Goal: Task Accomplishment & Management: Use online tool/utility

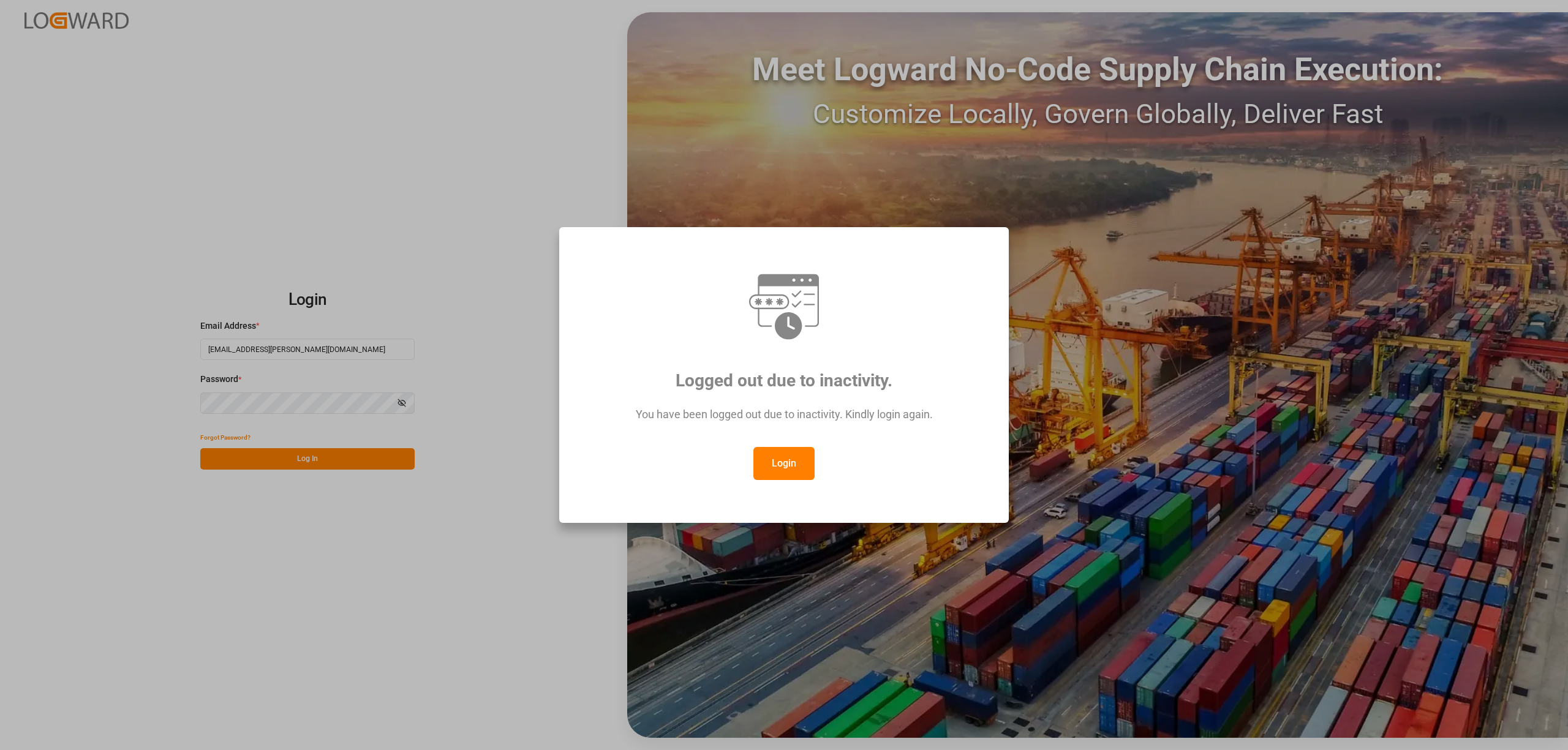
click at [786, 447] on button "Login" at bounding box center [784, 463] width 61 height 33
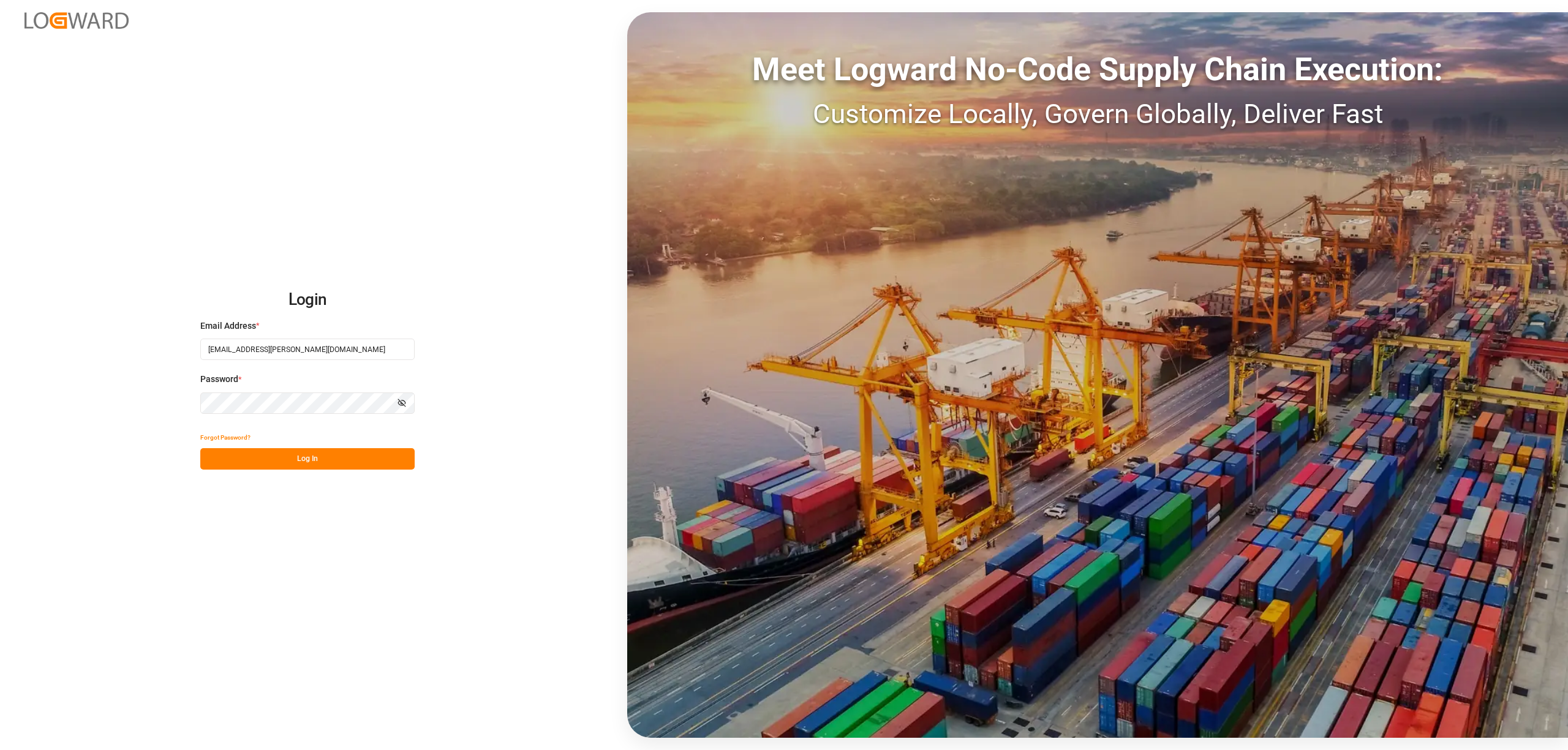
click at [796, 465] on div "Meet Logward No-Code Supply Chain Execution: Customize Locally, Govern Globally…" at bounding box center [1097, 375] width 941 height 725
click at [335, 461] on button "Log In" at bounding box center [308, 459] width 215 height 22
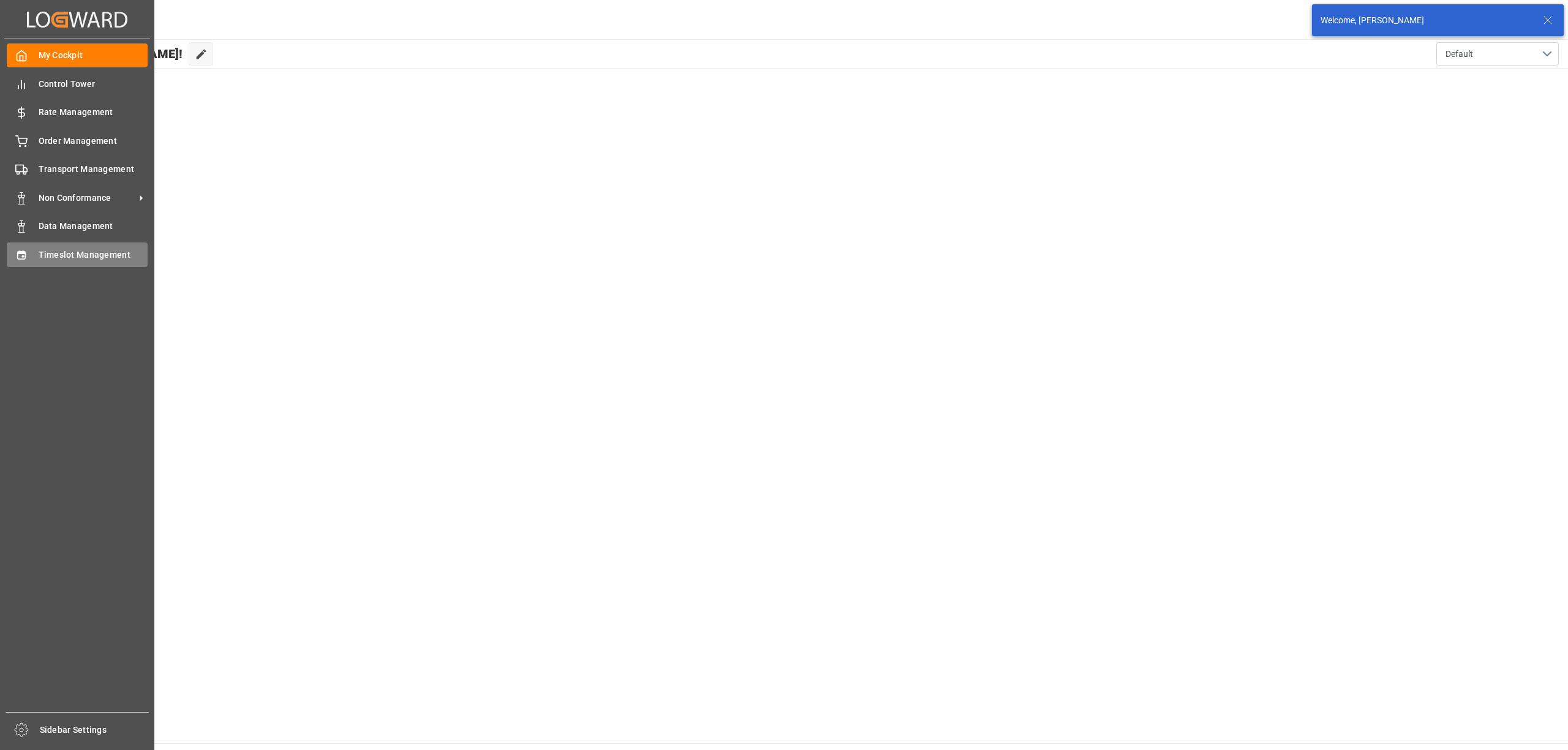
click at [23, 250] on icon at bounding box center [21, 254] width 8 height 8
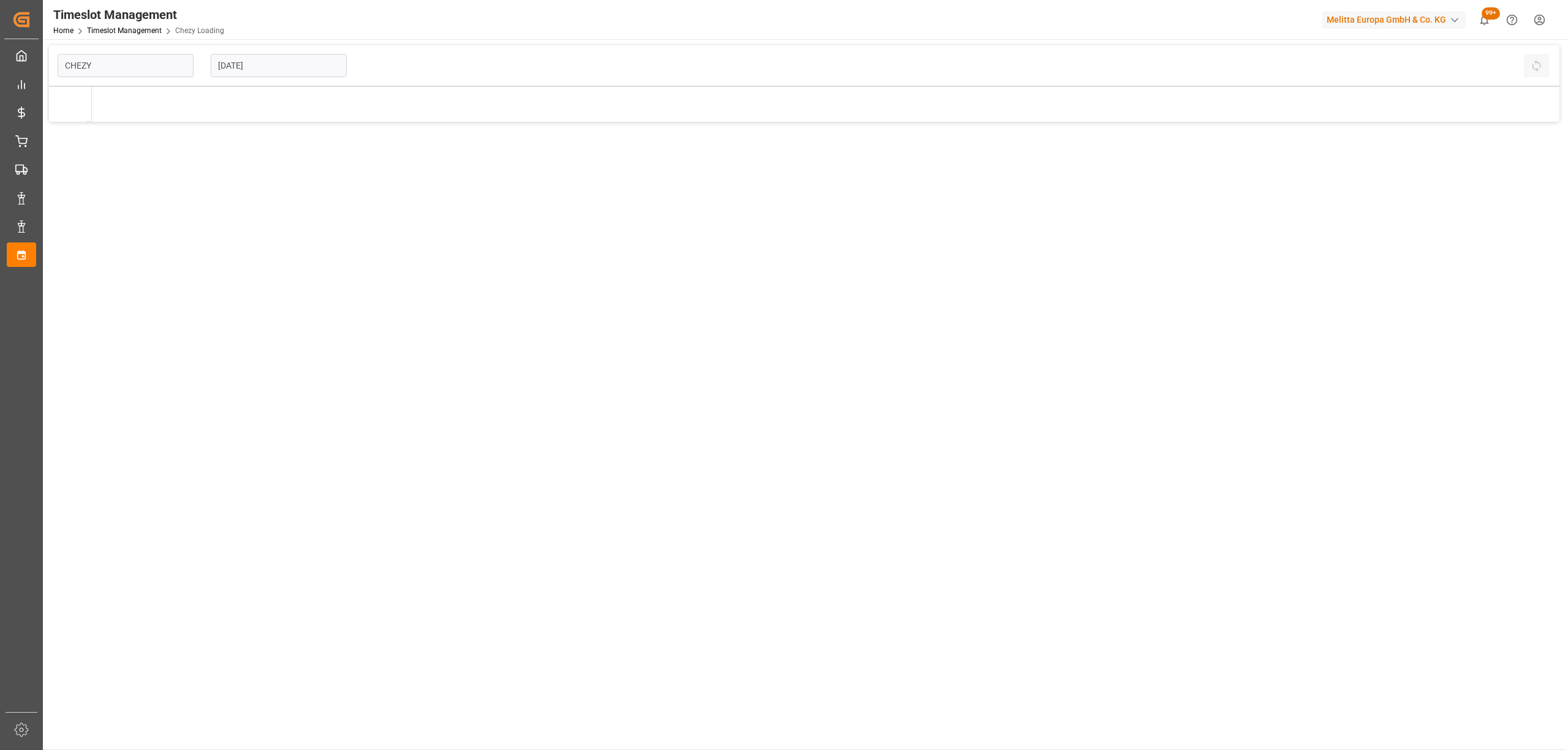
type input "Chezy Loading"
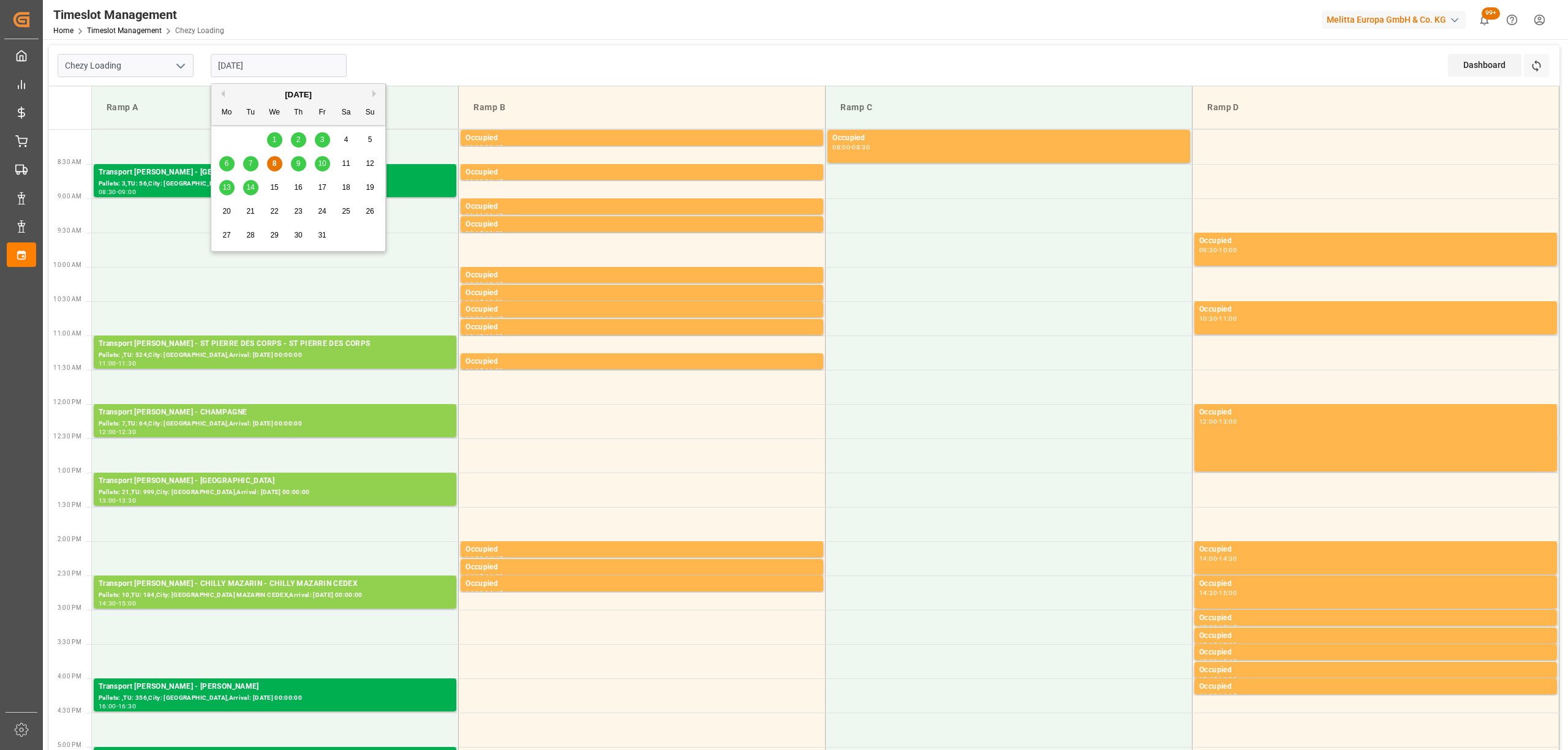
click at [239, 64] on input "[DATE]" at bounding box center [278, 65] width 136 height 23
click at [295, 165] on div "9" at bounding box center [299, 164] width 15 height 15
type input "[DATE]"
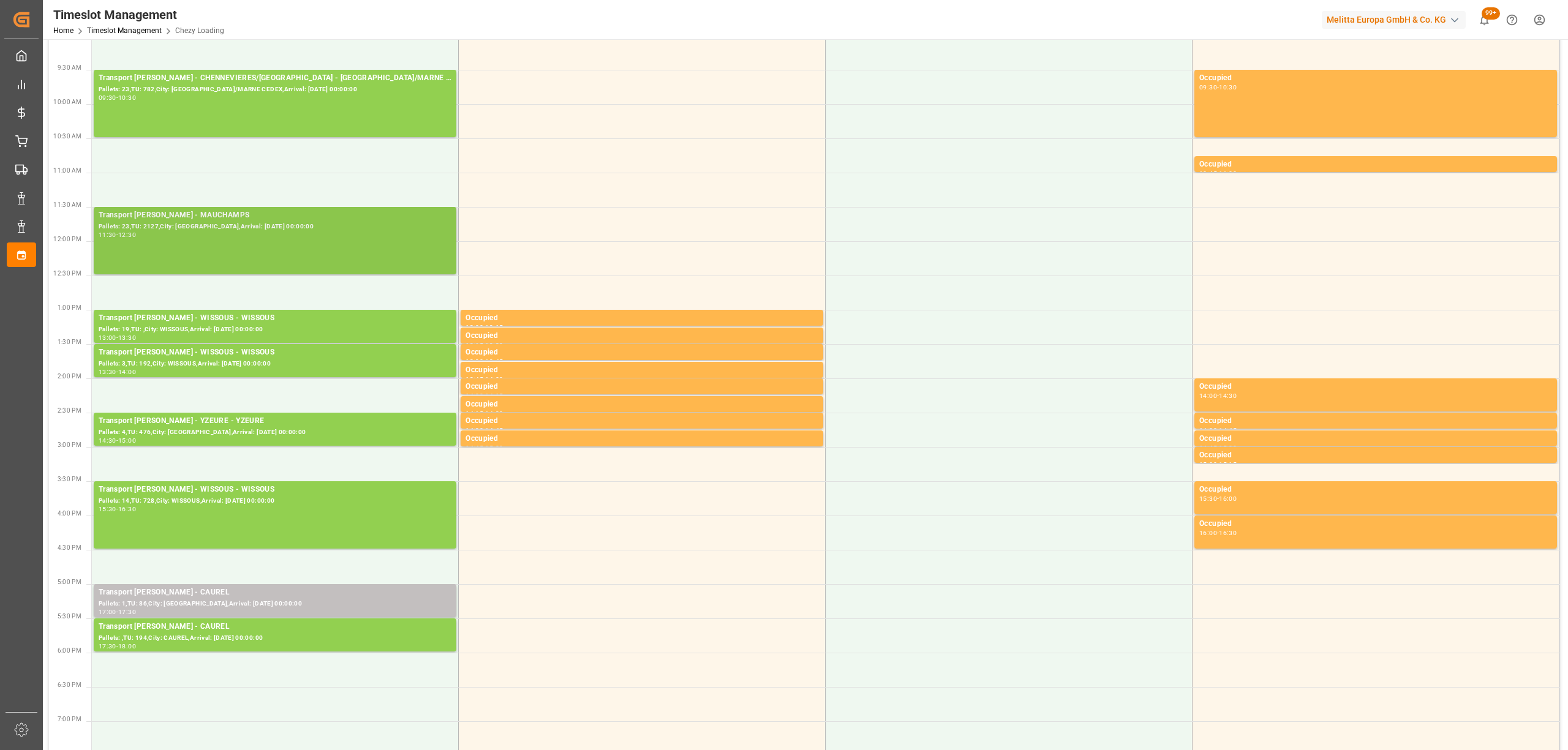
scroll to position [245, 0]
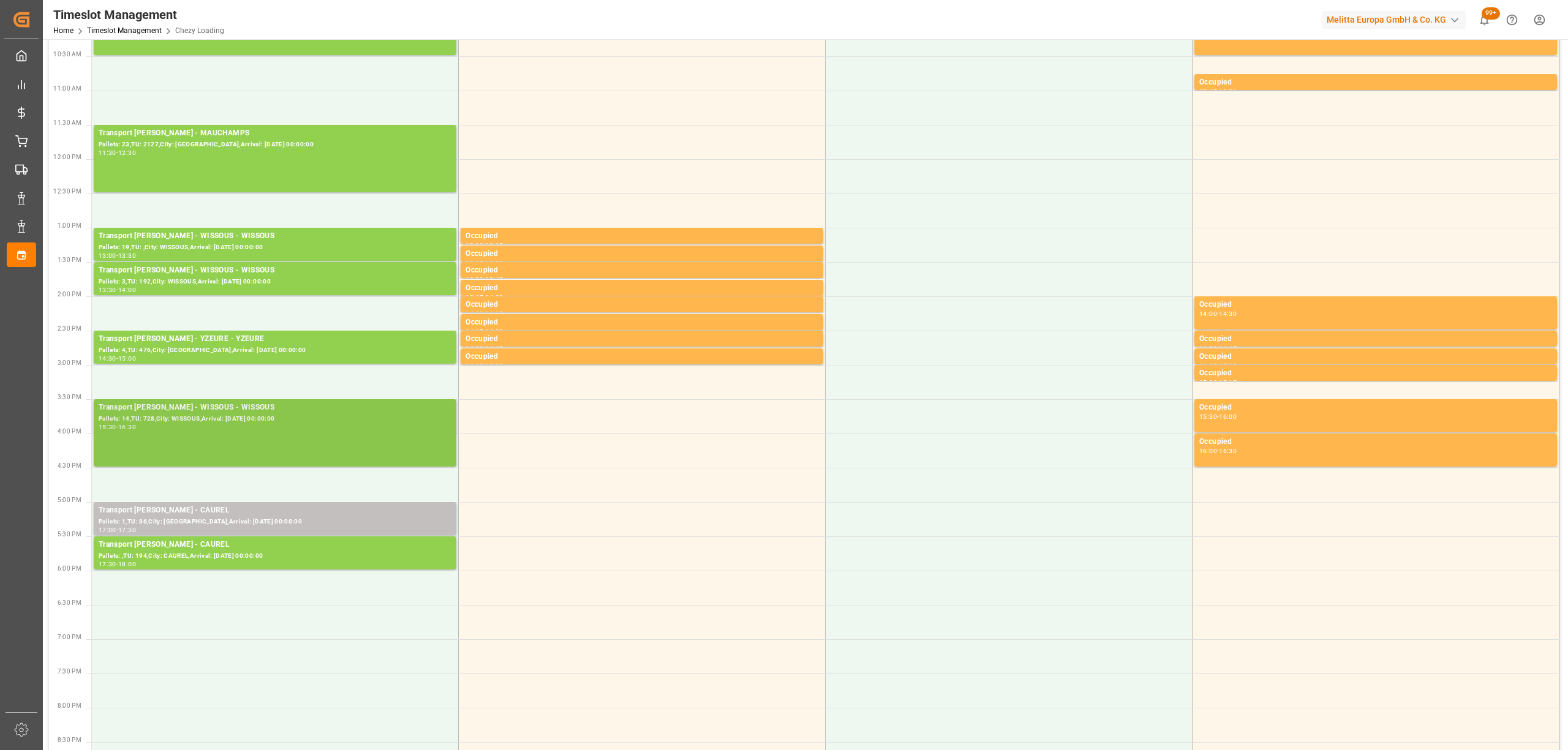
click at [323, 407] on div "Transport [PERSON_NAME] - WISSOUS - WISSOUS" at bounding box center [275, 407] width 353 height 12
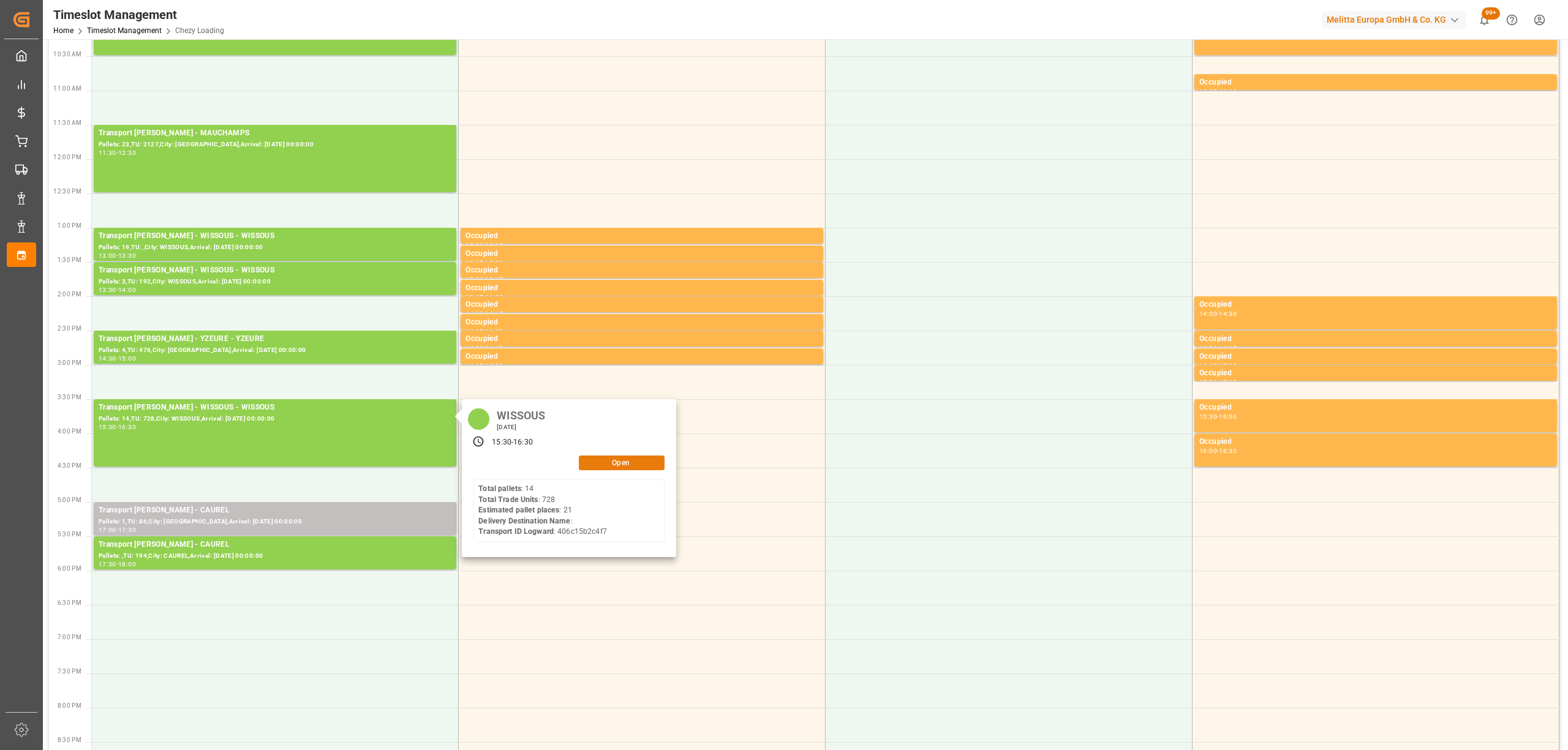
click at [615, 460] on button "Open" at bounding box center [621, 462] width 86 height 15
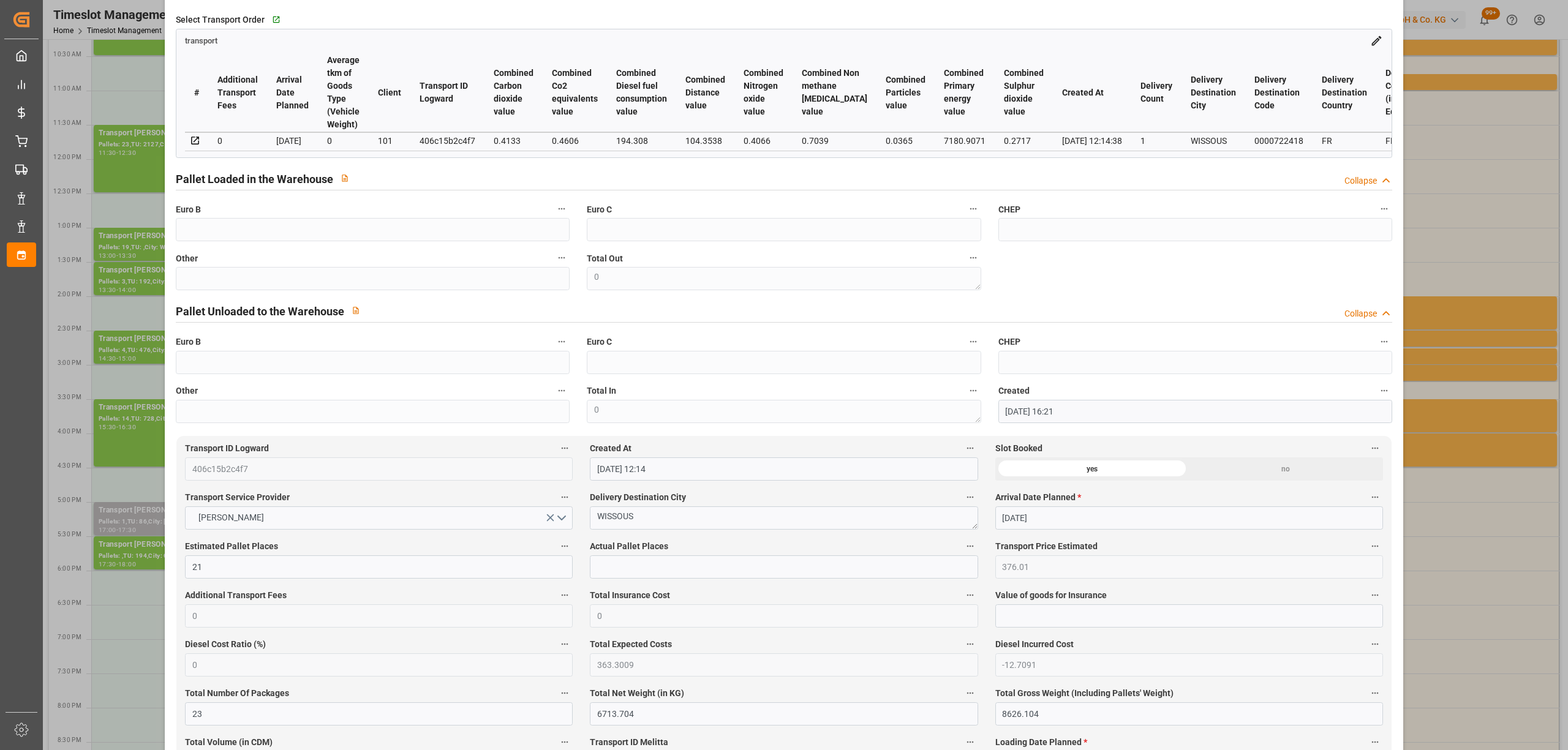
scroll to position [0, 0]
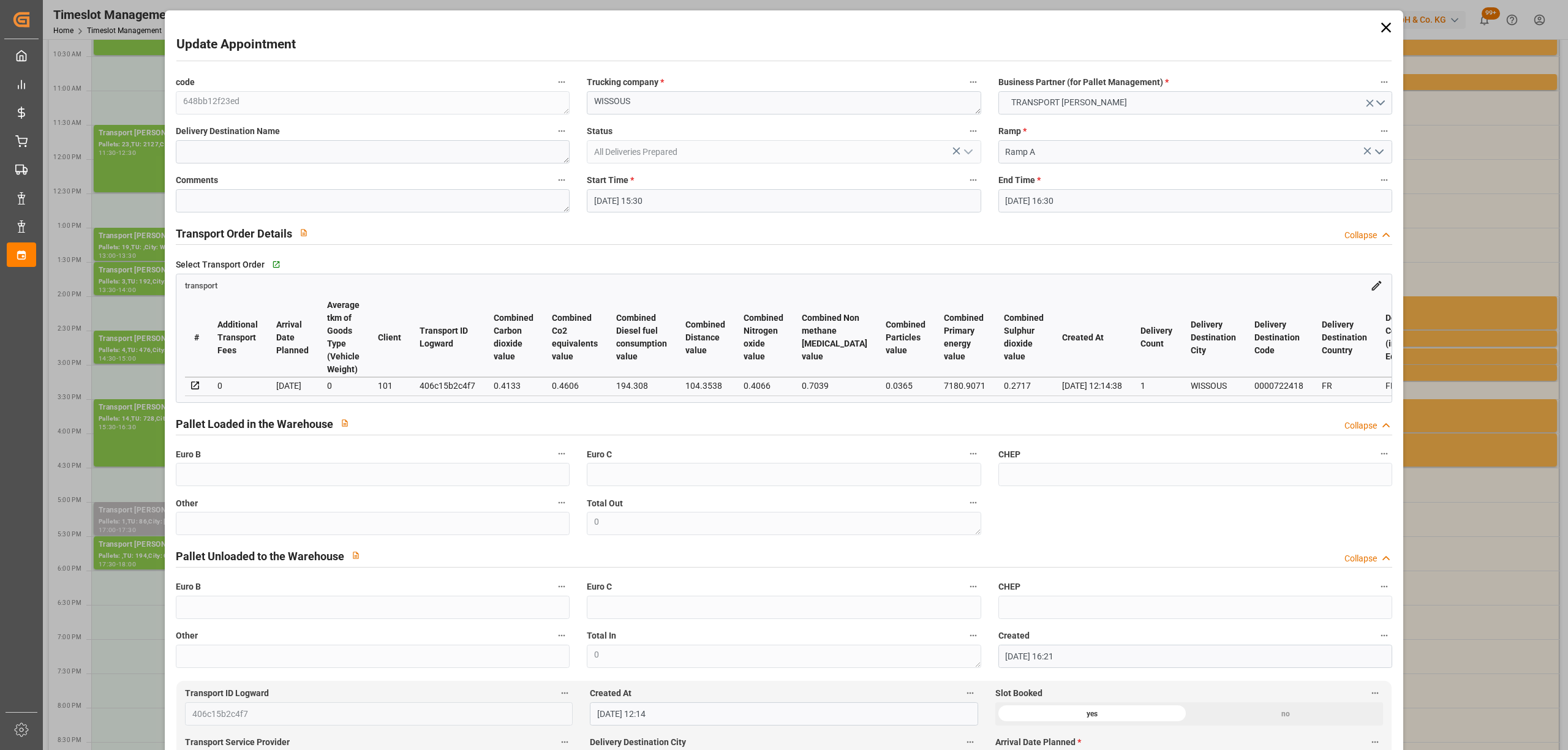
click at [616, 197] on input "[DATE] 15:30" at bounding box center [784, 200] width 394 height 23
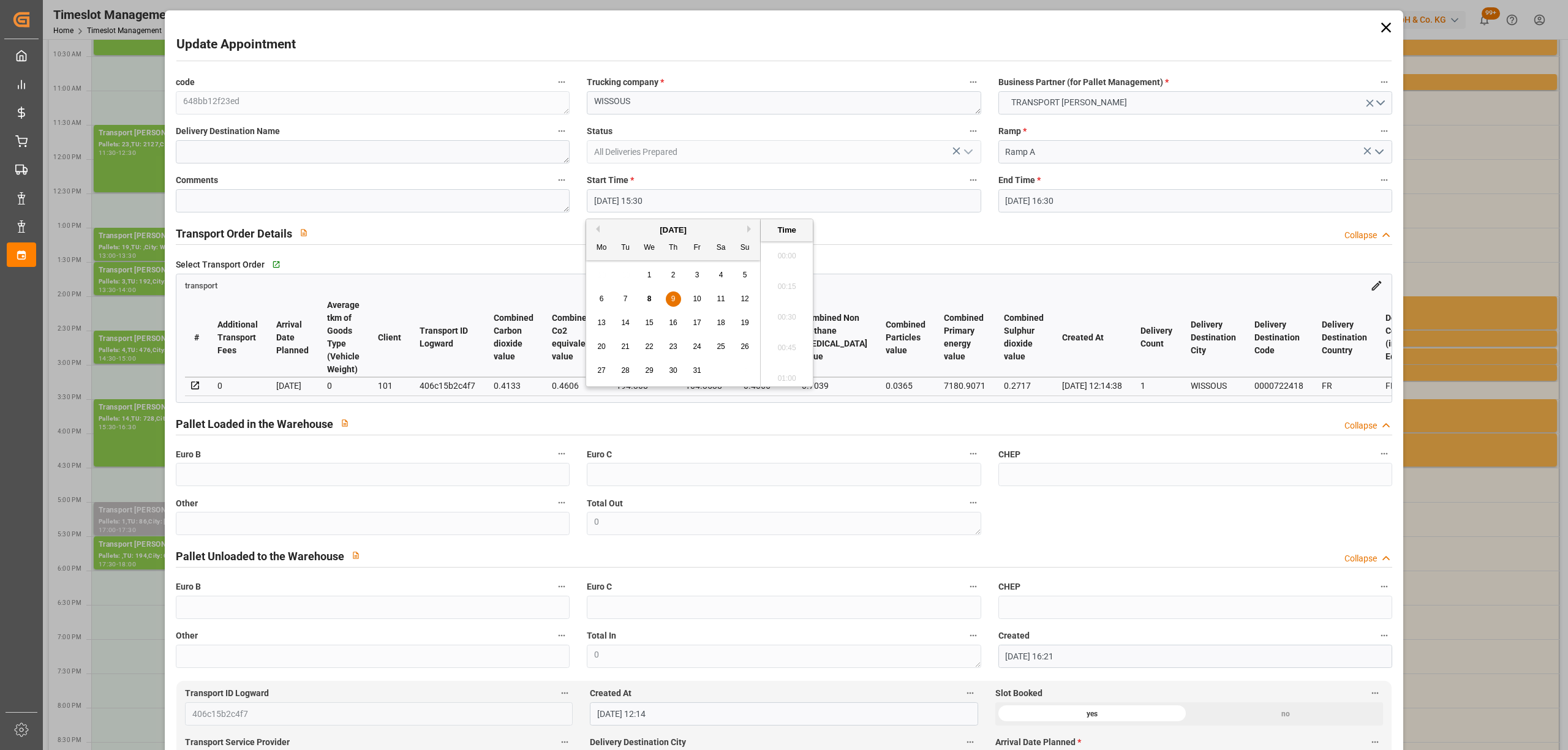
scroll to position [1840, 0]
click at [652, 299] on div "8" at bounding box center [650, 299] width 15 height 15
click at [807, 257] on li "17:00" at bounding box center [787, 253] width 52 height 31
type input "[DATE] 17:00"
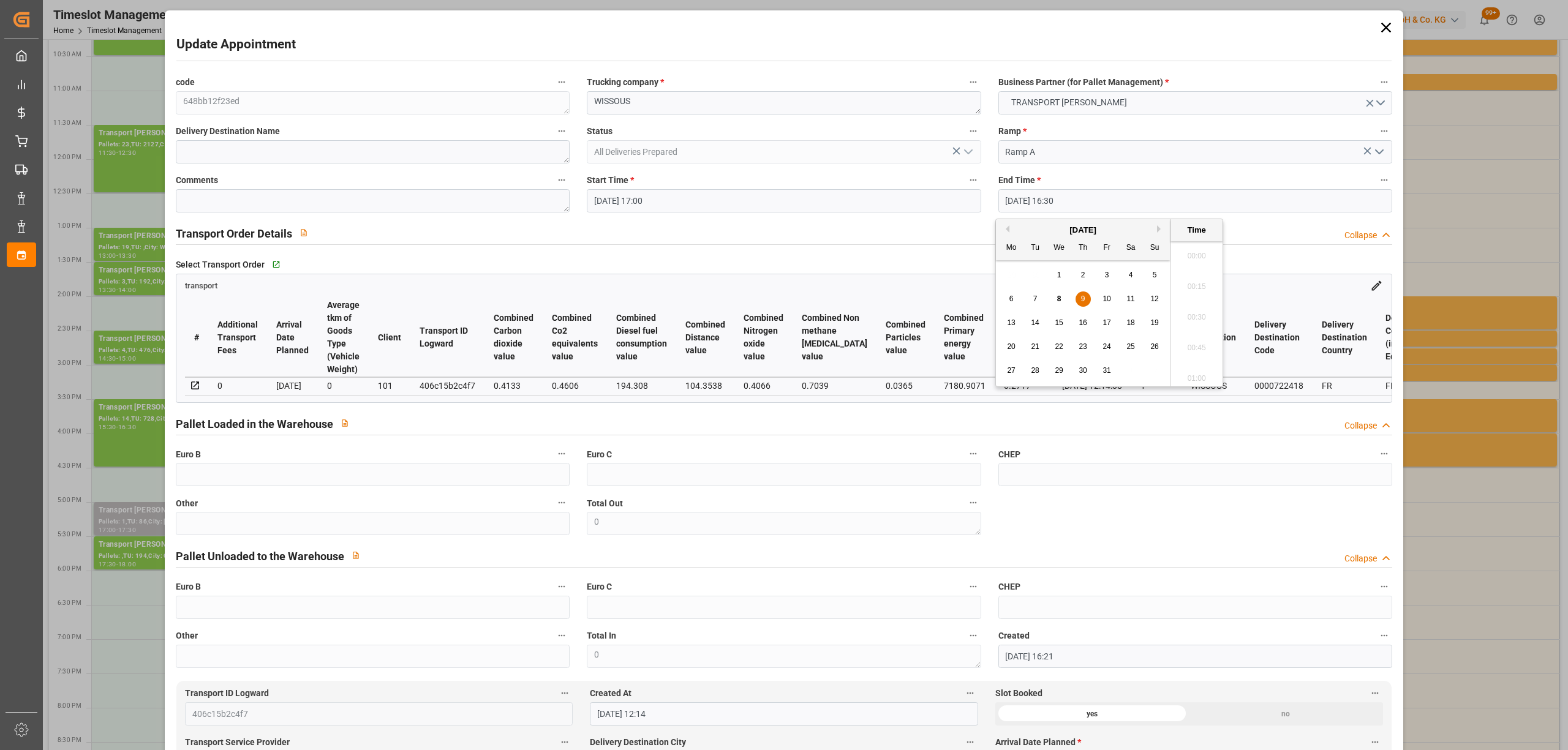
click at [1100, 208] on input "[DATE] 16:30" at bounding box center [1195, 200] width 394 height 23
click at [1063, 299] on div "8" at bounding box center [1060, 299] width 15 height 15
click at [1205, 356] on li "17:30" at bounding box center [1197, 354] width 52 height 31
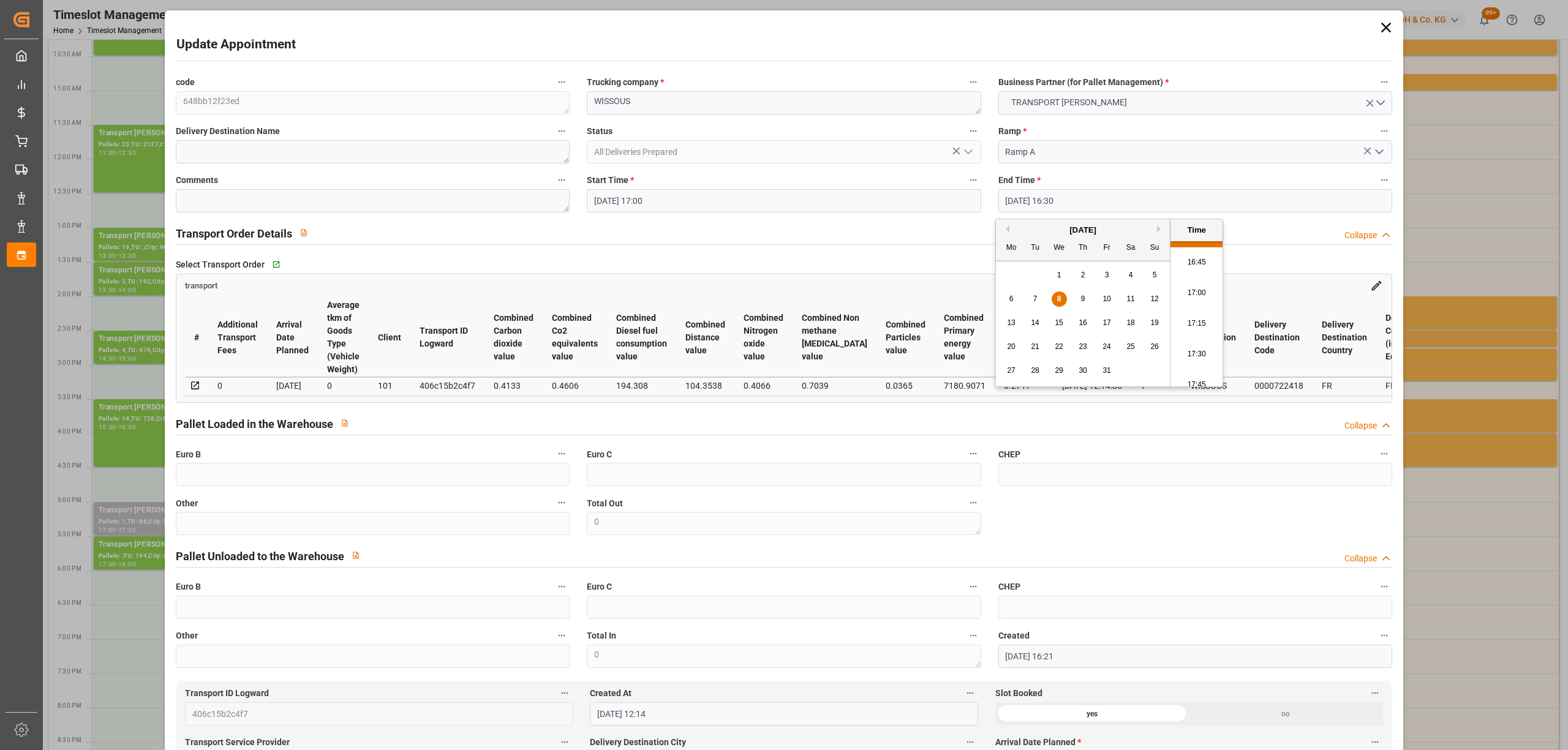
type input "[DATE] 17:30"
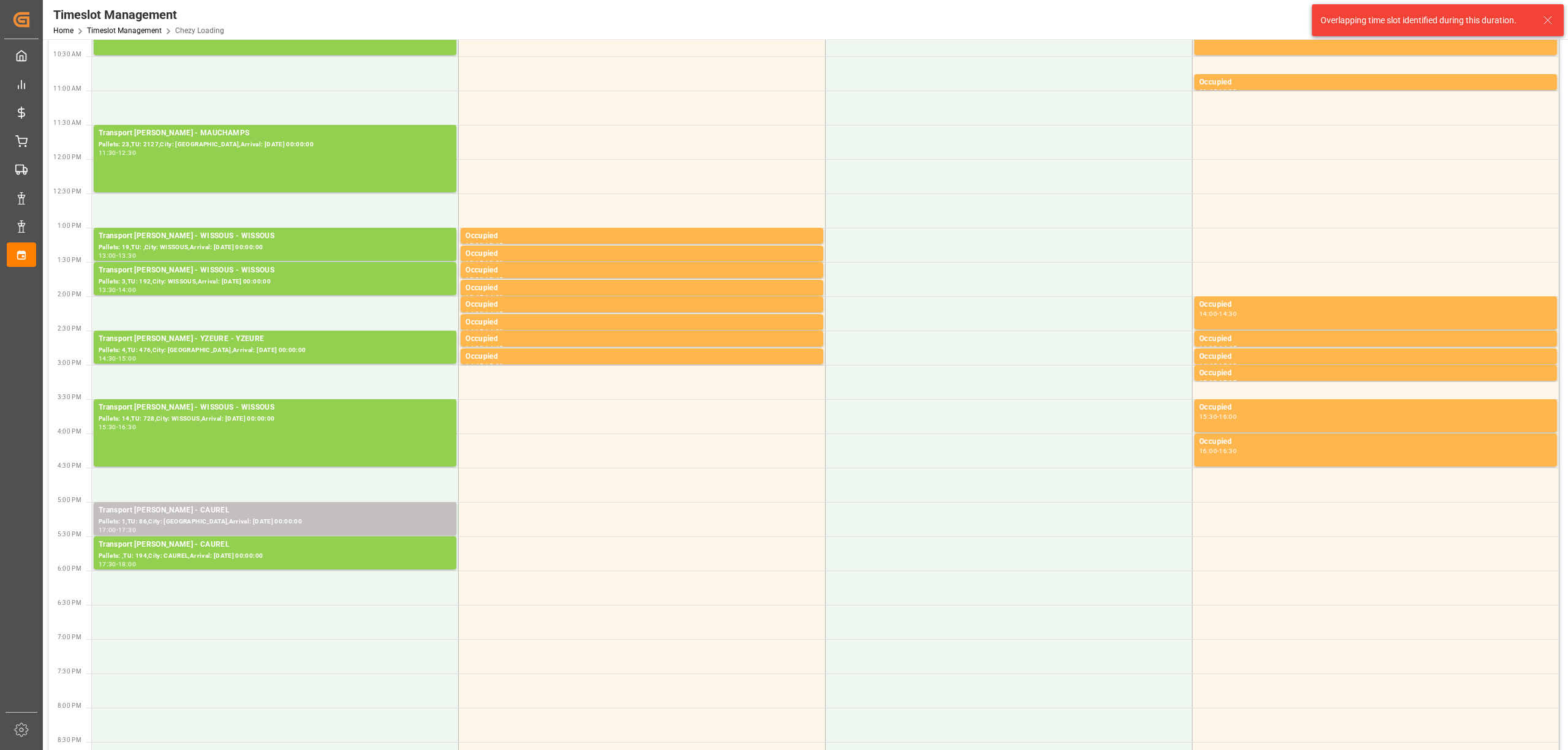
click at [287, 426] on div "15:30 - 16:30" at bounding box center [275, 428] width 353 height 7
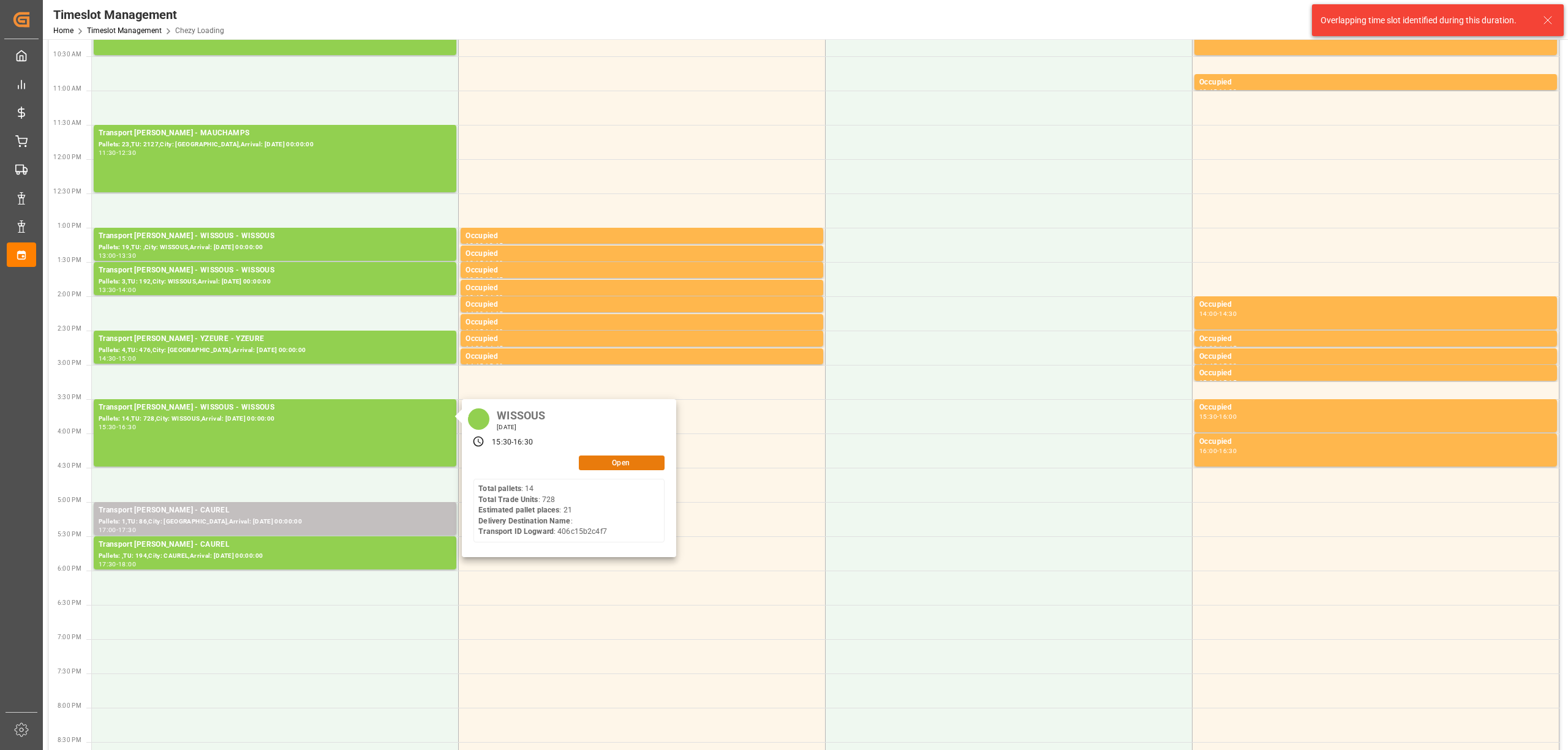
click at [650, 463] on button "Open" at bounding box center [621, 462] width 86 height 15
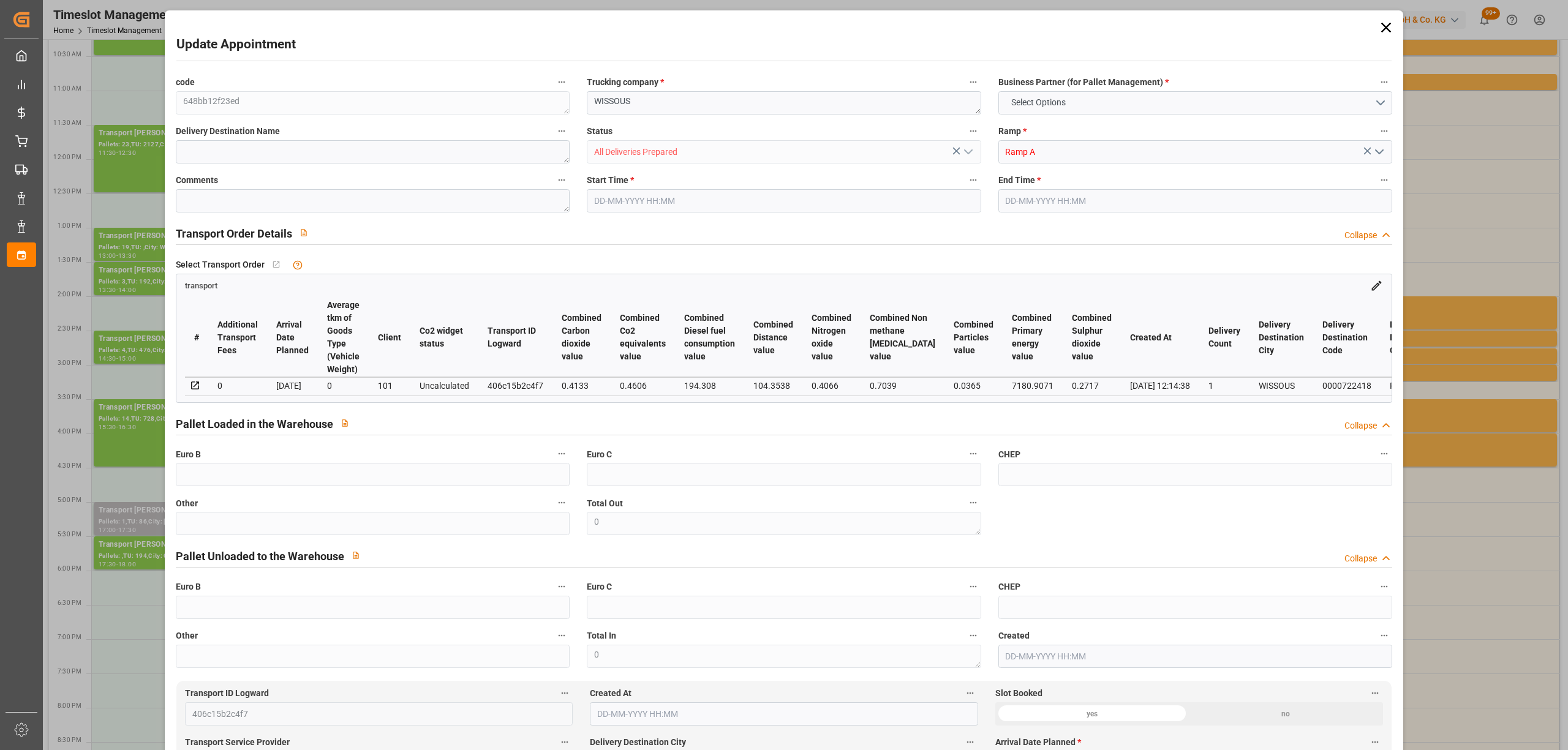
type input "21"
type input "376.01"
type input "0"
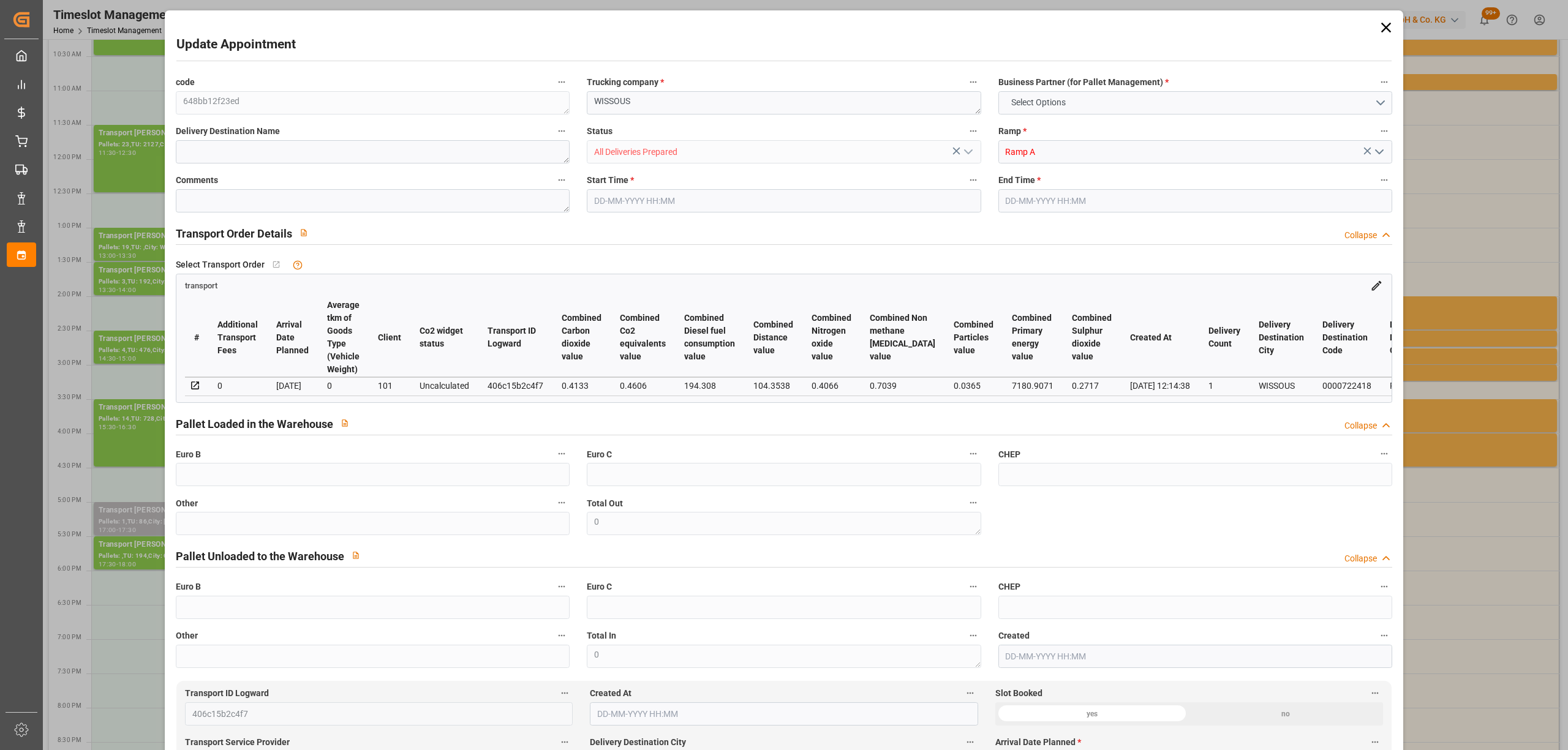
type input "363.3009"
type input "-12.7091"
type input "23"
type input "6713.704"
type input "8626.104"
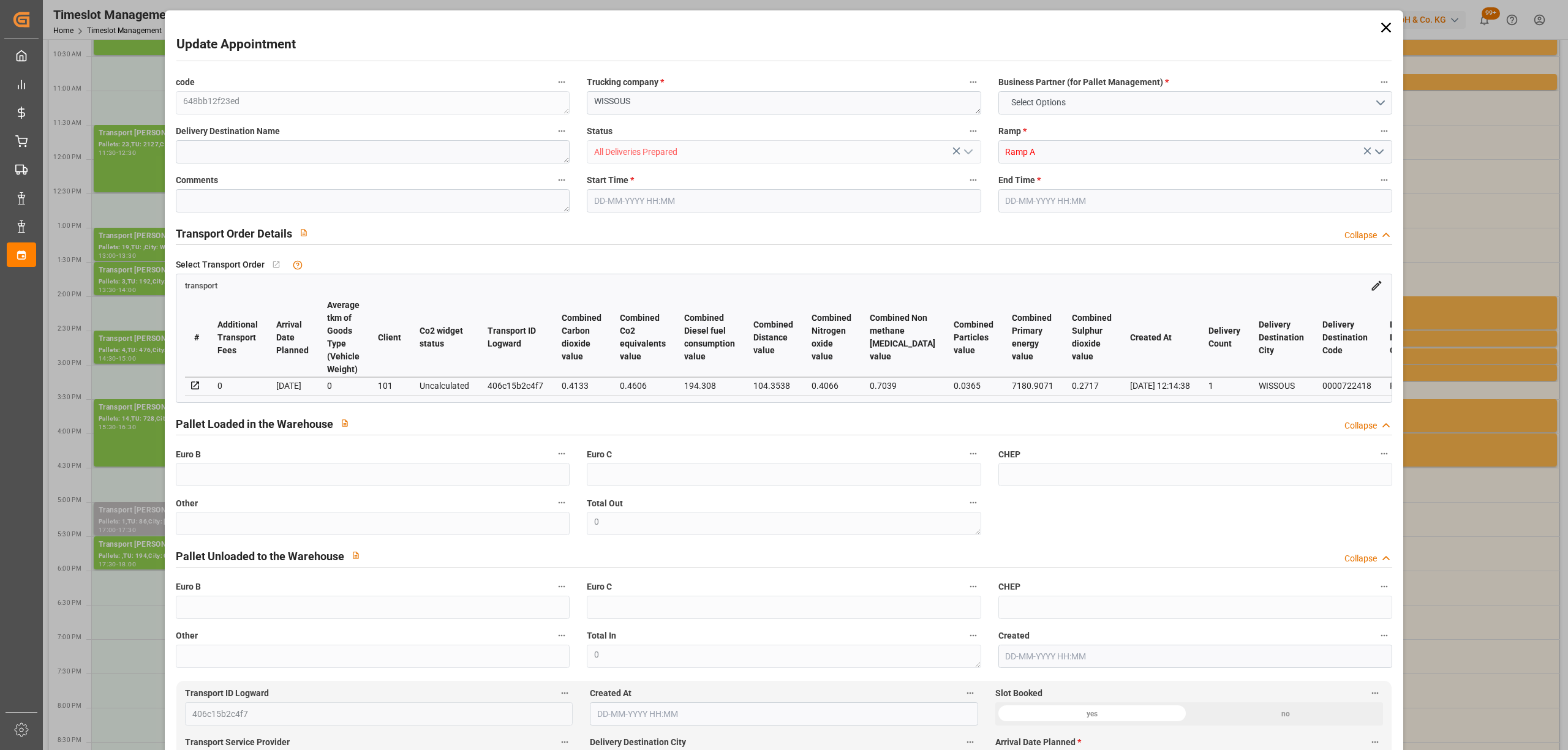
type input "23571.744"
type input "91"
type input "14"
type input "728"
type input "23"
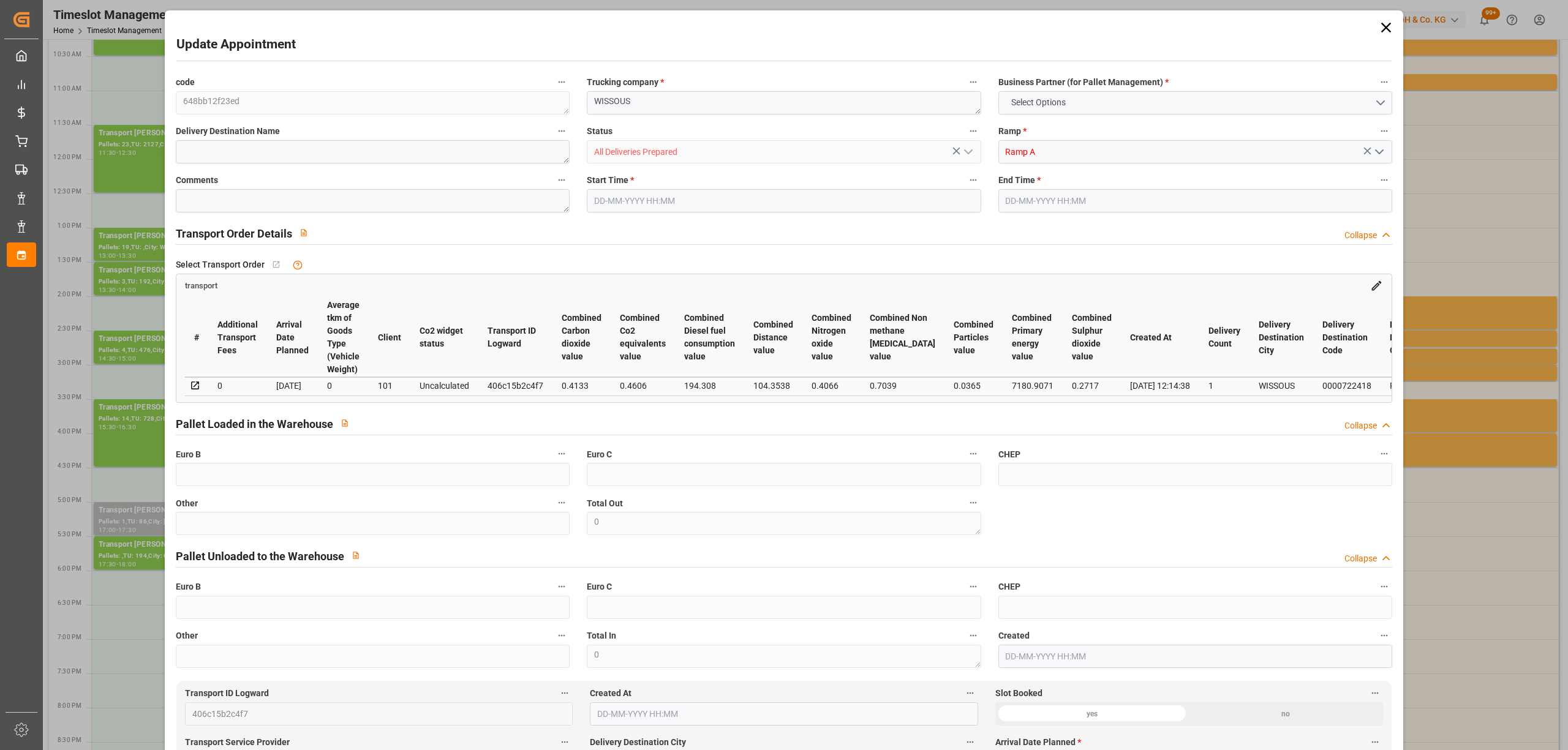
type input "101"
type input "7688.968"
type input "0"
type input "4710.8598"
type input "0"
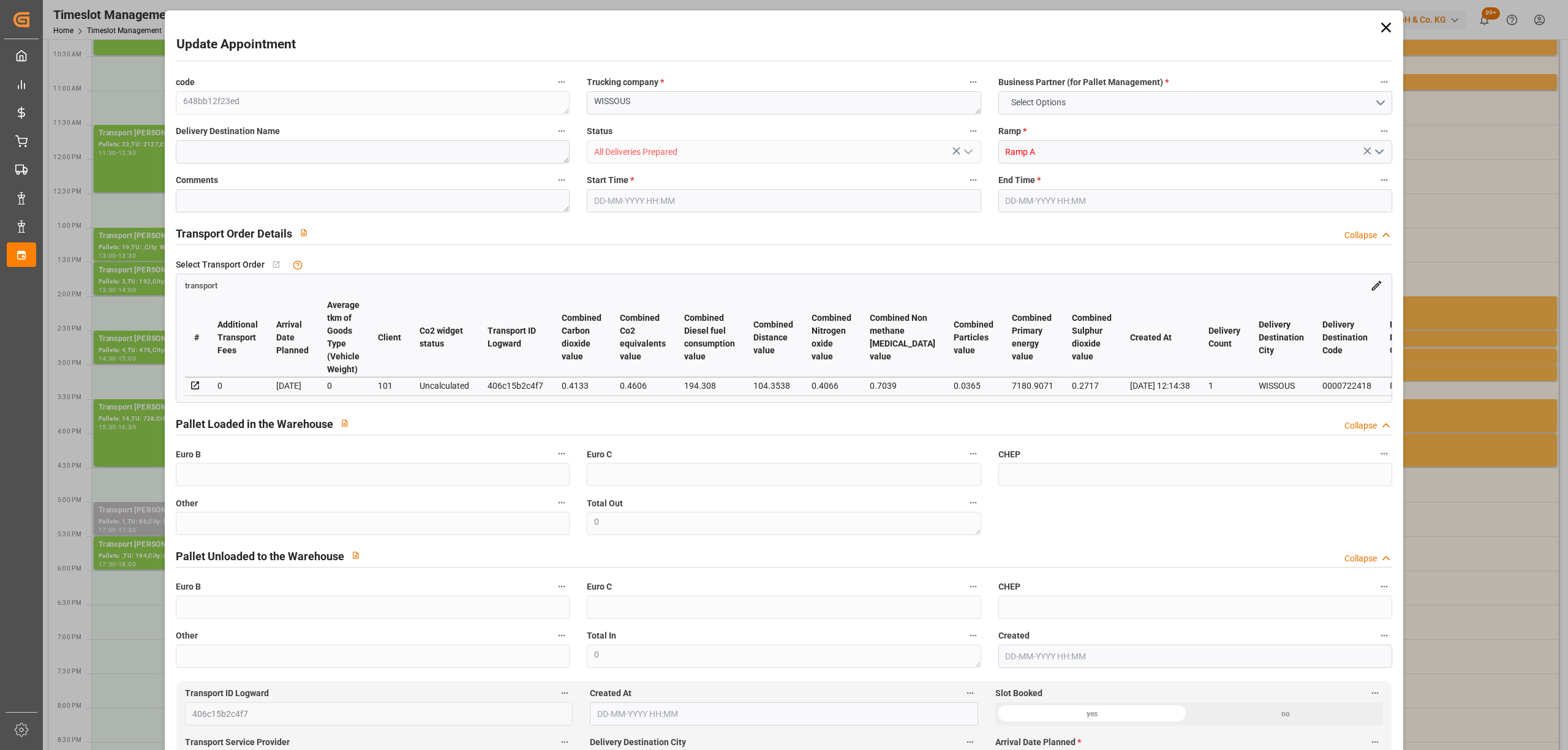
type input "0"
type input "21"
type input "35"
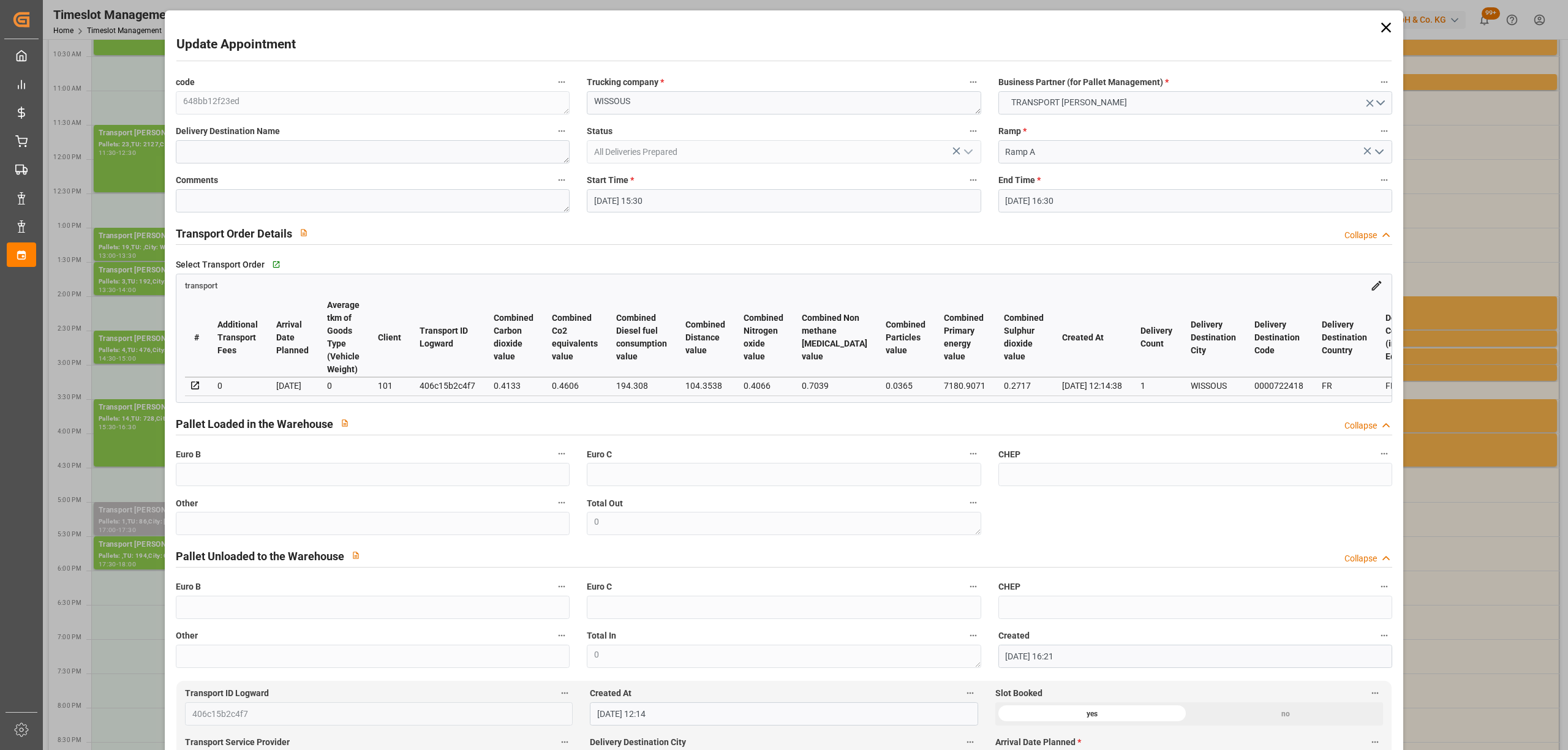
type input "[DATE] 15:30"
type input "[DATE] 16:30"
type input "[DATE] 16:21"
type input "[DATE] 12:14"
type input "[DATE]"
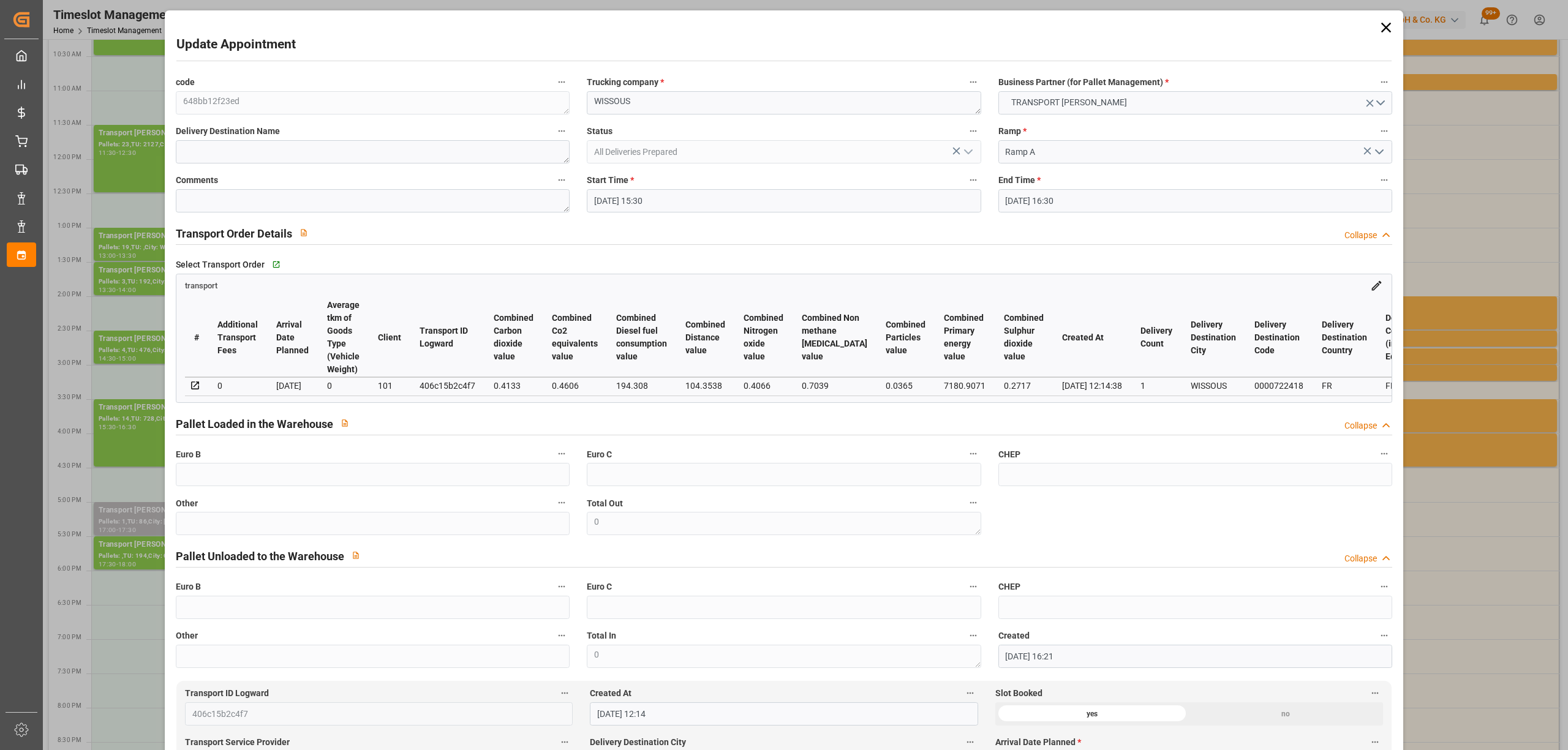
type input "[DATE]"
click at [655, 201] on input "[DATE] 15:30" at bounding box center [784, 200] width 394 height 23
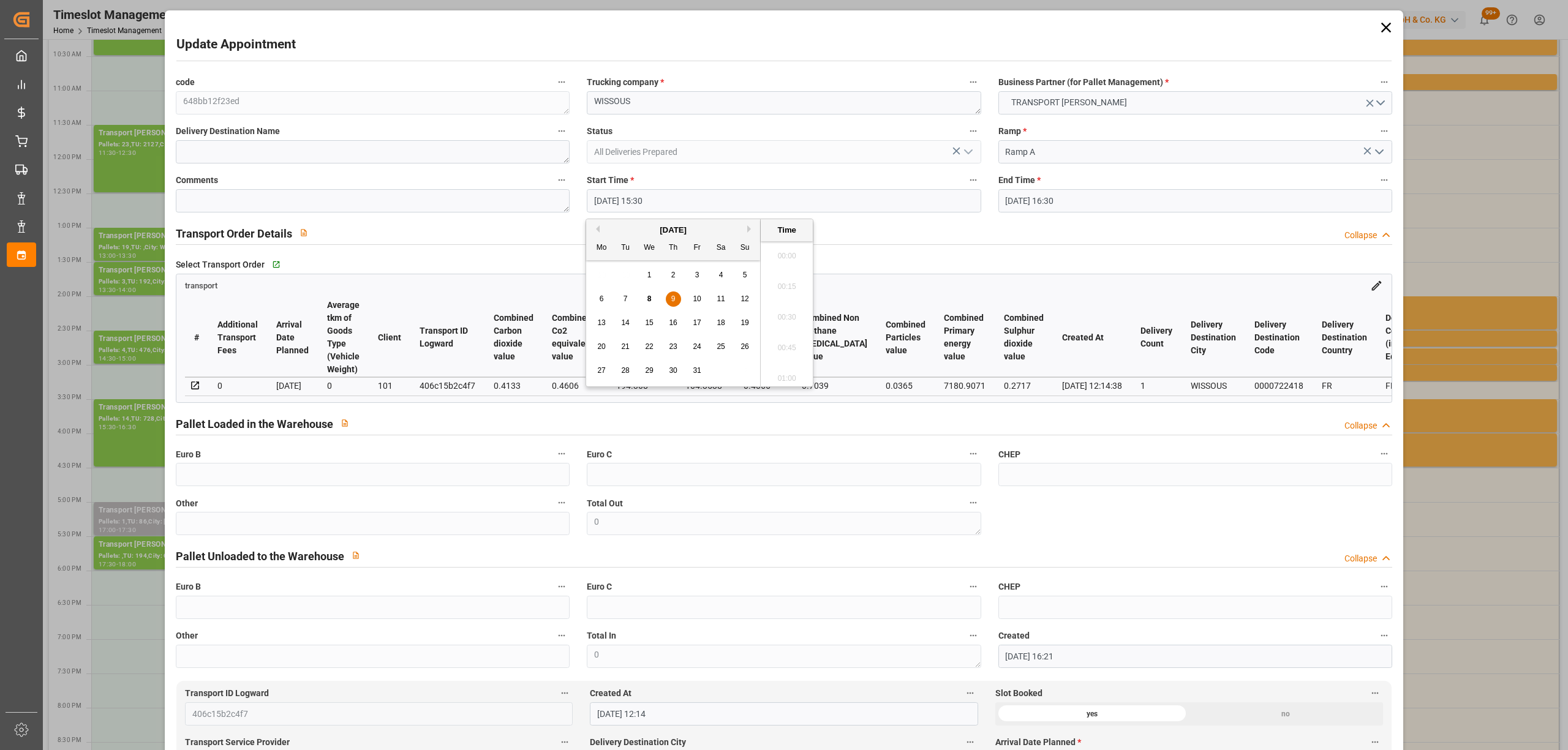
scroll to position [1840, 0]
click at [648, 295] on span "8" at bounding box center [650, 298] width 4 height 8
click at [787, 317] on li "19:30" at bounding box center [787, 314] width 52 height 31
type input "[DATE] 19:30"
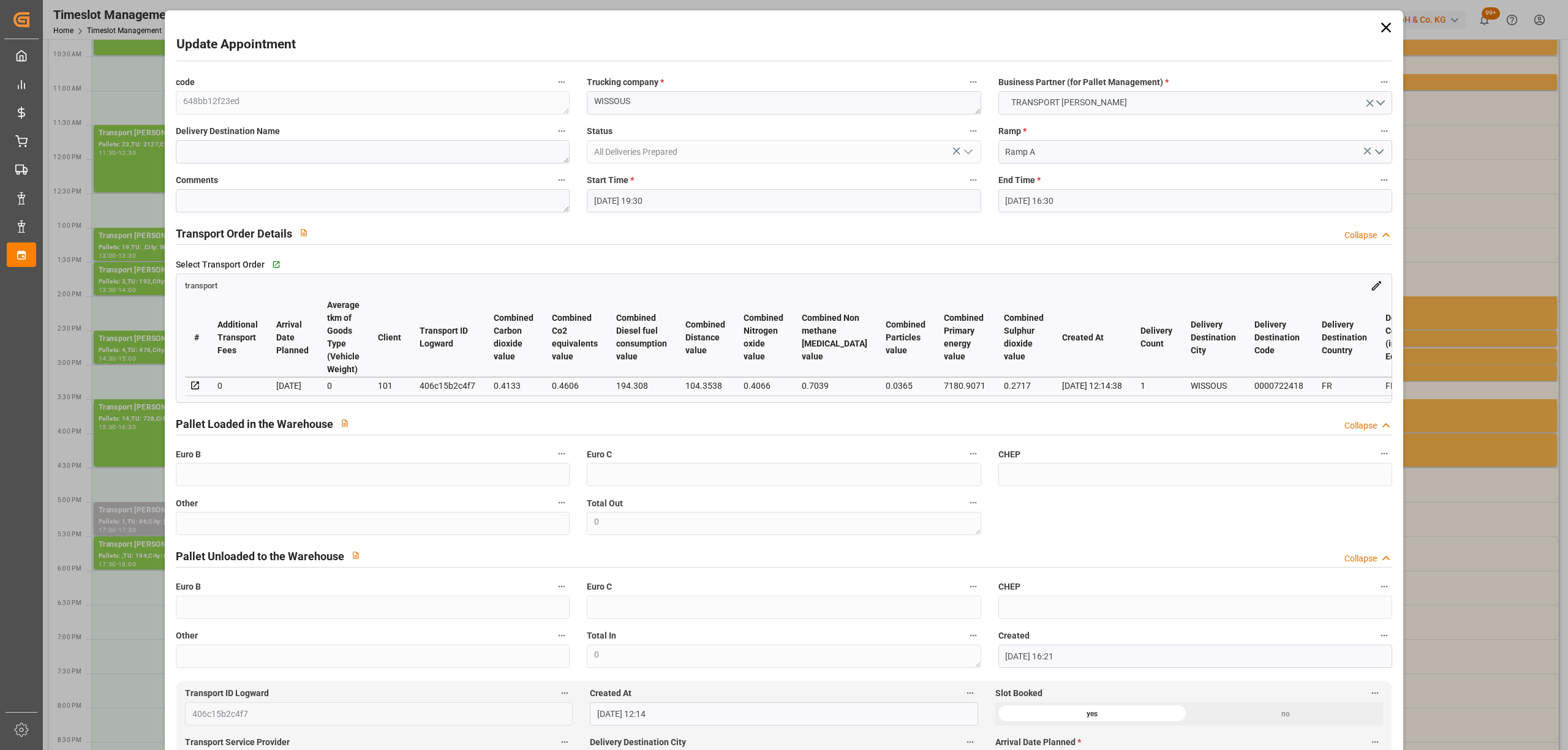
click at [1070, 204] on input "[DATE] 16:30" at bounding box center [1195, 200] width 394 height 23
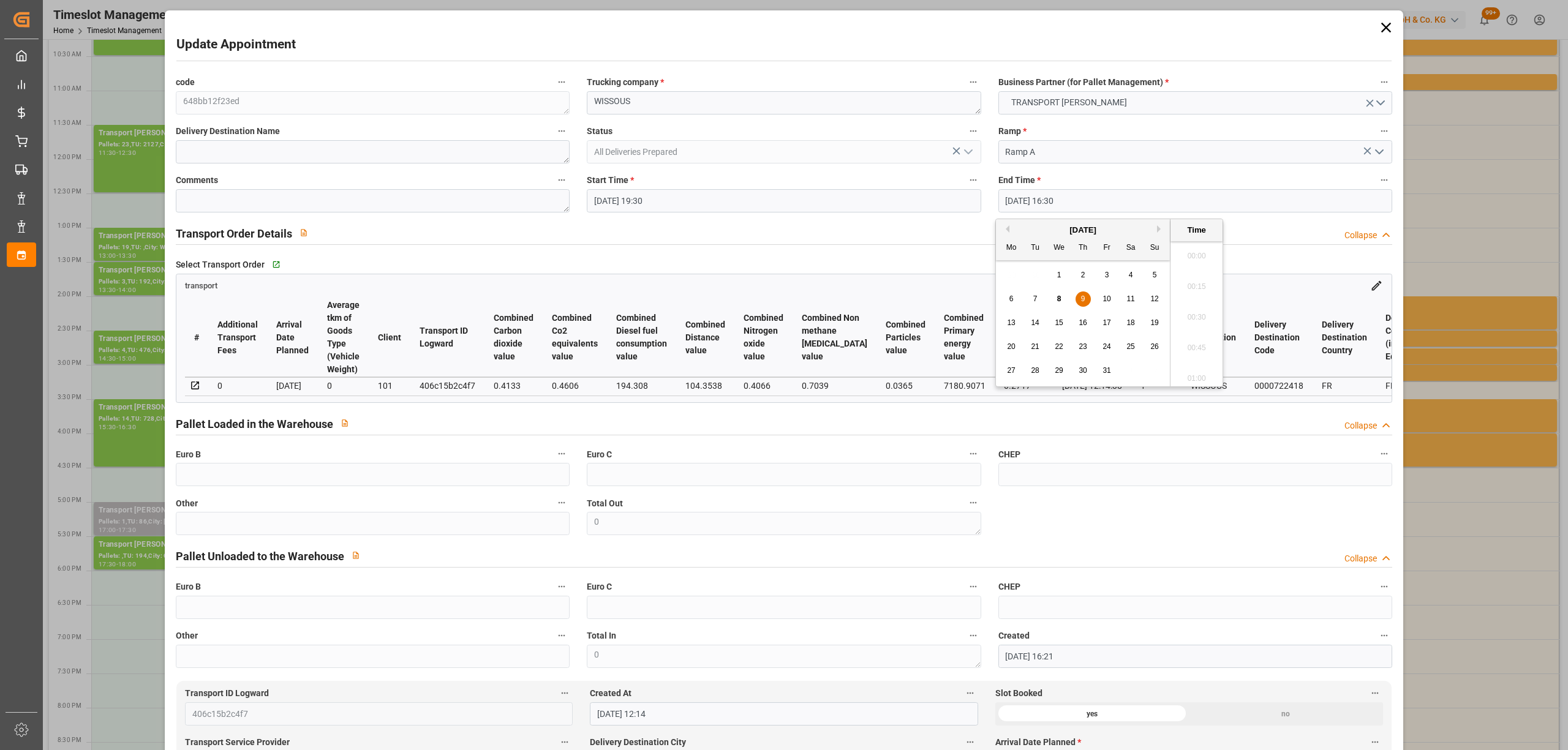
scroll to position [1963, 0]
click at [1059, 301] on span "8" at bounding box center [1059, 298] width 4 height 8
click at [1204, 334] on li "20:00" at bounding box center [1197, 334] width 52 height 31
type input "[DATE] 20:00"
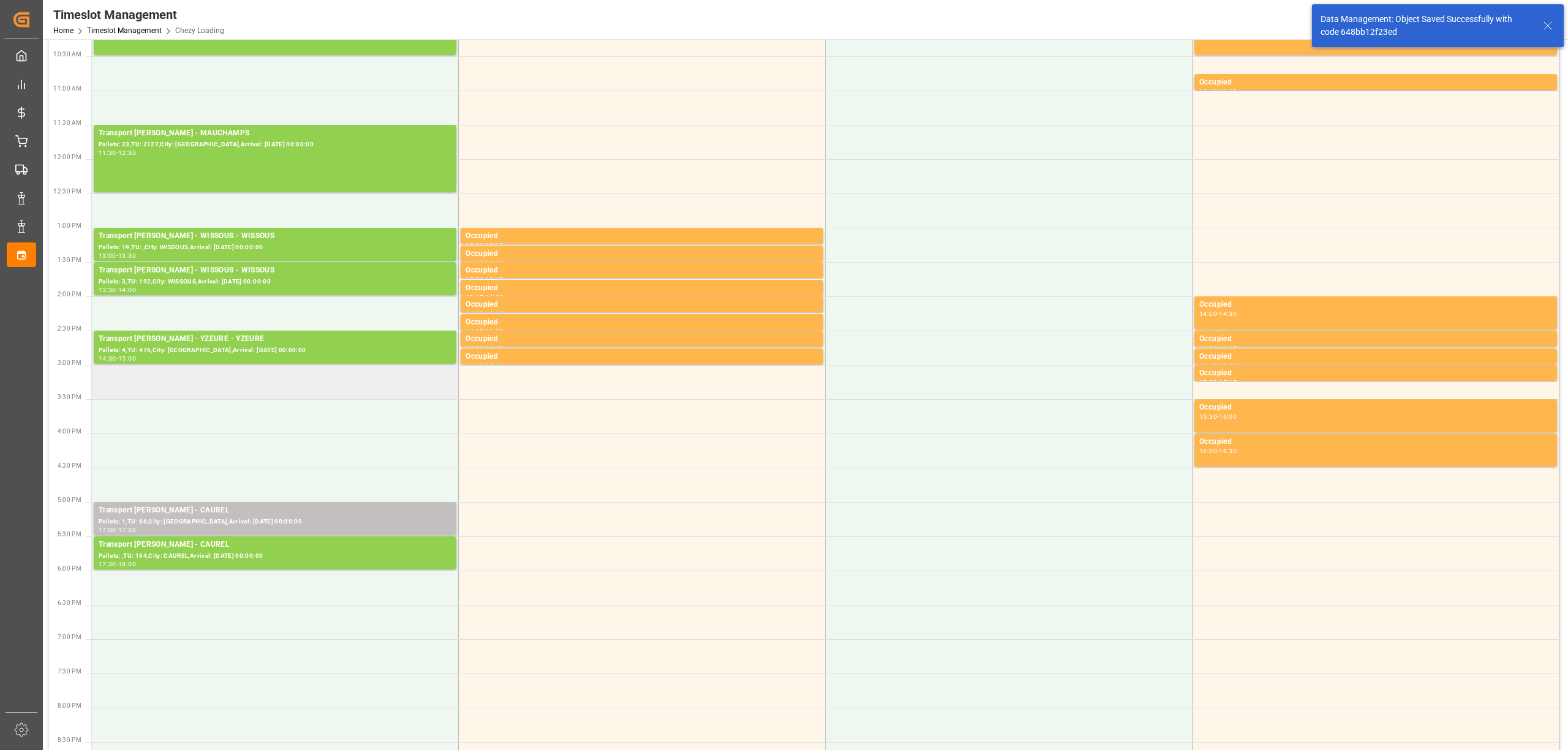
scroll to position [0, 0]
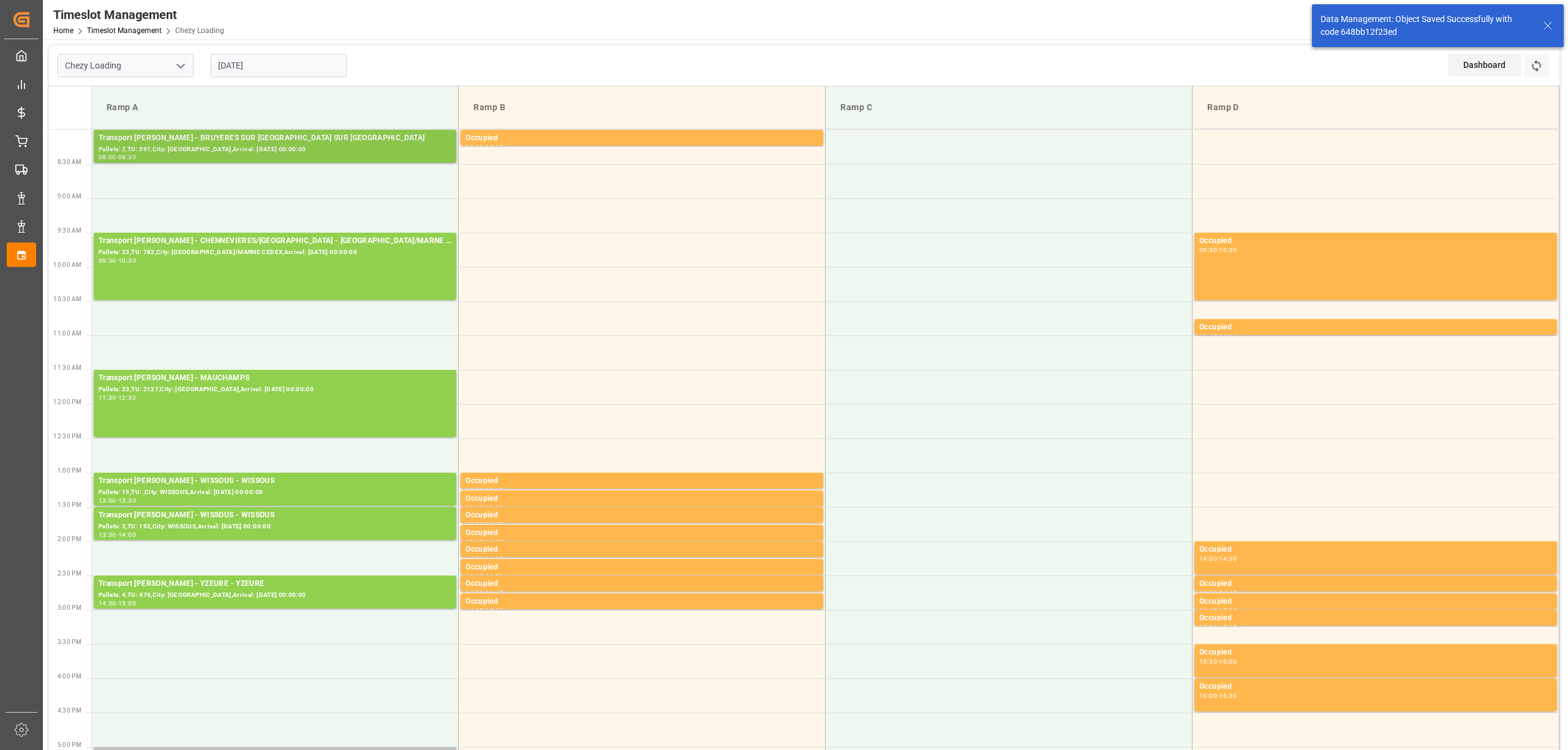
click at [261, 155] on div "08:00 - 08:30" at bounding box center [275, 158] width 353 height 7
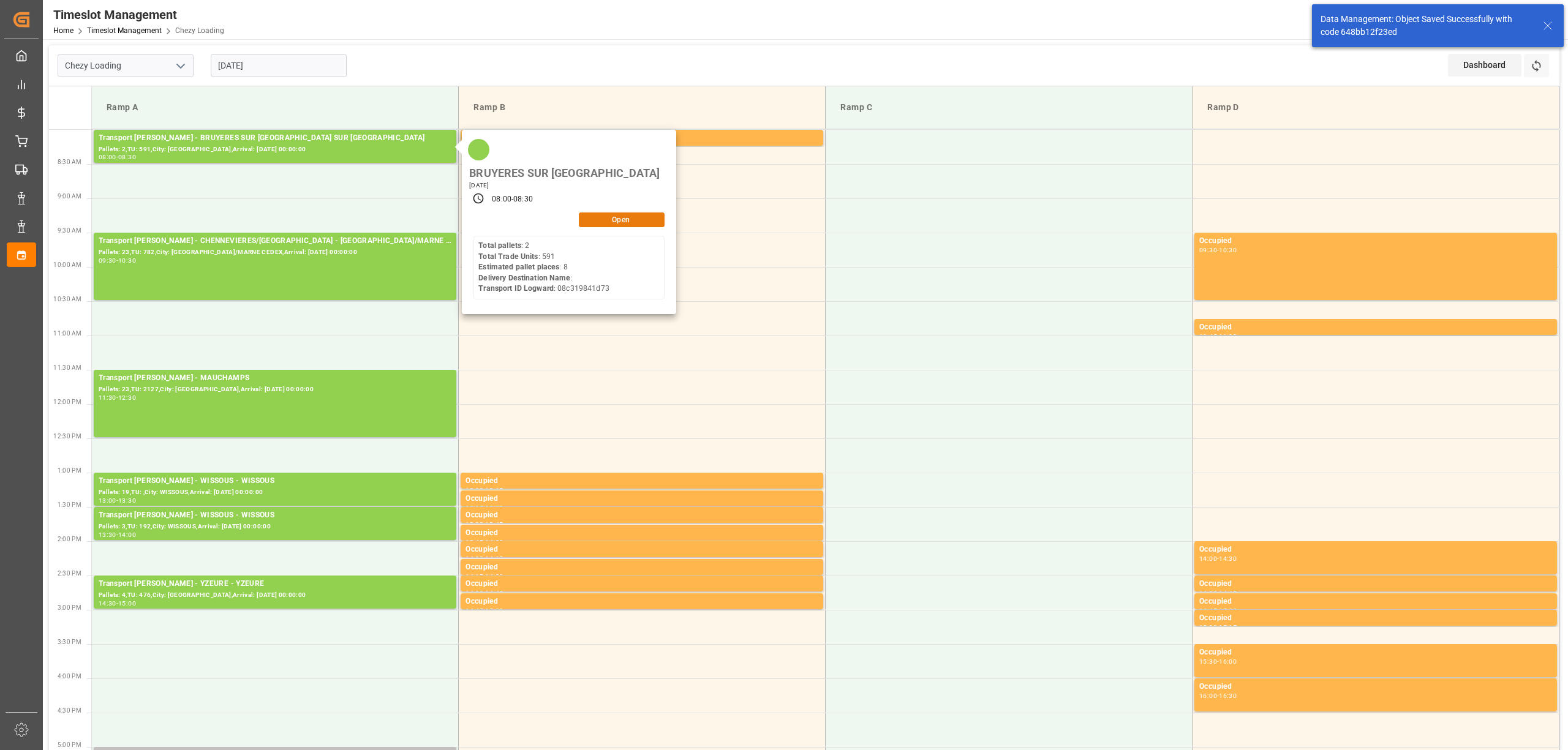
click at [633, 213] on button "Open" at bounding box center [621, 220] width 86 height 15
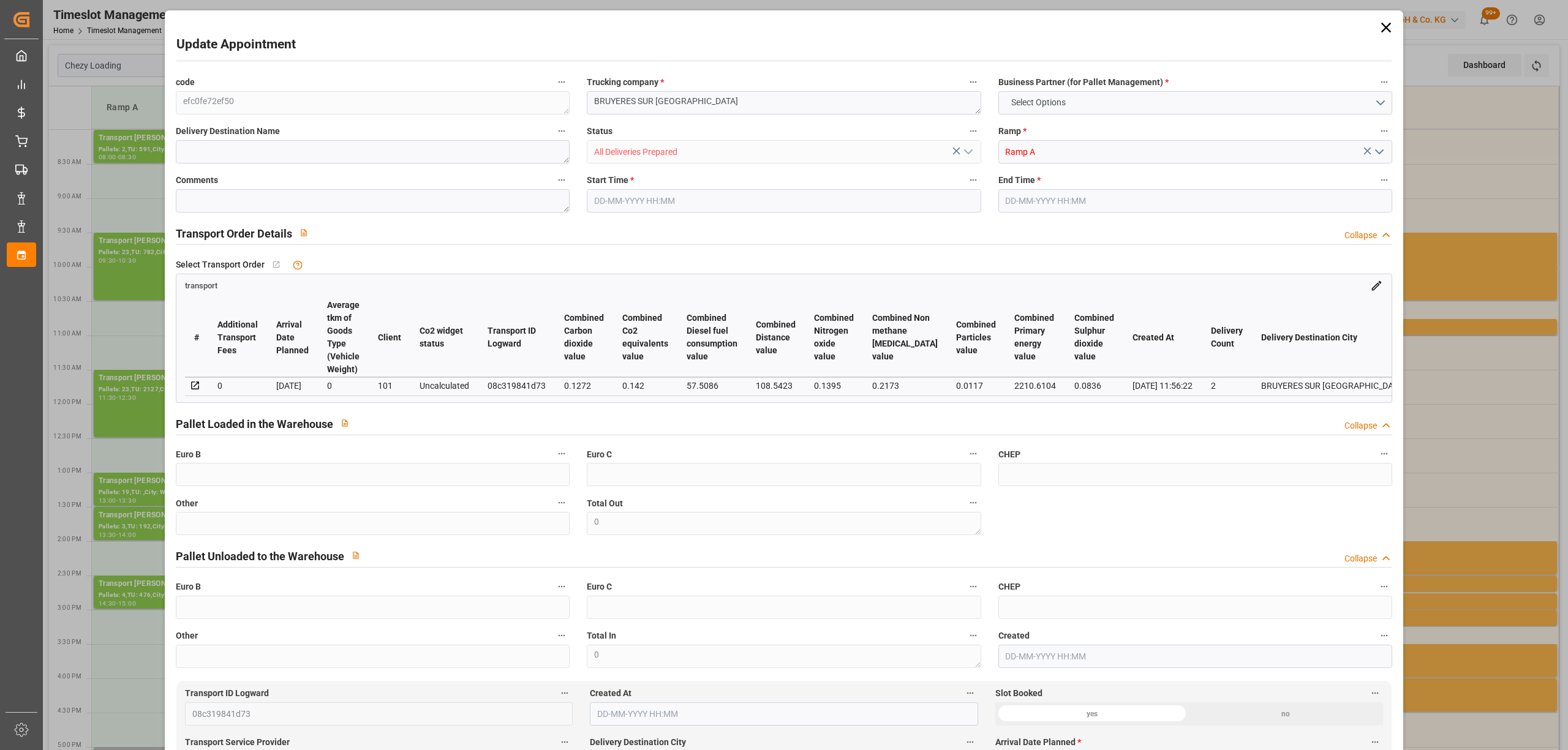
type input "8"
type input "201.36"
type input "0"
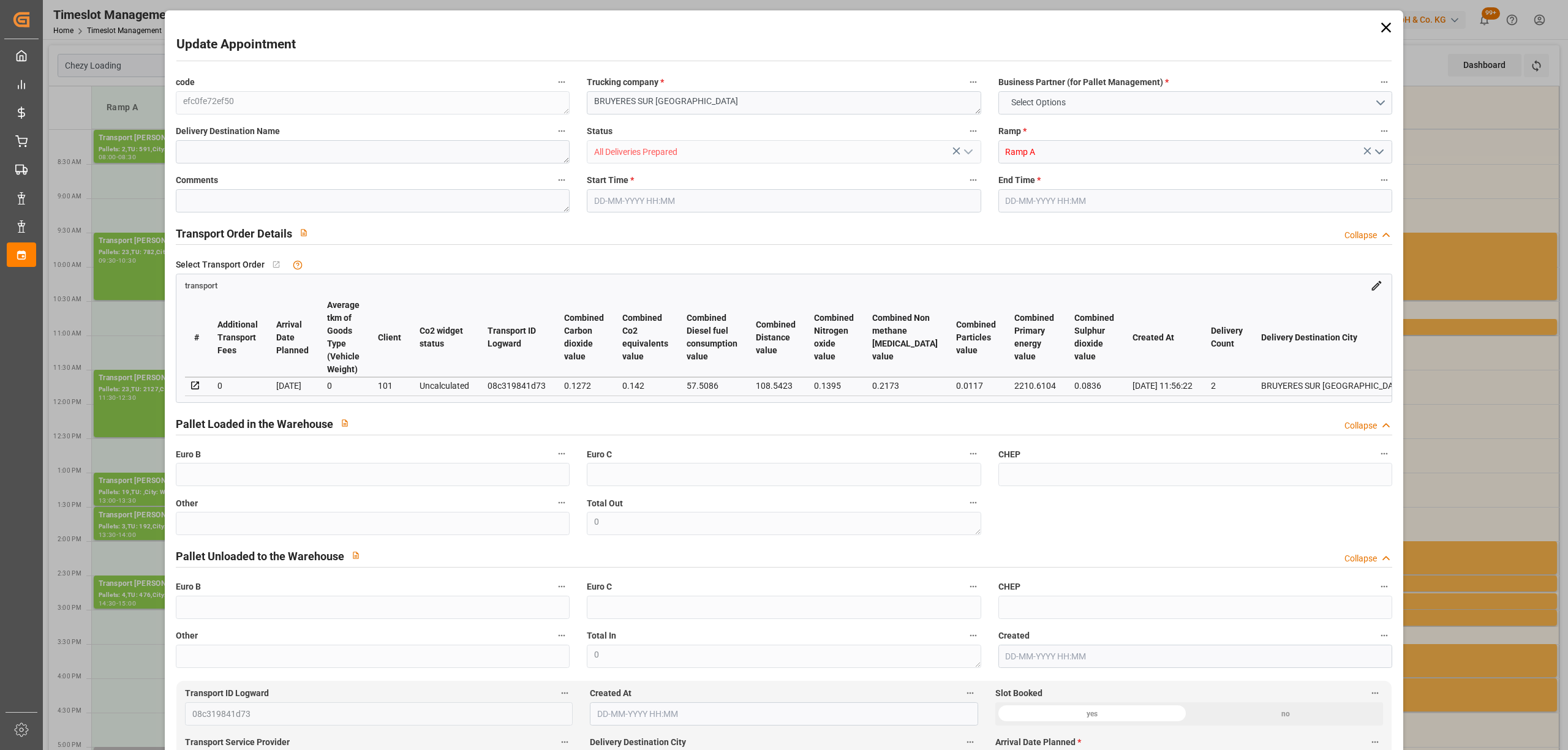
type input "194.554"
type input "-6.806"
type input "8"
type input "2142.184"
type input "3071.487"
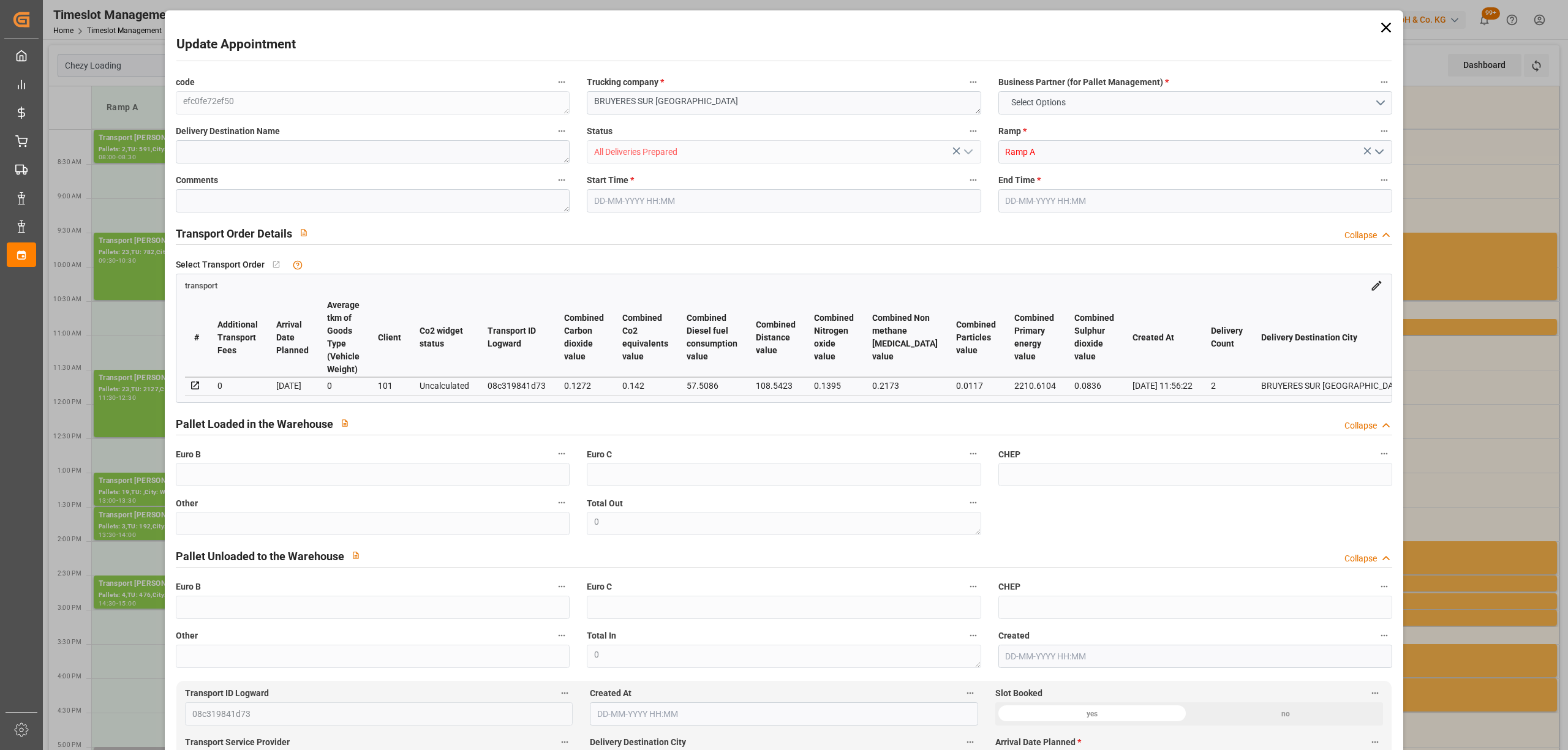
type input "8416.8"
type input "95"
type input "2"
type input "591"
type input "23"
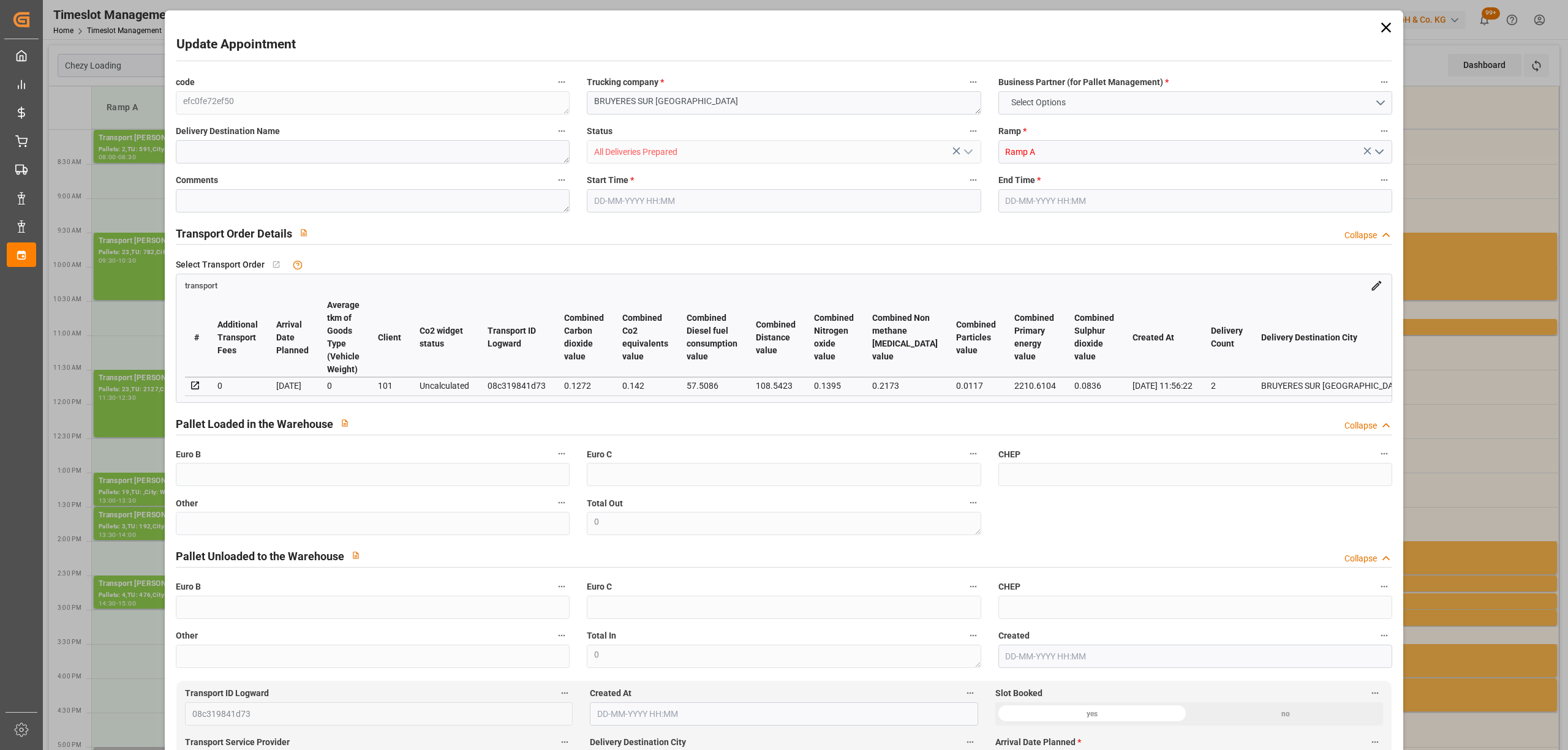
type input "101"
type input "2505.719"
type input "0"
type input "4710.8598"
type input "0"
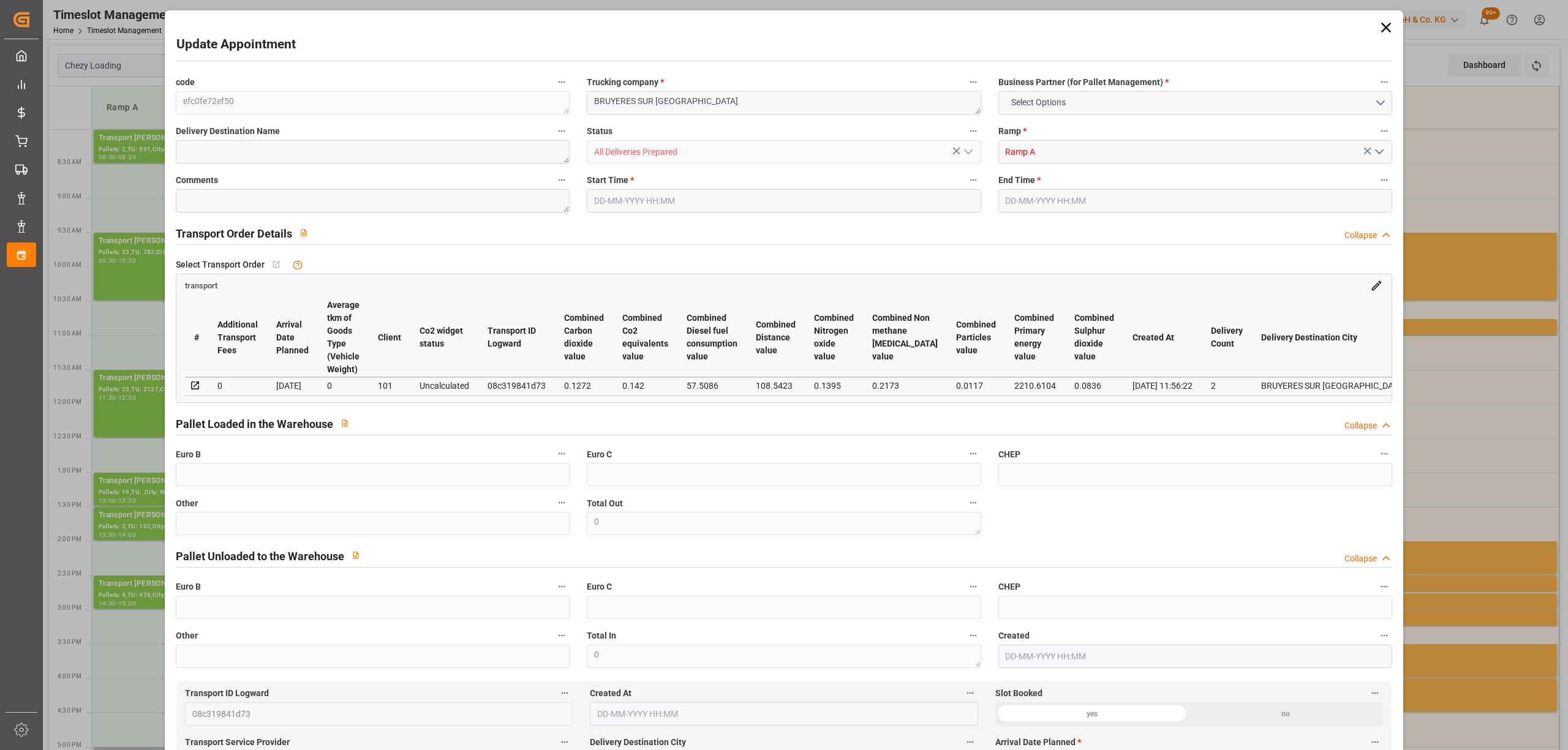
type input "0"
type input "21"
type input "35"
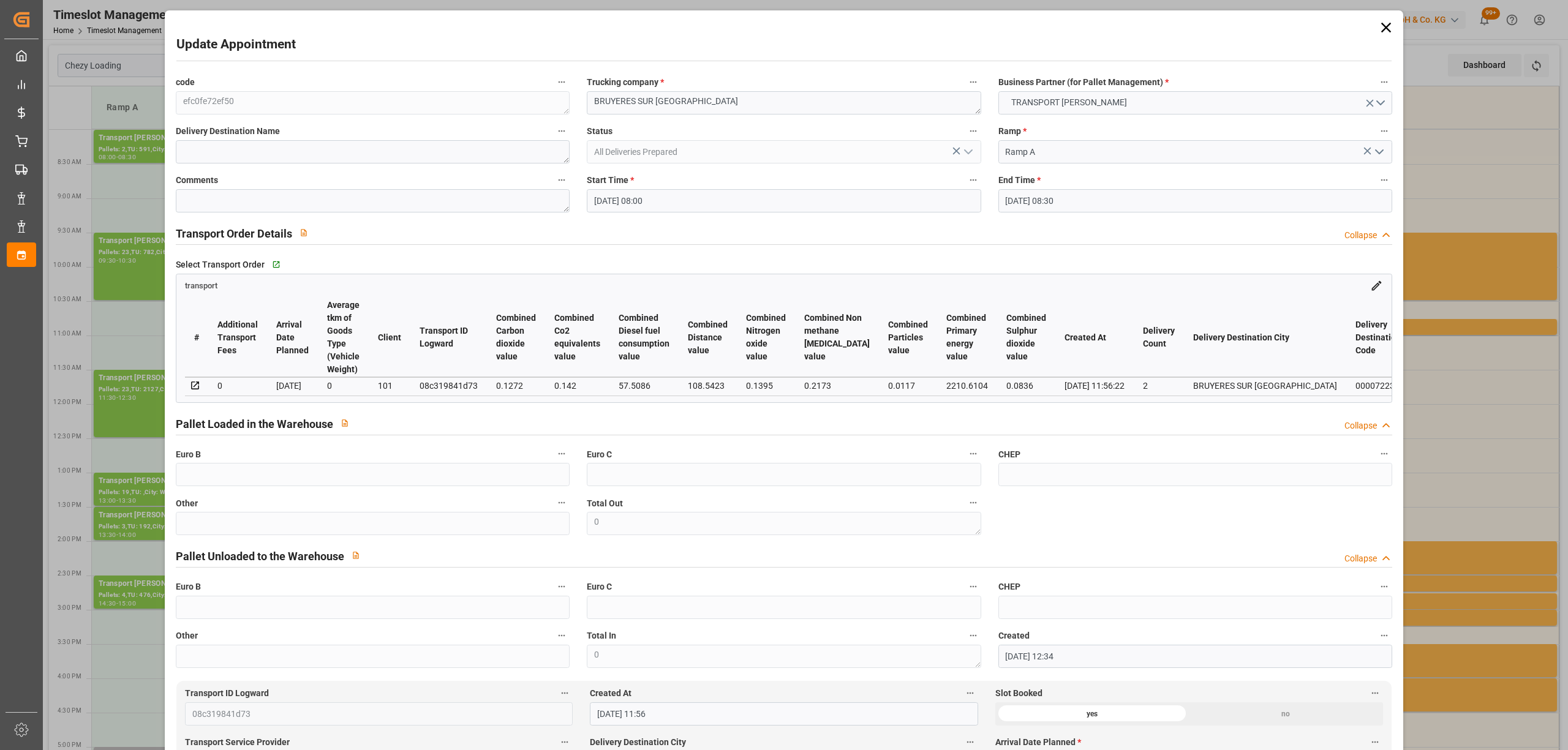
type input "[DATE] 08:00"
type input "[DATE] 08:30"
type input "[DATE] 12:34"
type input "[DATE] 11:56"
type input "[DATE]"
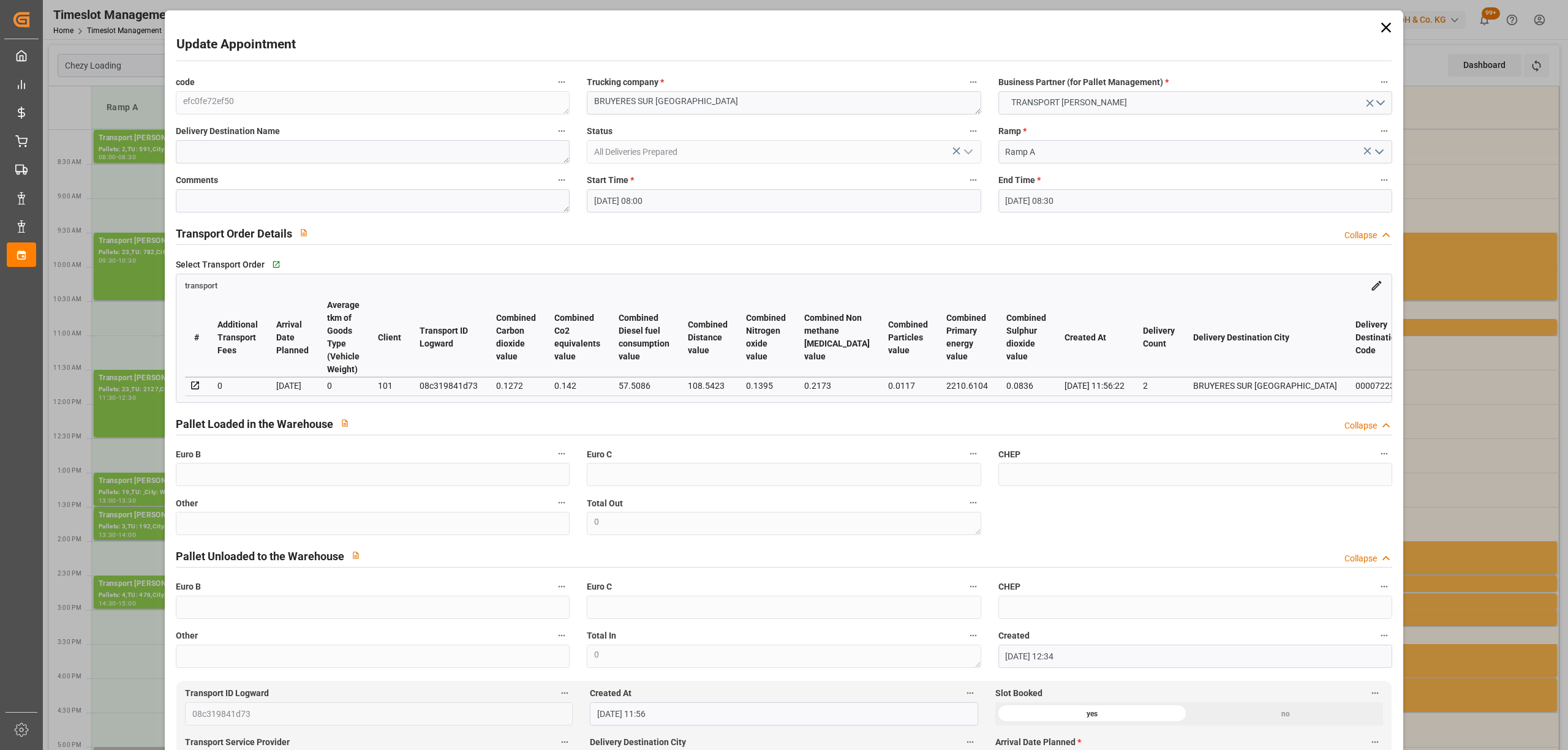
type input "[DATE]"
click at [655, 192] on input "[DATE] 08:00" at bounding box center [784, 200] width 394 height 23
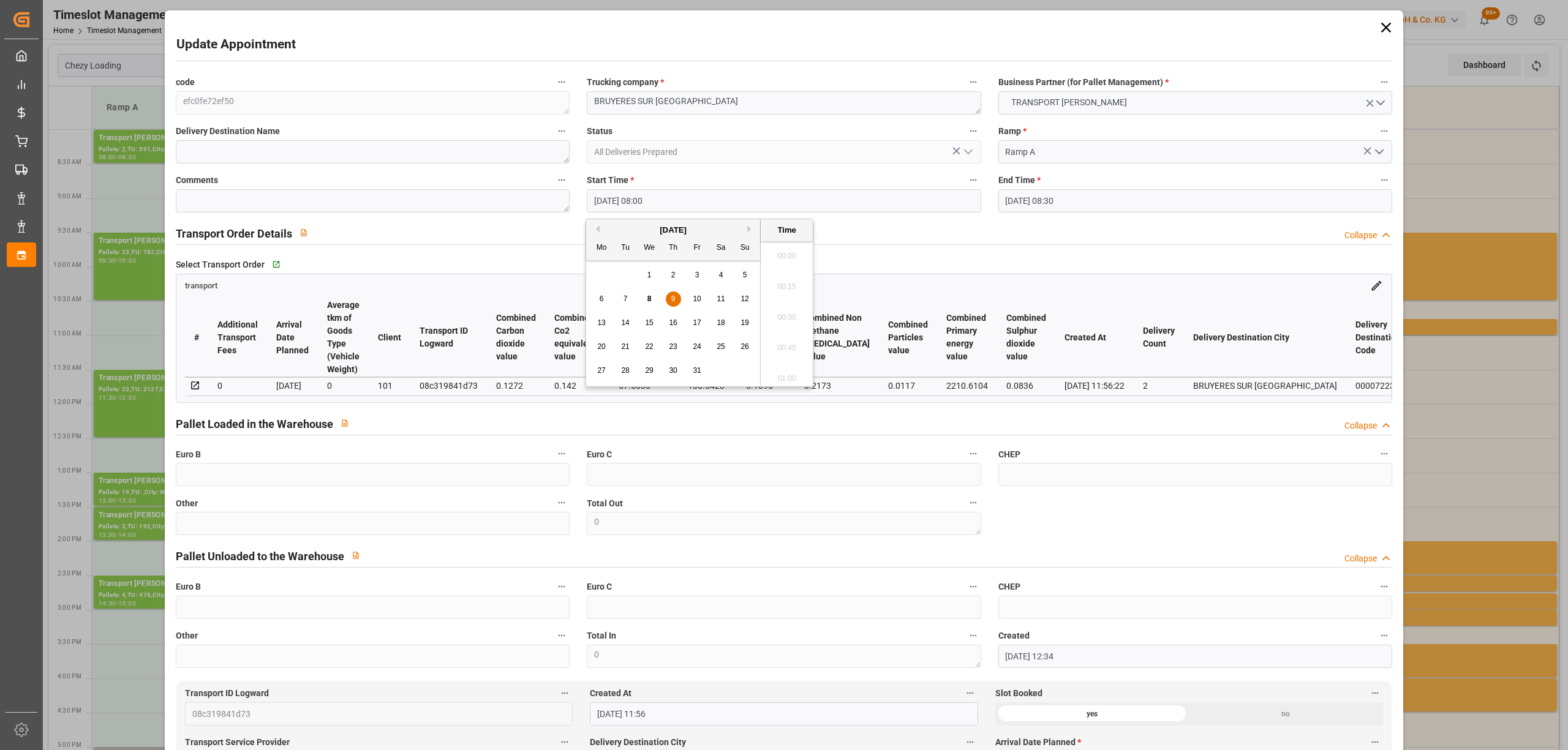
scroll to position [922, 0]
click at [655, 299] on div "8" at bounding box center [650, 299] width 15 height 15
click at [789, 310] on li "20:00" at bounding box center [787, 314] width 52 height 31
type input "[DATE] 20:00"
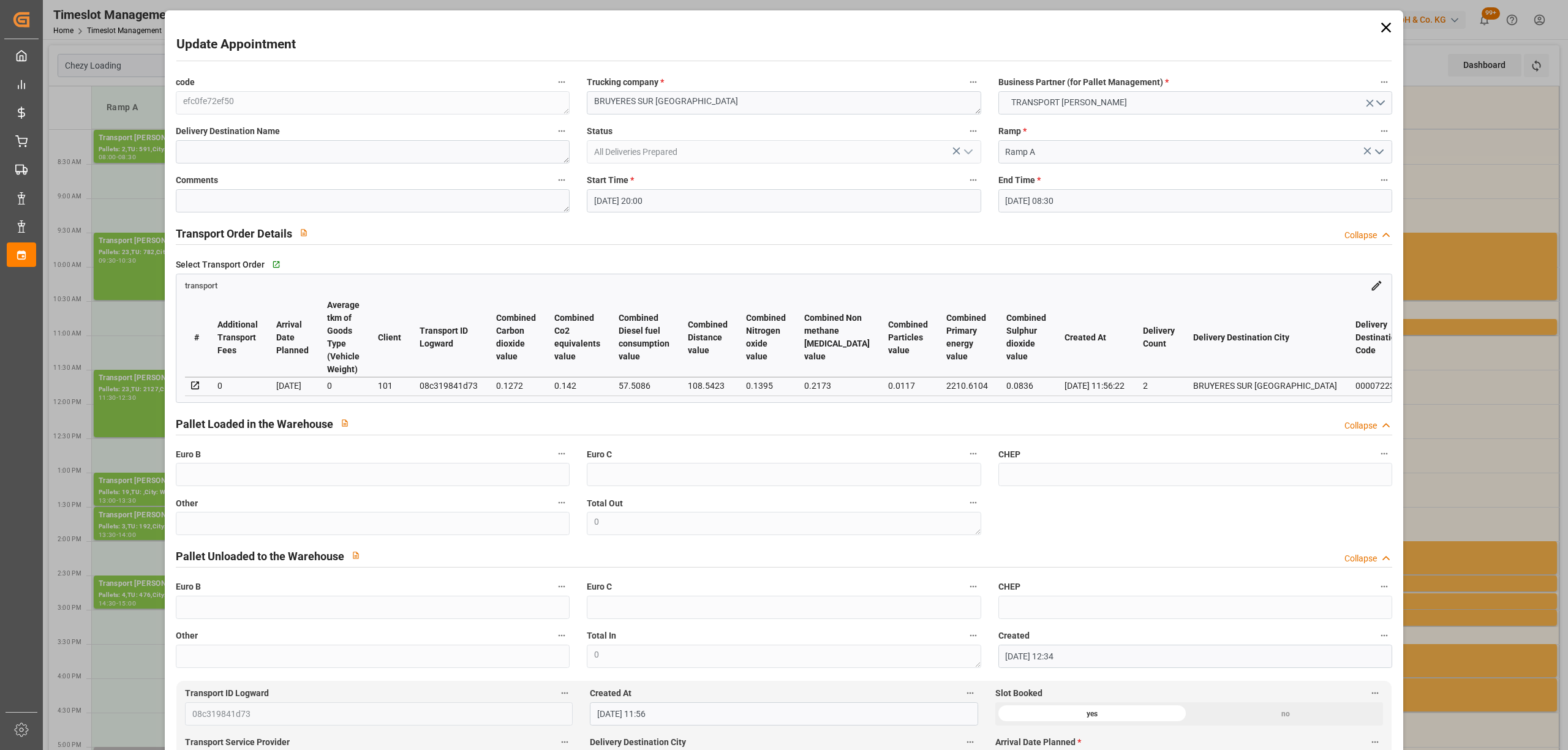
click at [1044, 193] on input "[DATE] 08:30" at bounding box center [1195, 200] width 394 height 23
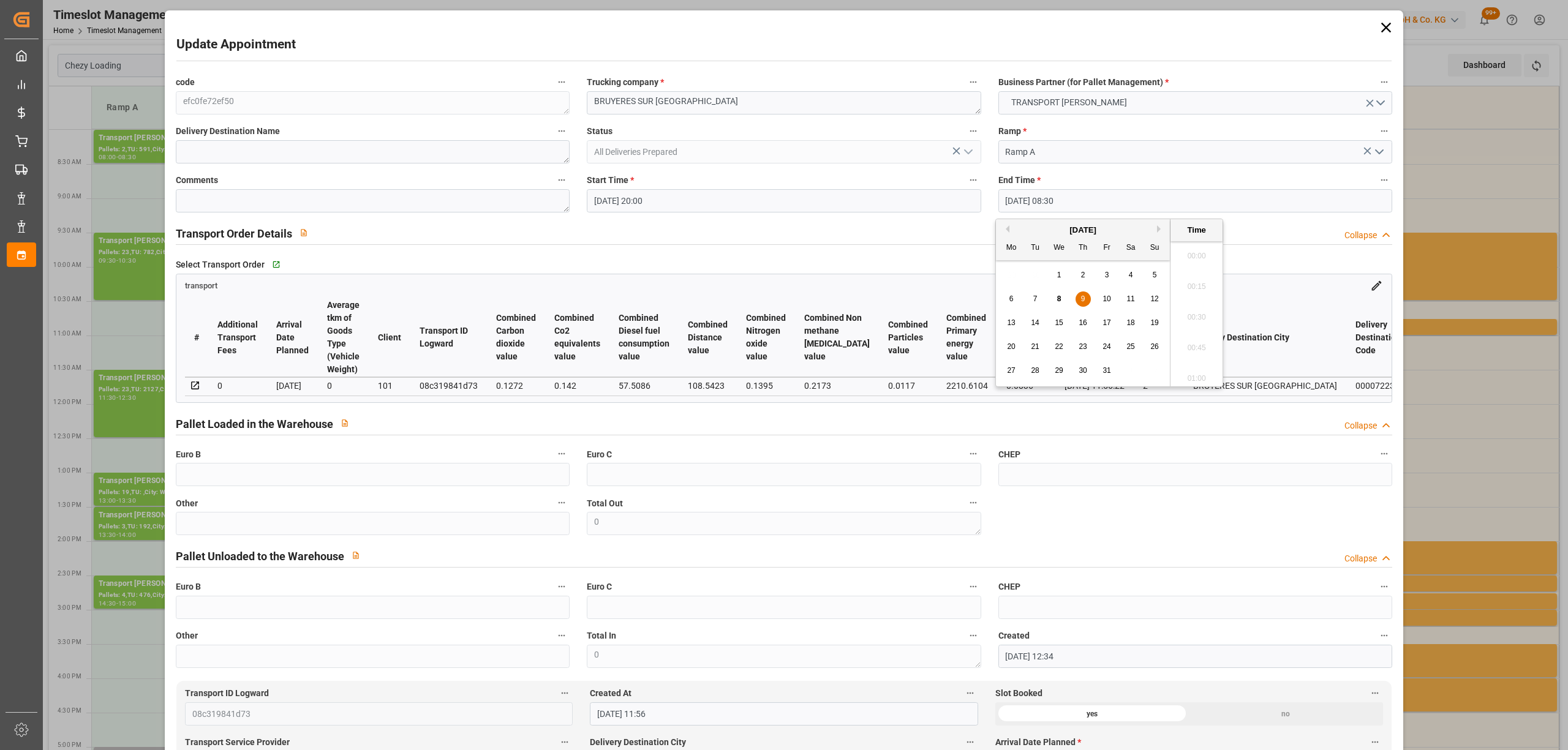
scroll to position [983, 0]
click at [1062, 301] on div "8" at bounding box center [1060, 299] width 15 height 15
click at [1187, 317] on li "20:30" at bounding box center [1197, 314] width 52 height 31
type input "[DATE] 20:30"
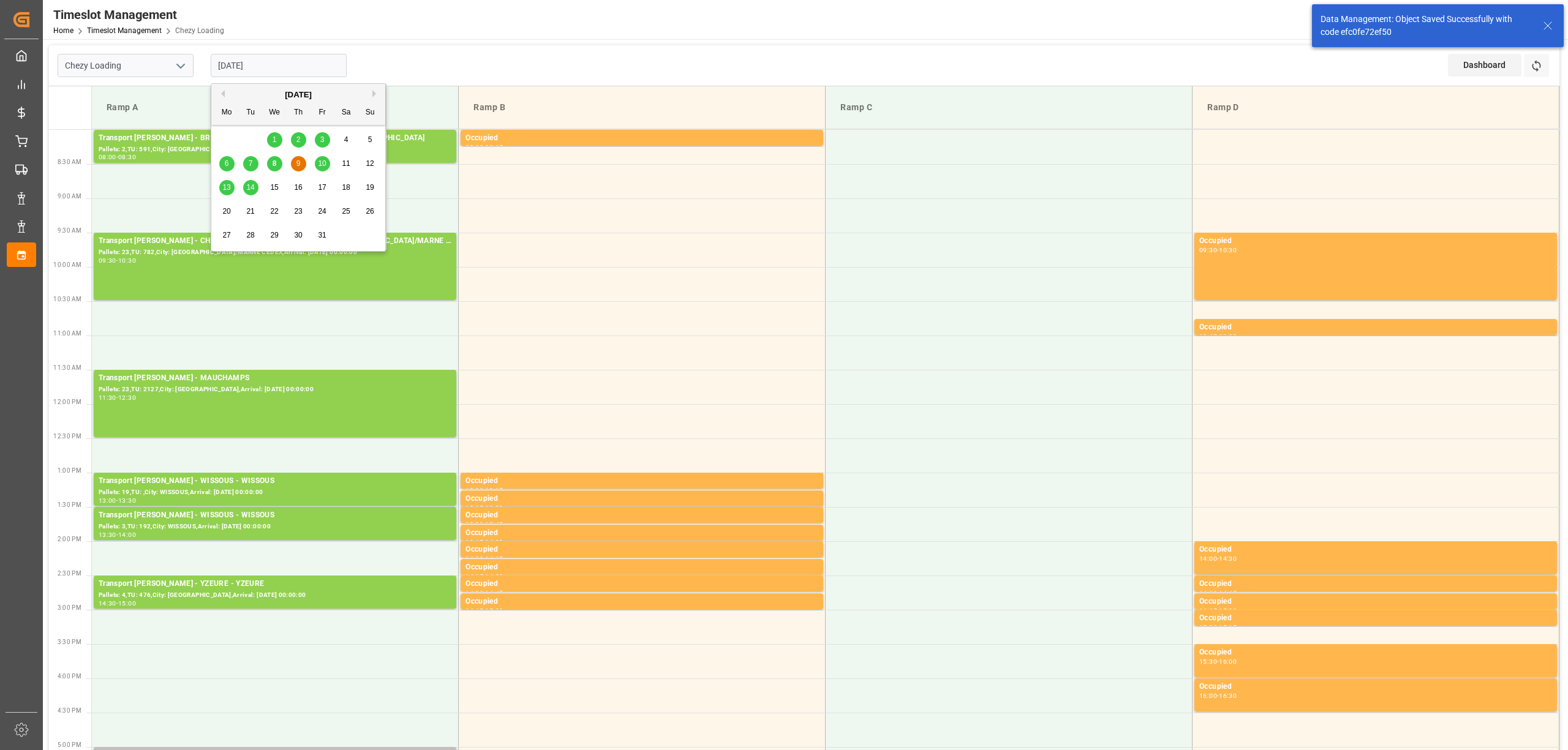
click at [236, 62] on input "[DATE]" at bounding box center [278, 65] width 136 height 23
click at [282, 162] on div "8" at bounding box center [275, 164] width 15 height 15
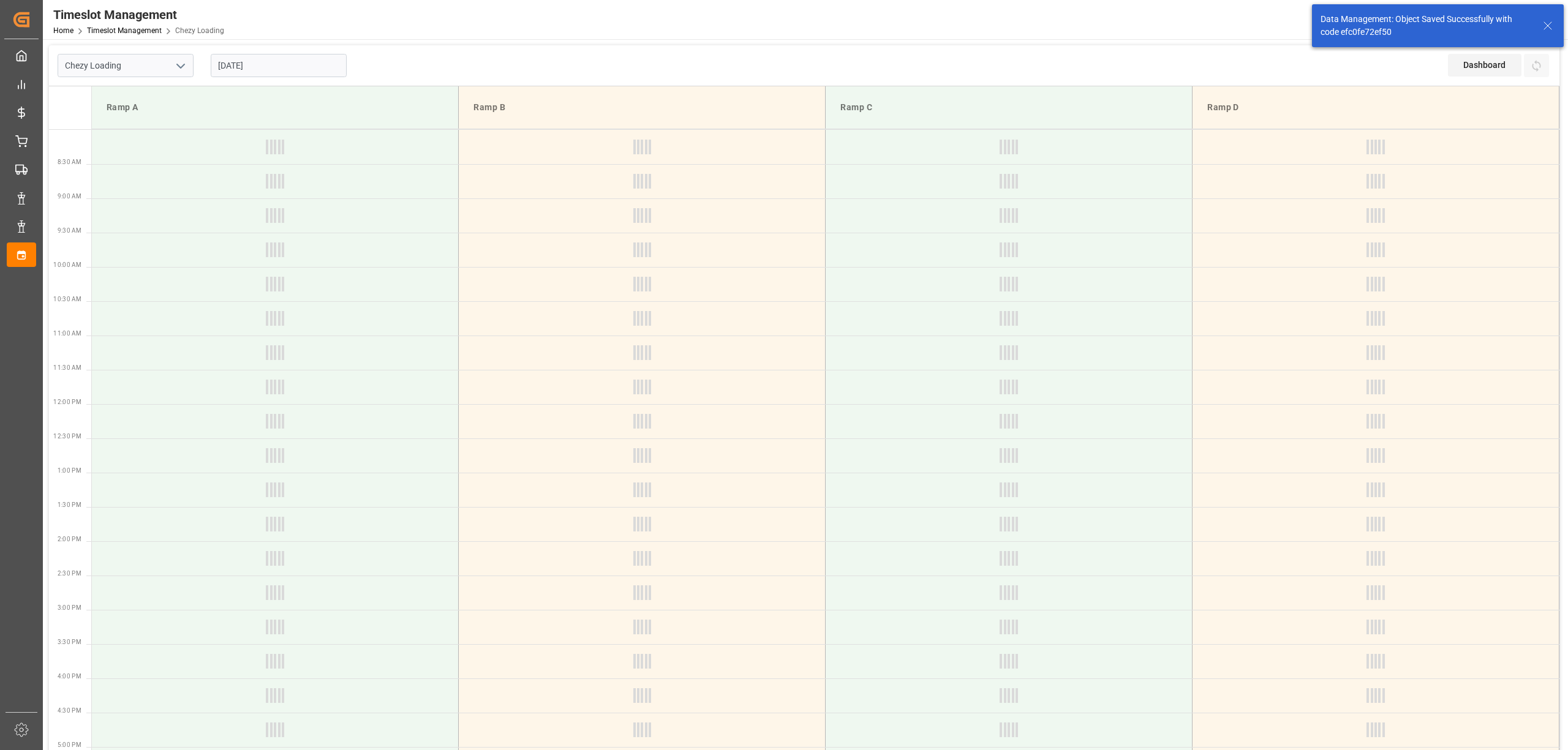
type input "[DATE]"
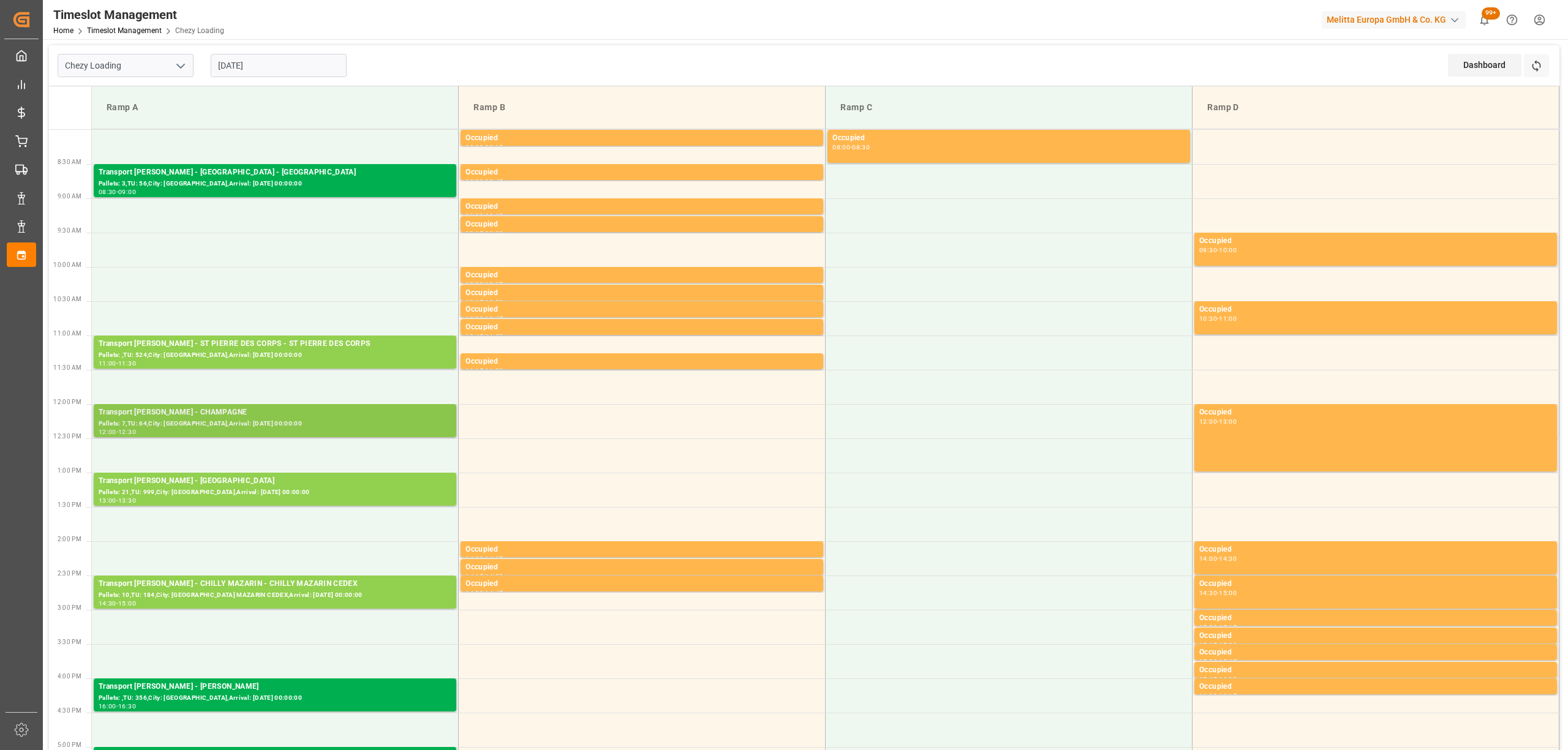
scroll to position [408, 0]
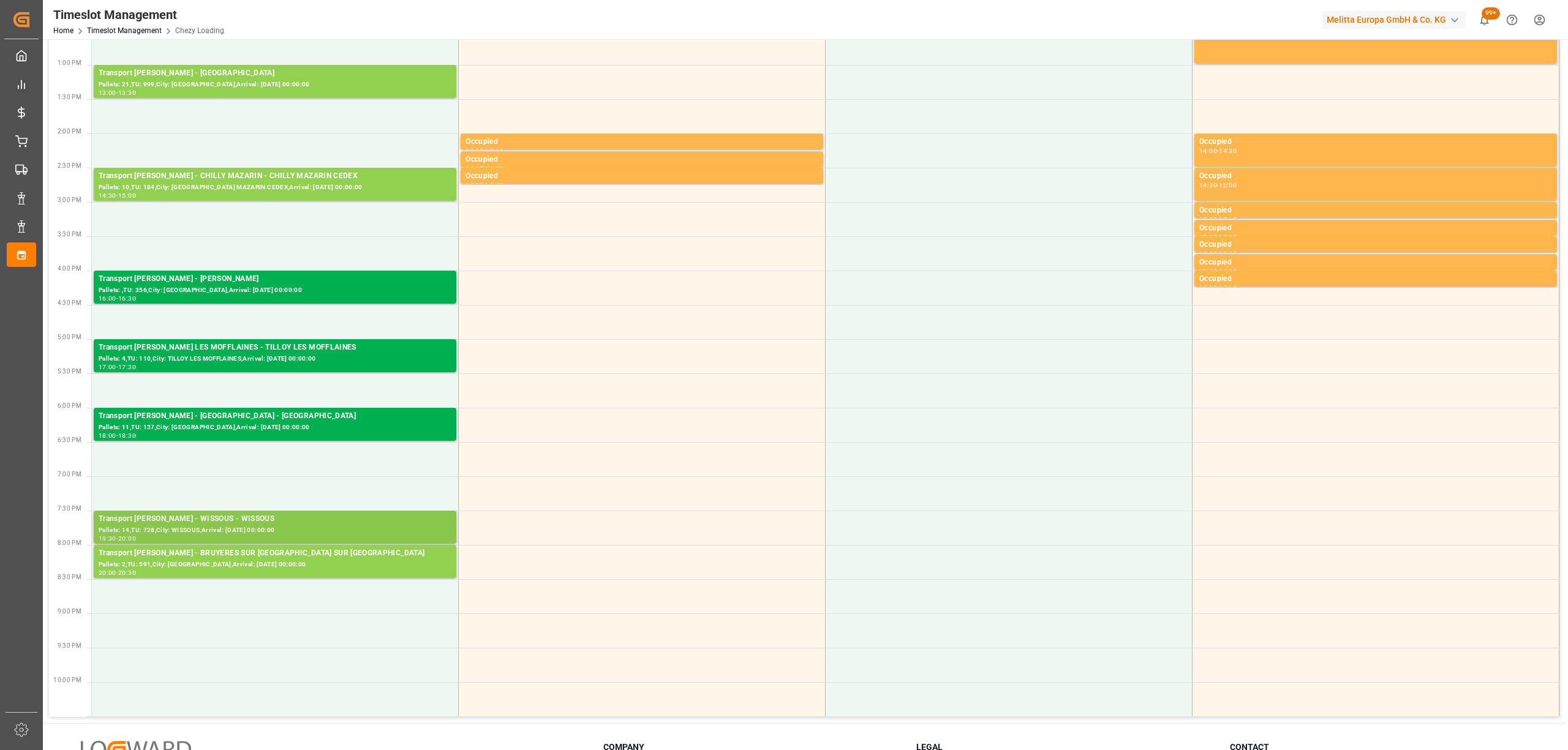
click at [306, 527] on div "Pallets: 14,TU: 728,City: WISSOUS,Arrival: [DATE] 00:00:00" at bounding box center [275, 530] width 353 height 10
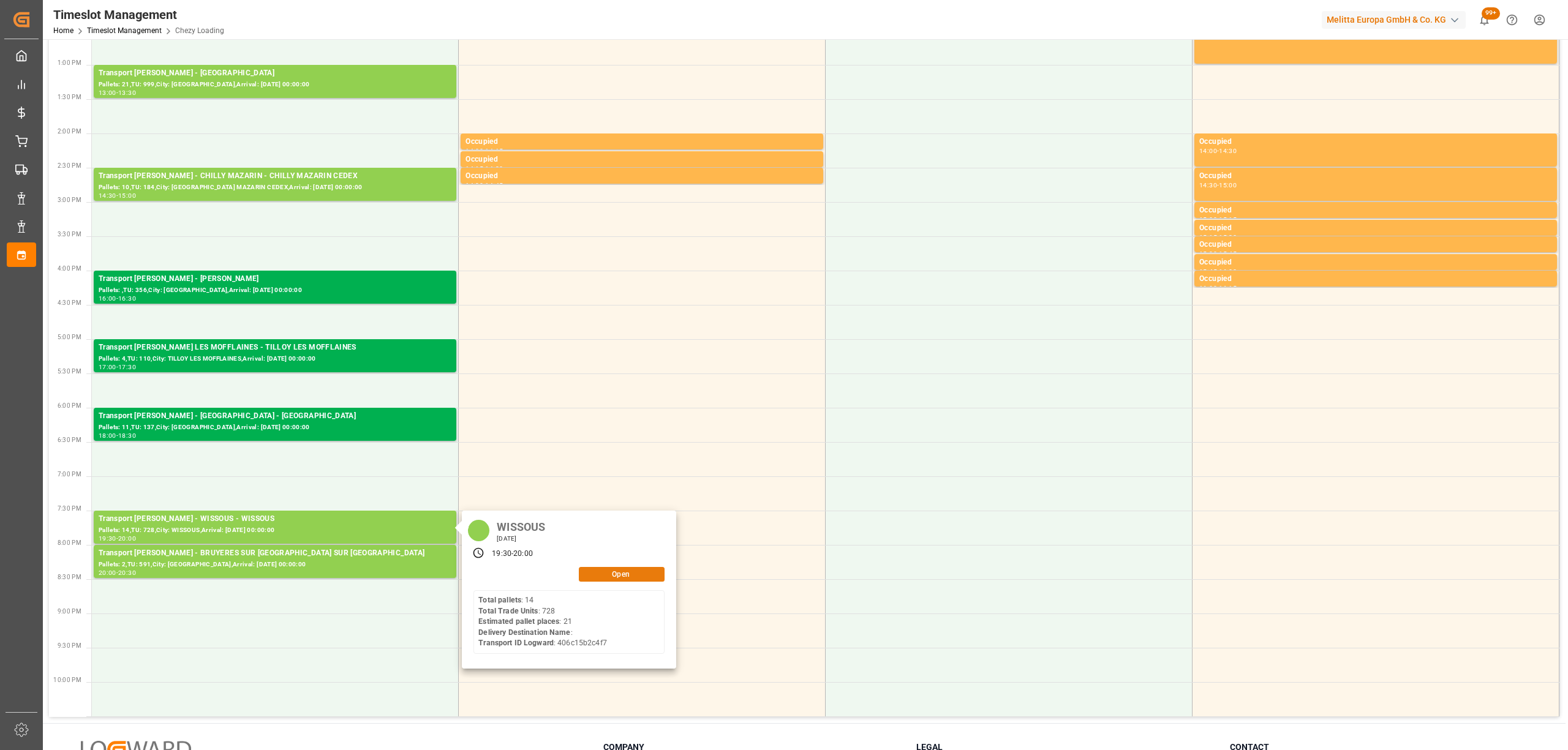
click at [608, 572] on button "Open" at bounding box center [621, 574] width 86 height 15
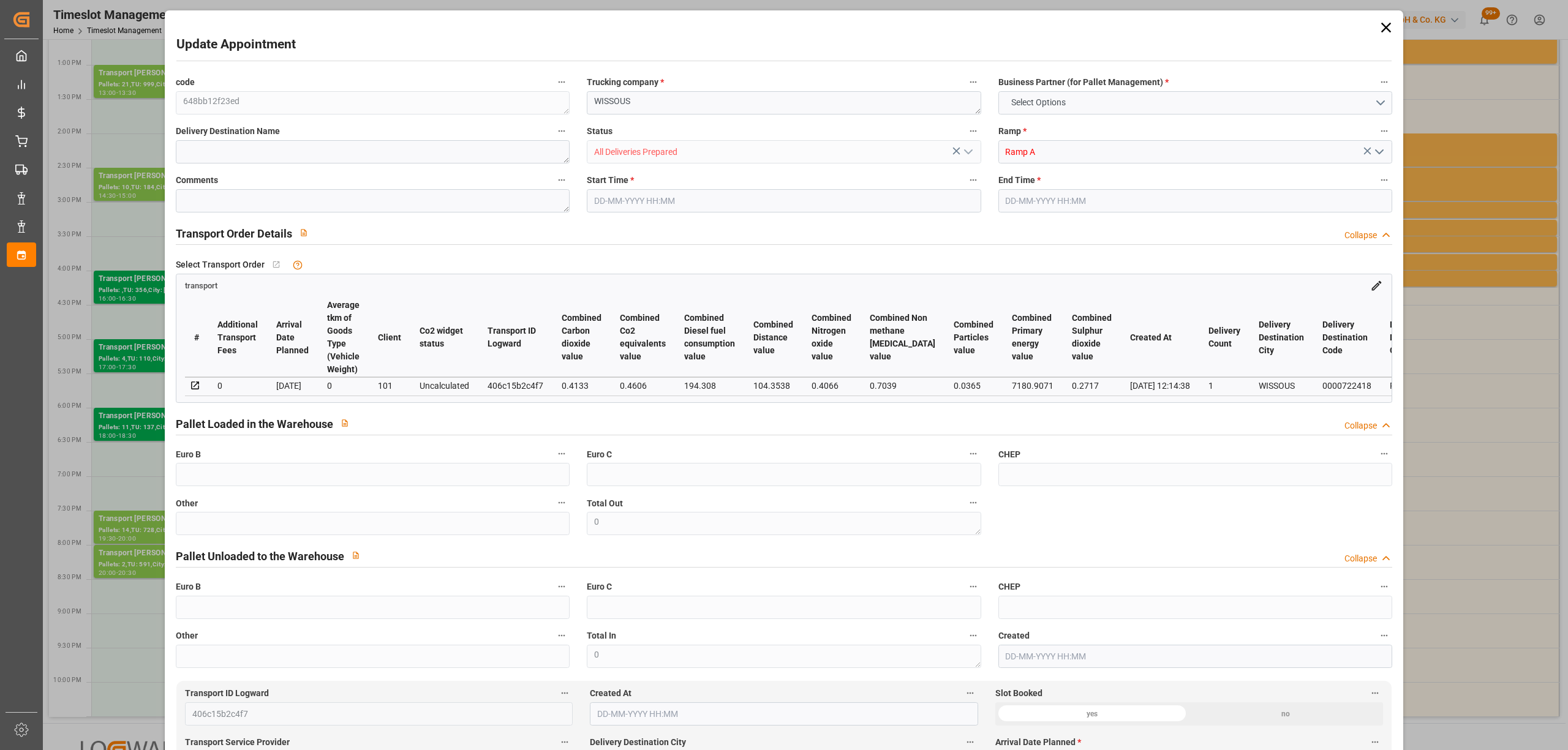
type input "21"
type input "376.01"
type input "0"
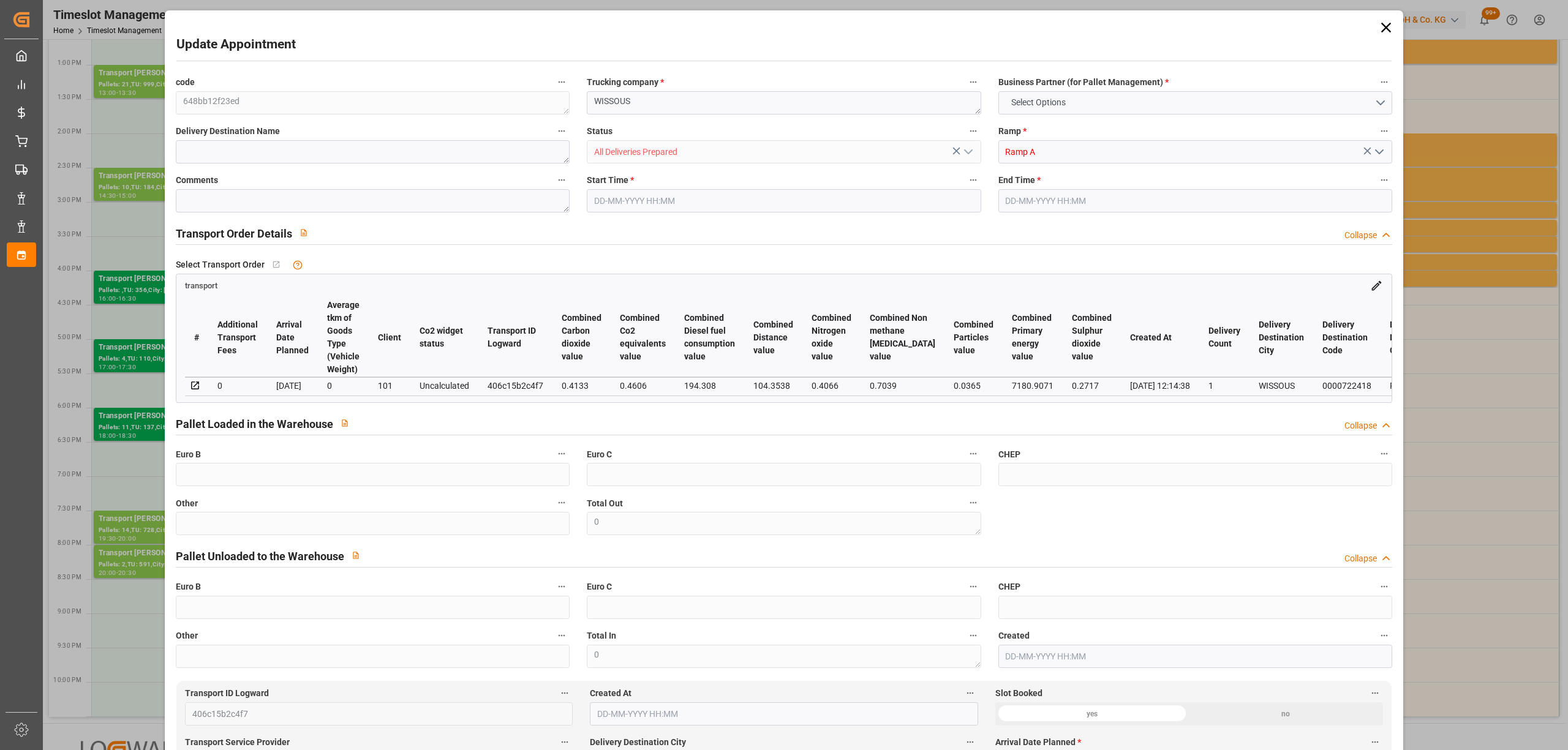
type input "363.3009"
type input "-12.7091"
type input "23"
type input "6713.704"
type input "8626.104"
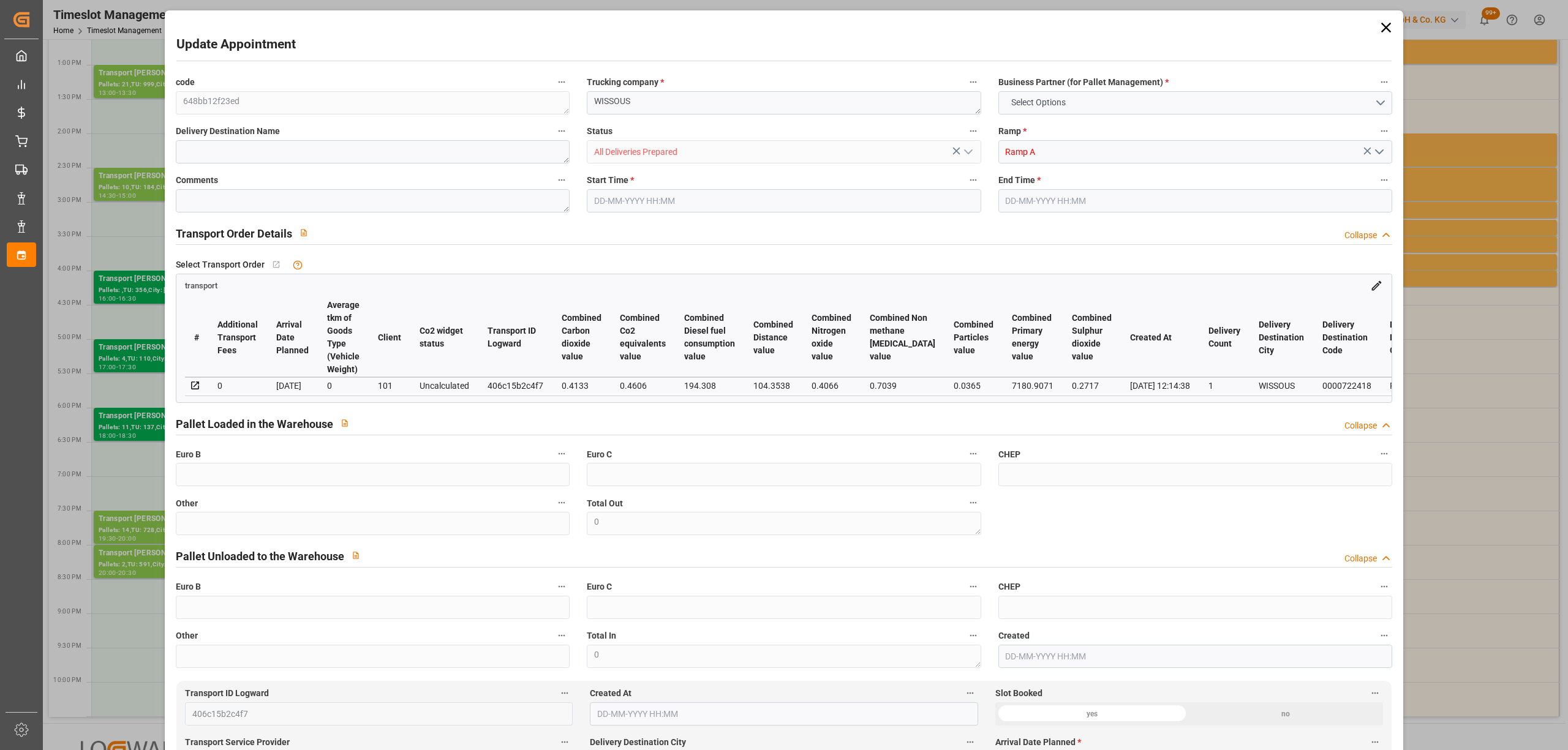
type input "23571.744"
type input "91"
type input "14"
type input "728"
type input "23"
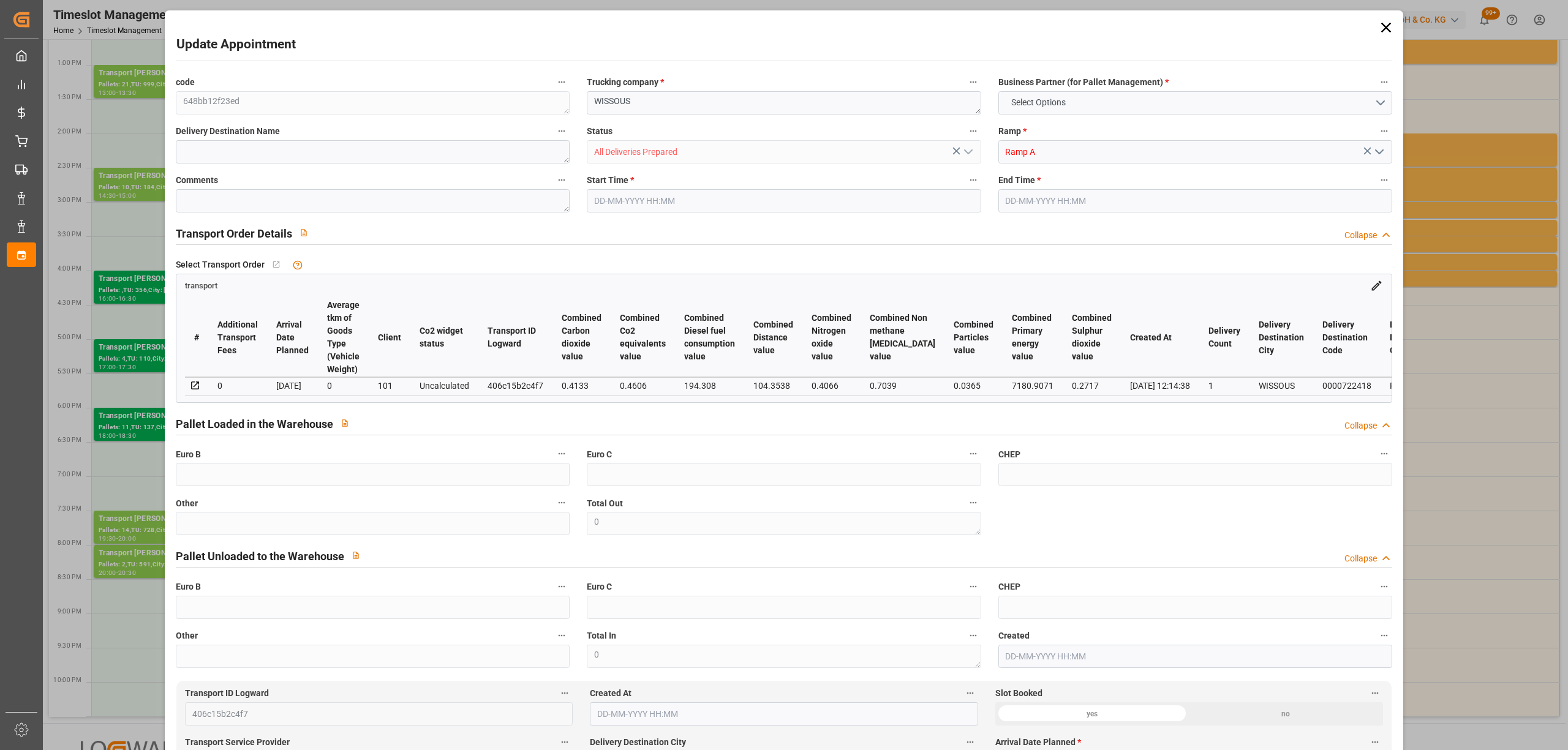
type input "101"
type input "7688.968"
type input "0"
type input "4710.8598"
type input "0"
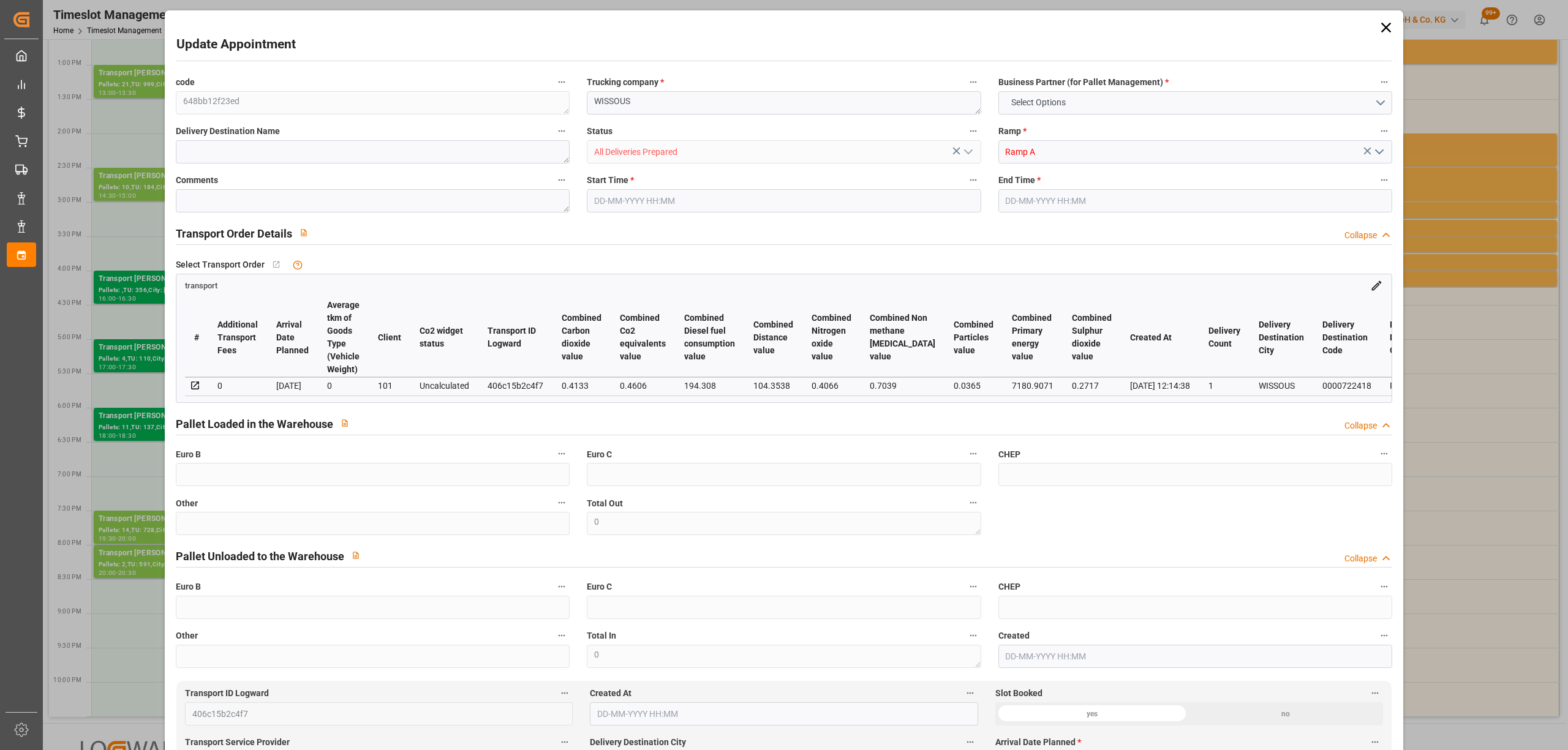
type input "0"
type input "21"
type input "35"
type input "[DATE] 19:30"
type input "[DATE] 20:00"
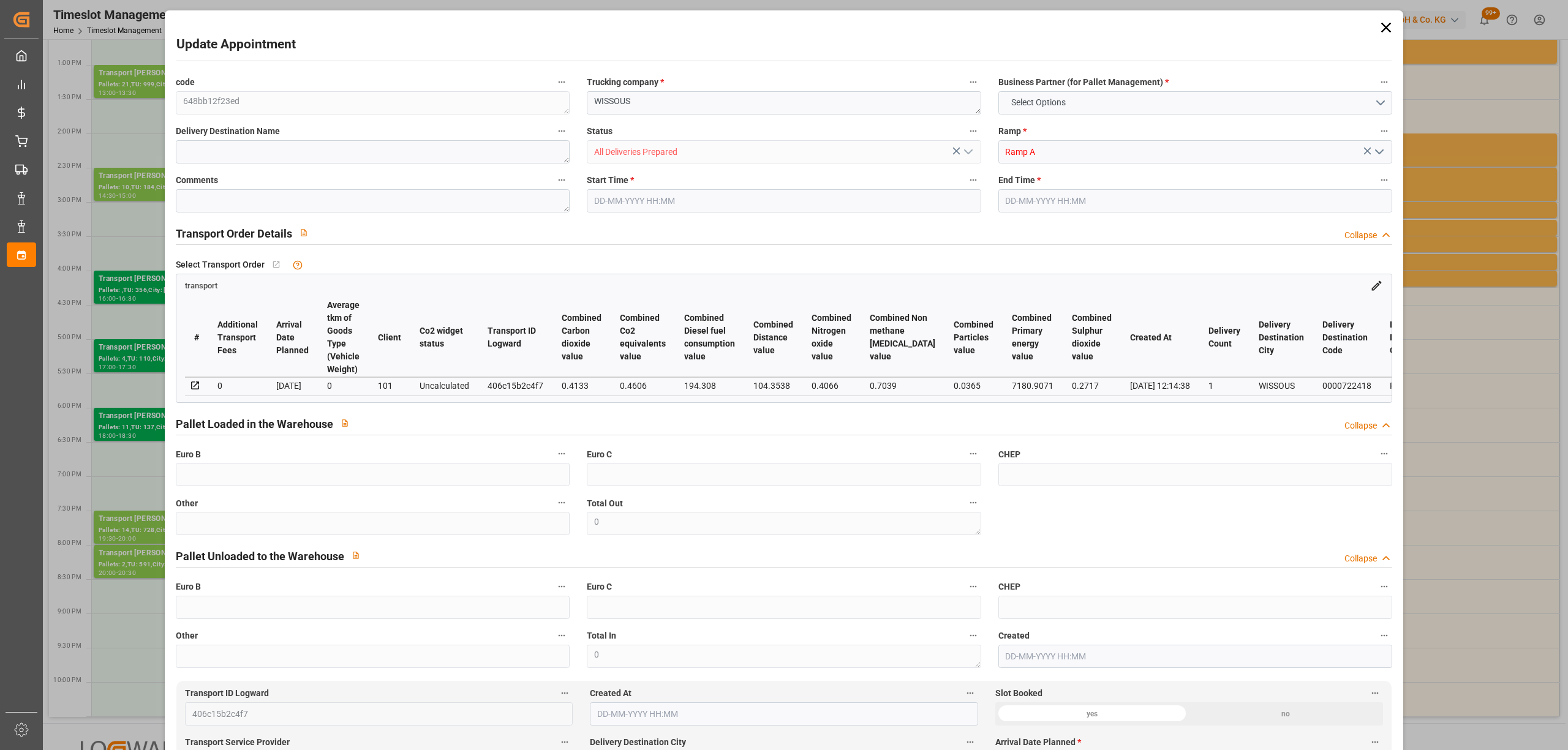
type input "[DATE] 16:21"
type input "[DATE] 12:14"
type input "[DATE]"
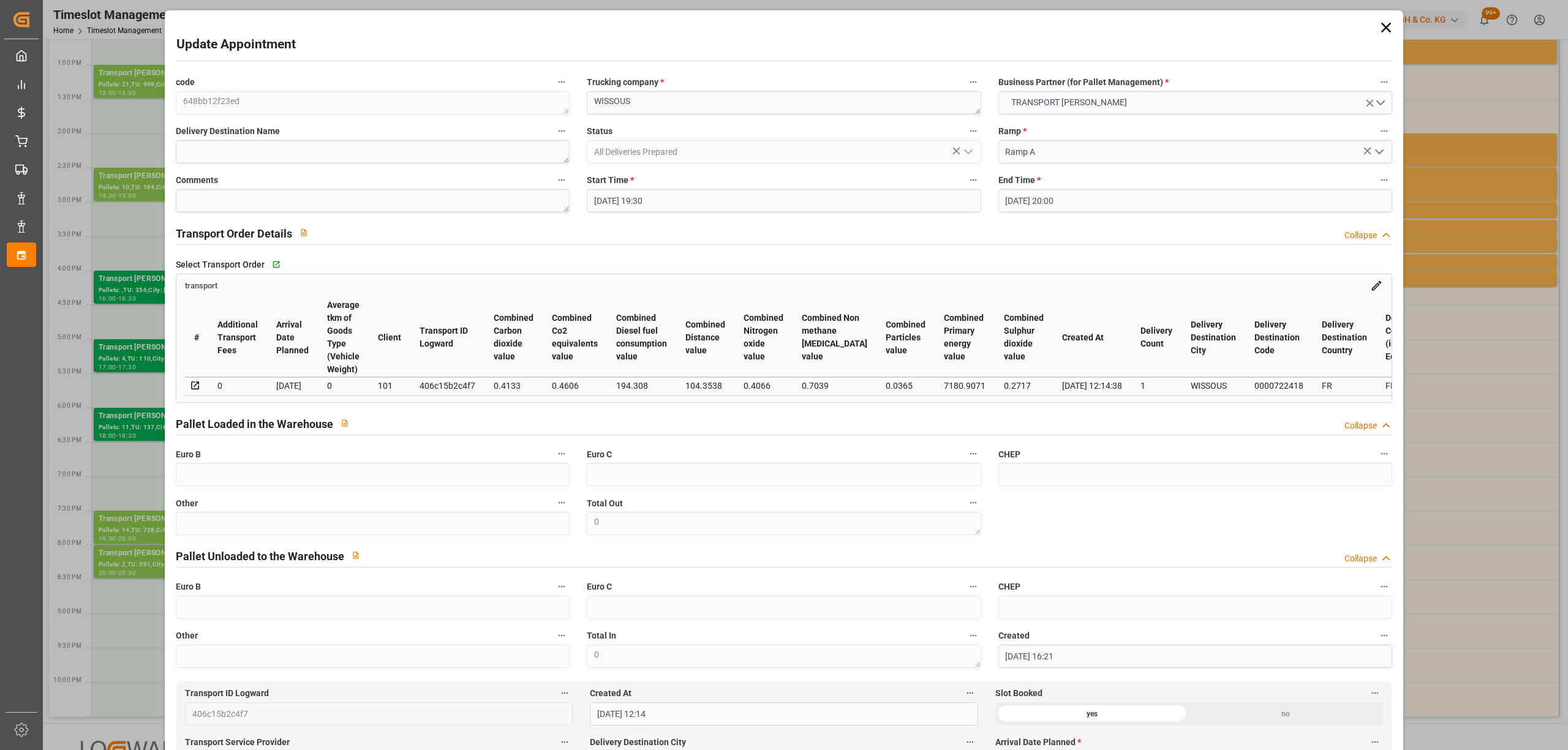
click at [637, 212] on input "[DATE] 19:30" at bounding box center [784, 200] width 394 height 23
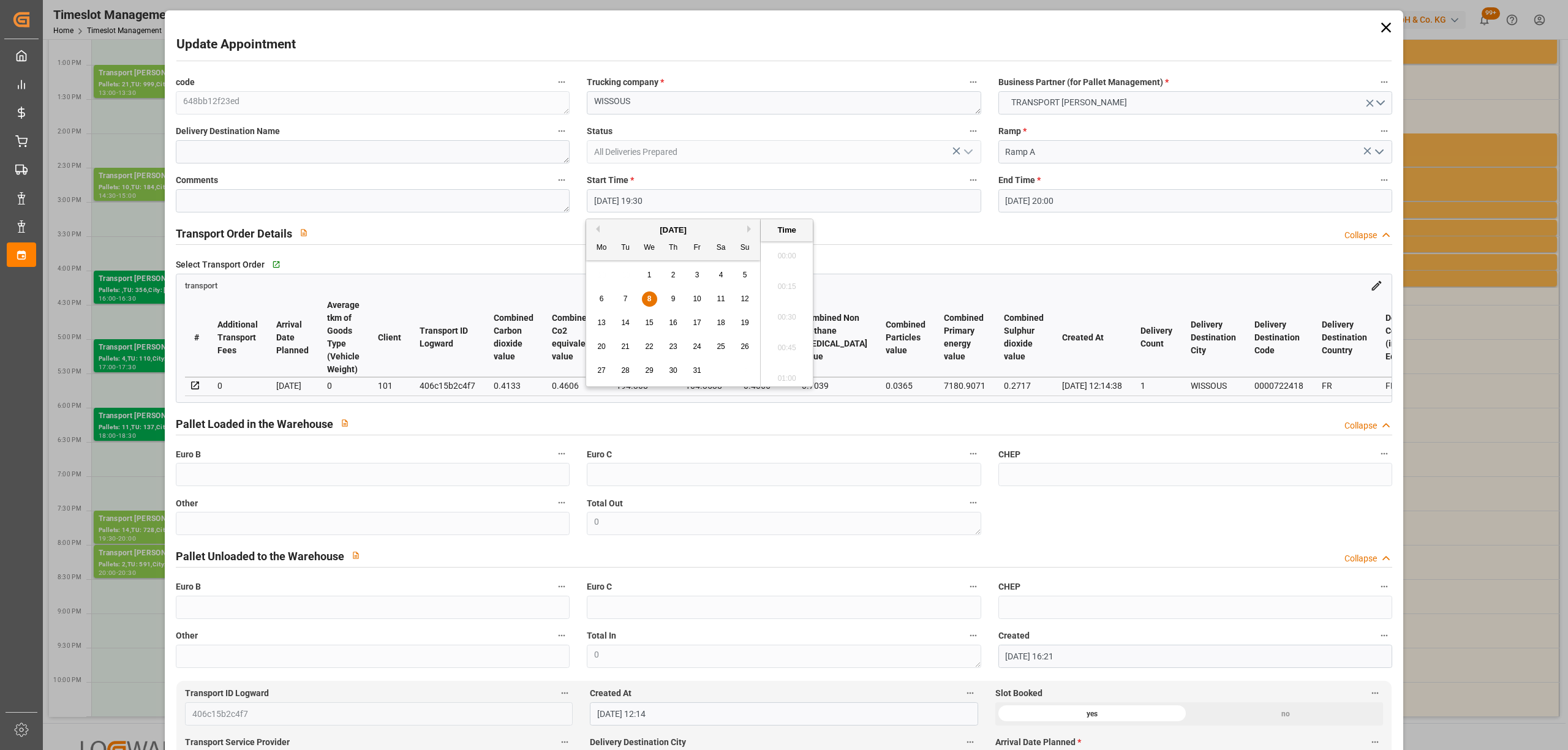
scroll to position [2330, 0]
click at [655, 299] on div "8" at bounding box center [650, 299] width 15 height 15
click at [795, 312] on li "09:30" at bounding box center [787, 314] width 52 height 31
type input "[DATE] 09:30"
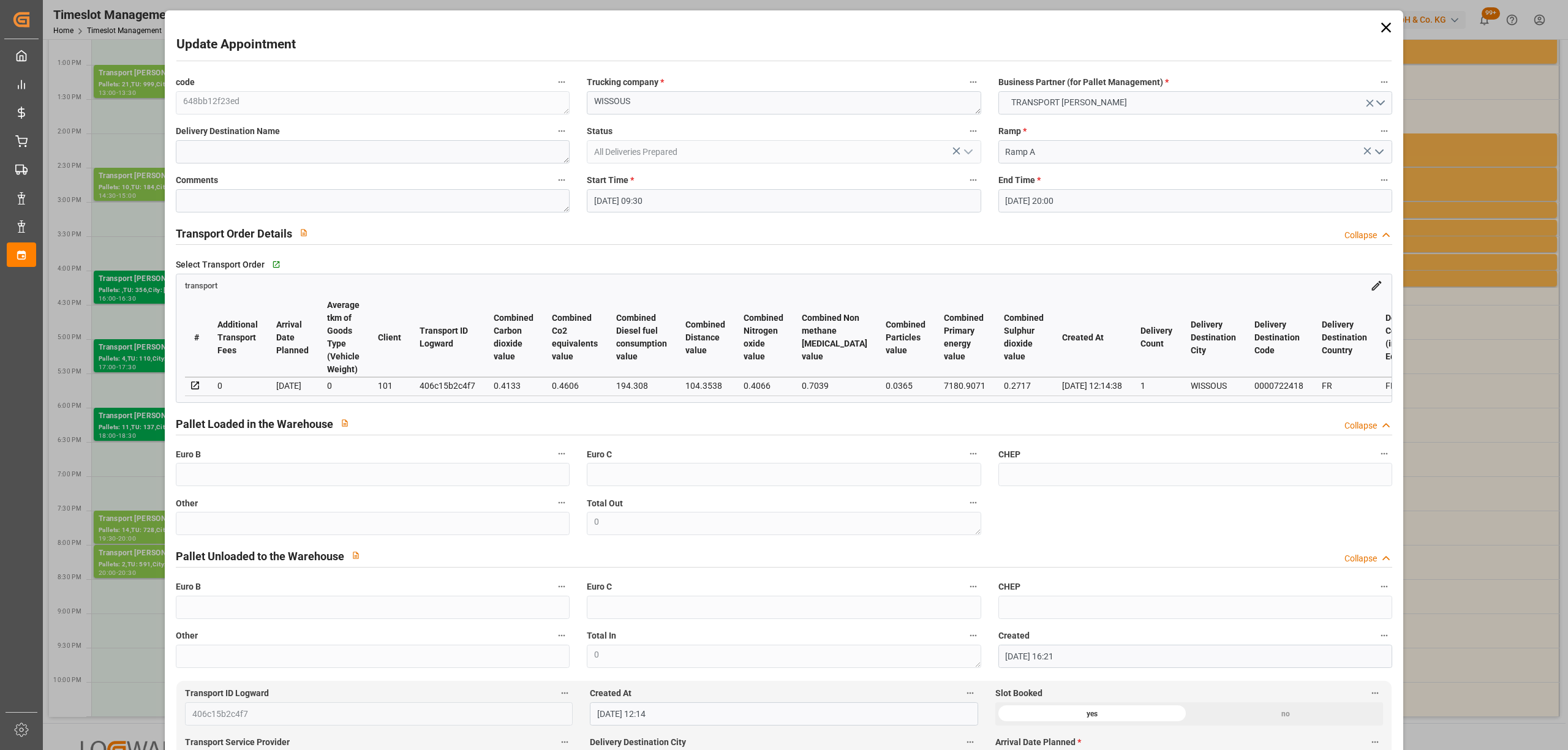
click at [1035, 206] on input "[DATE] 20:00" at bounding box center [1195, 200] width 394 height 23
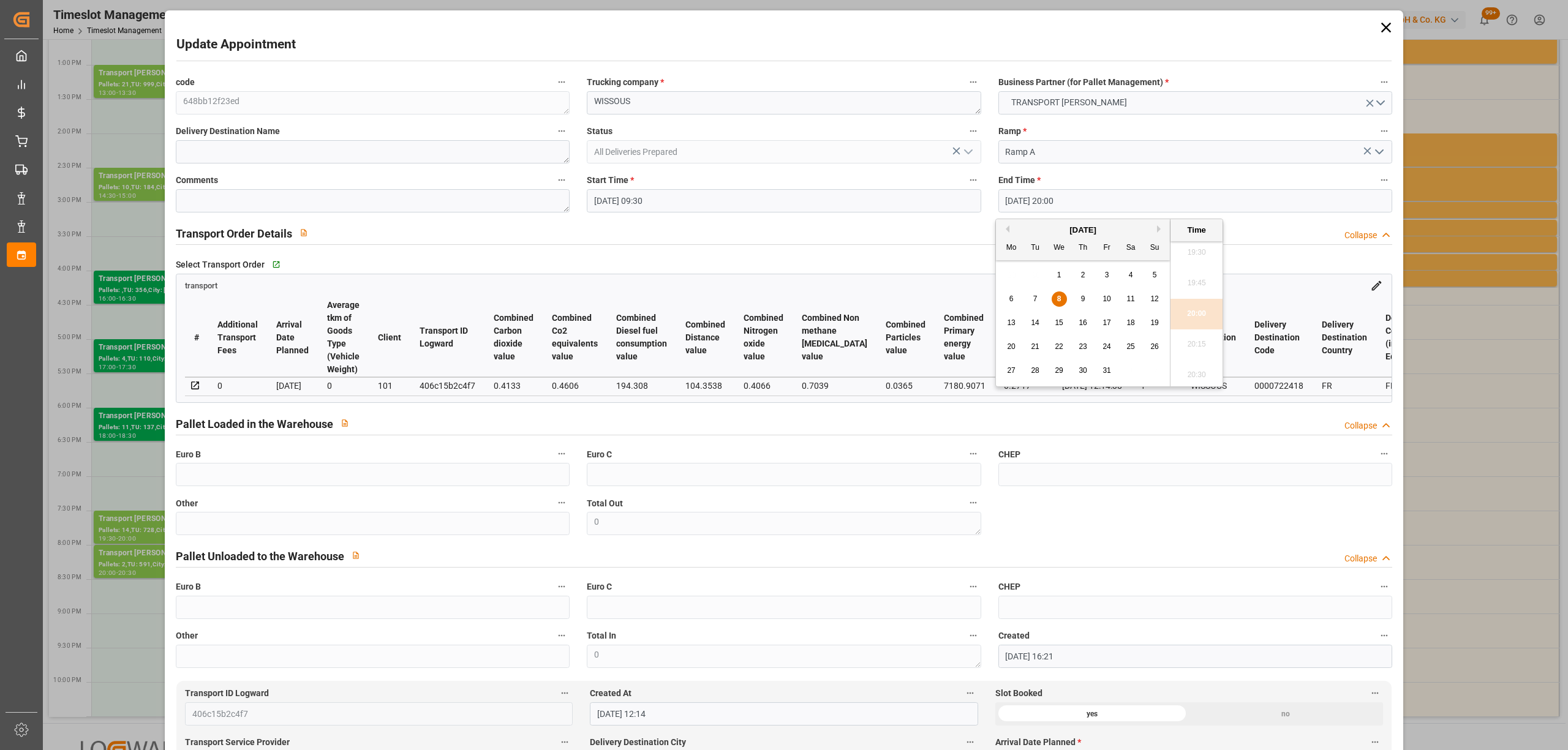
click at [1057, 300] on span "8" at bounding box center [1059, 298] width 4 height 8
click at [1196, 306] on li "10:00" at bounding box center [1197, 314] width 52 height 31
type input "[DATE] 10:00"
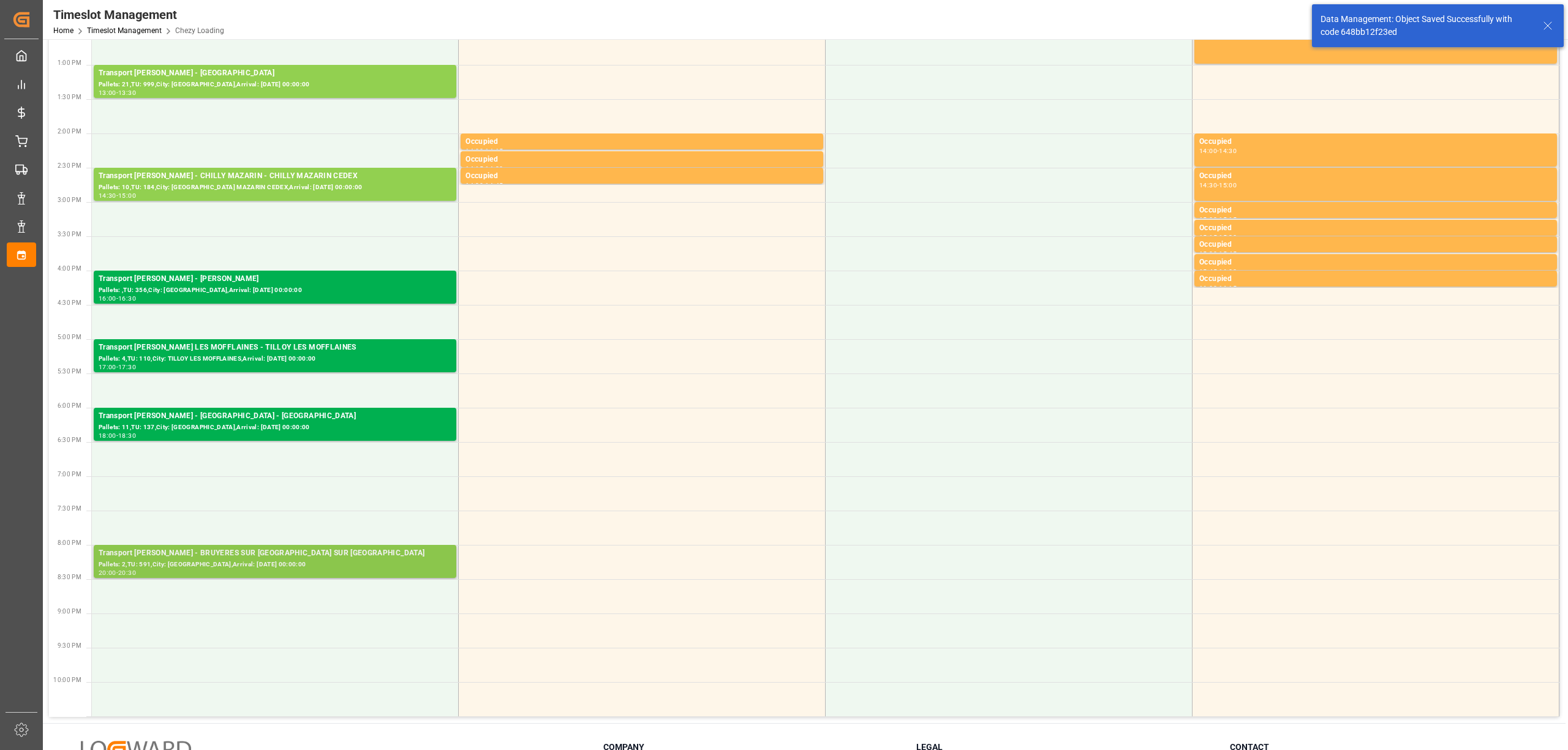
click at [298, 552] on div "Transport [PERSON_NAME] - BRUYERES SUR [GEOGRAPHIC_DATA] SUR [GEOGRAPHIC_DATA]" at bounding box center [275, 553] width 353 height 12
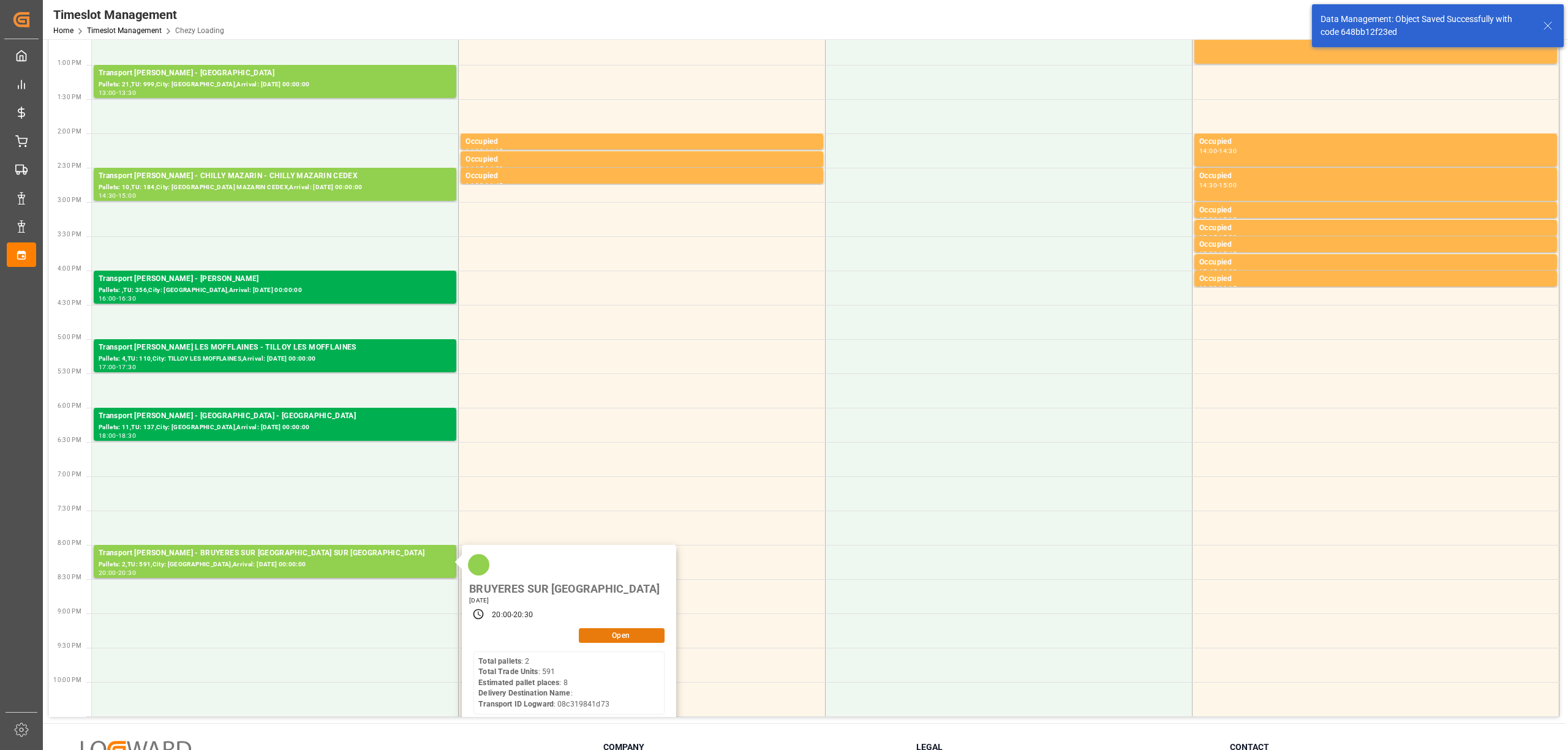
click at [627, 628] on button "Open" at bounding box center [621, 635] width 86 height 15
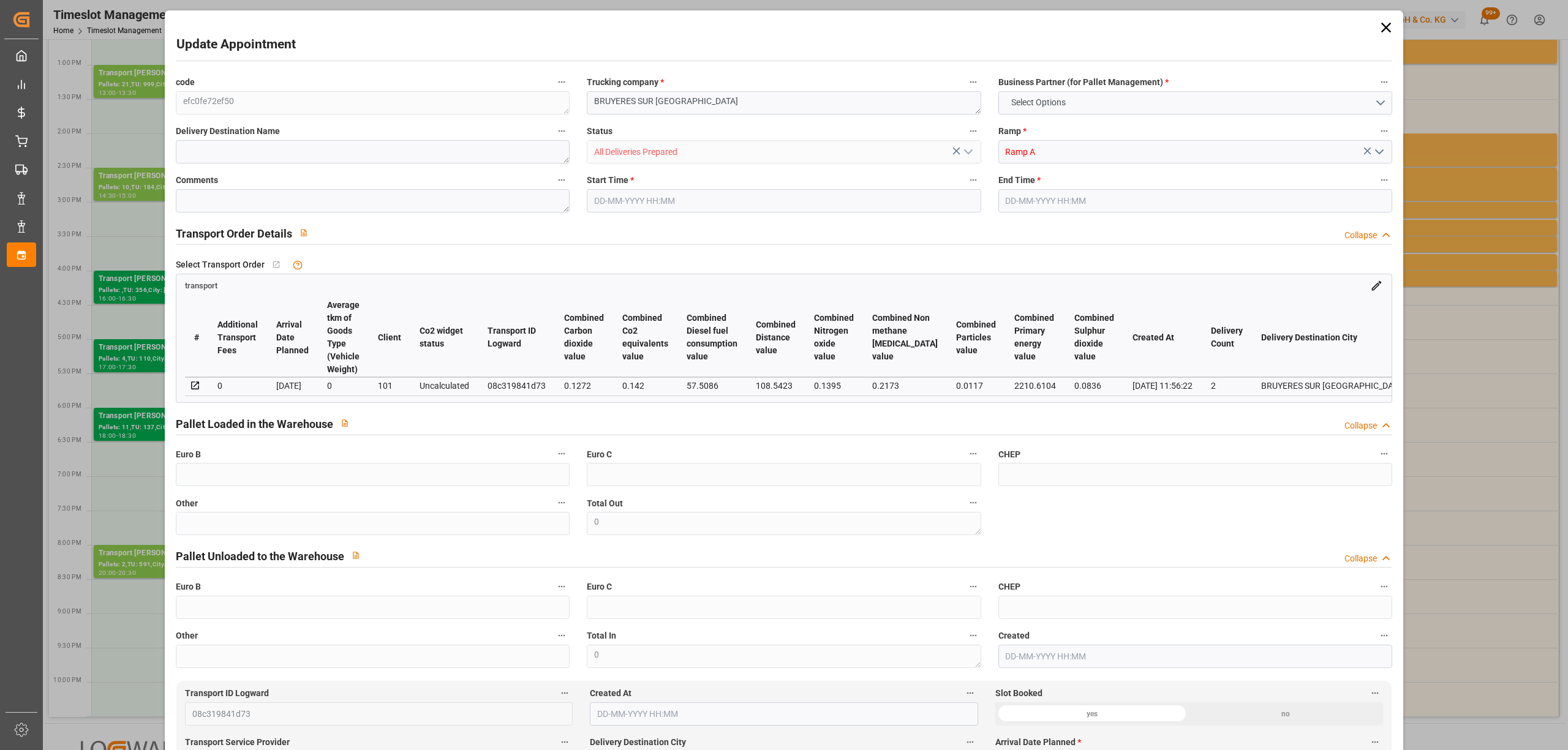
type input "8"
type input "201.36"
type input "0"
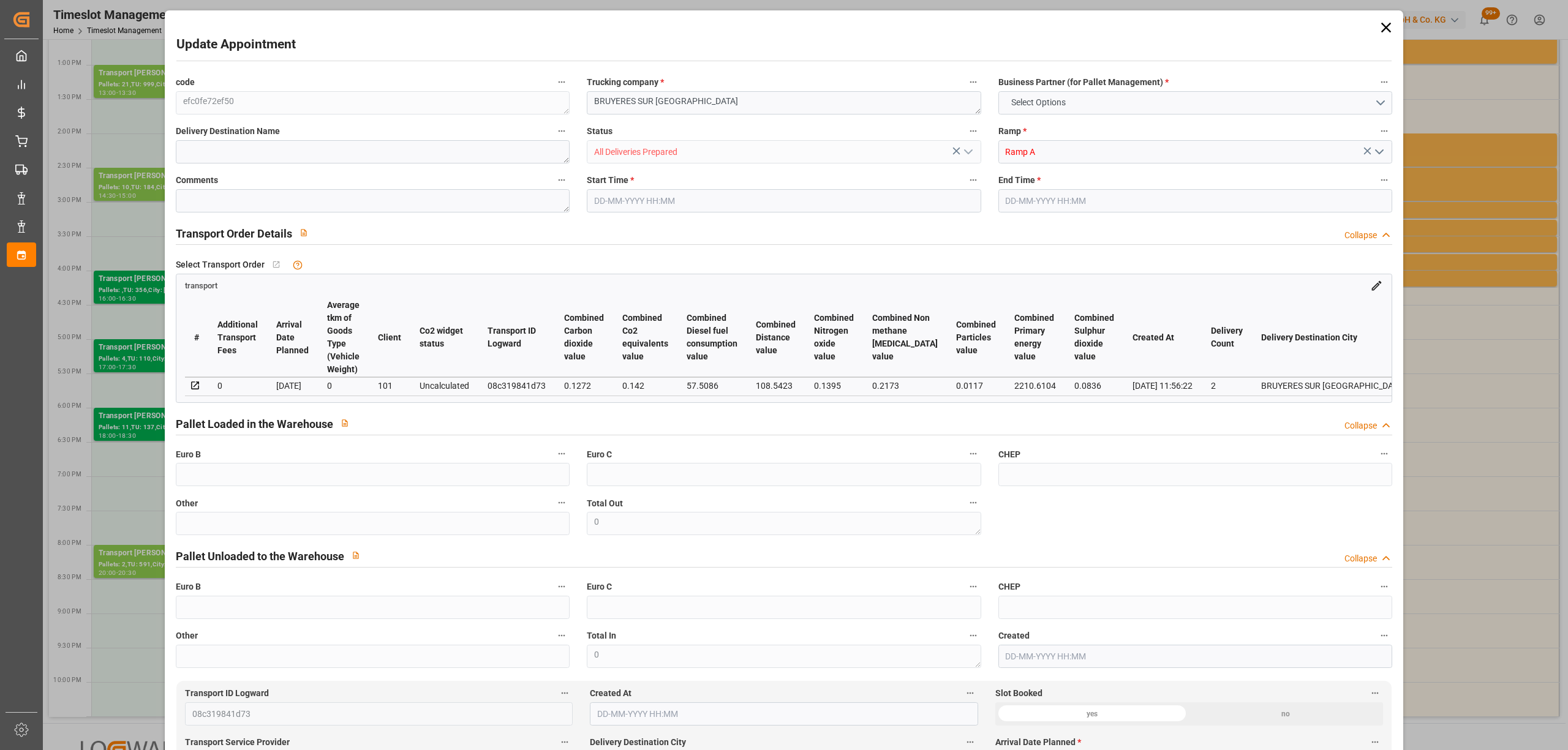
type input "194.554"
type input "-6.806"
type input "8"
type input "2142.184"
type input "3071.487"
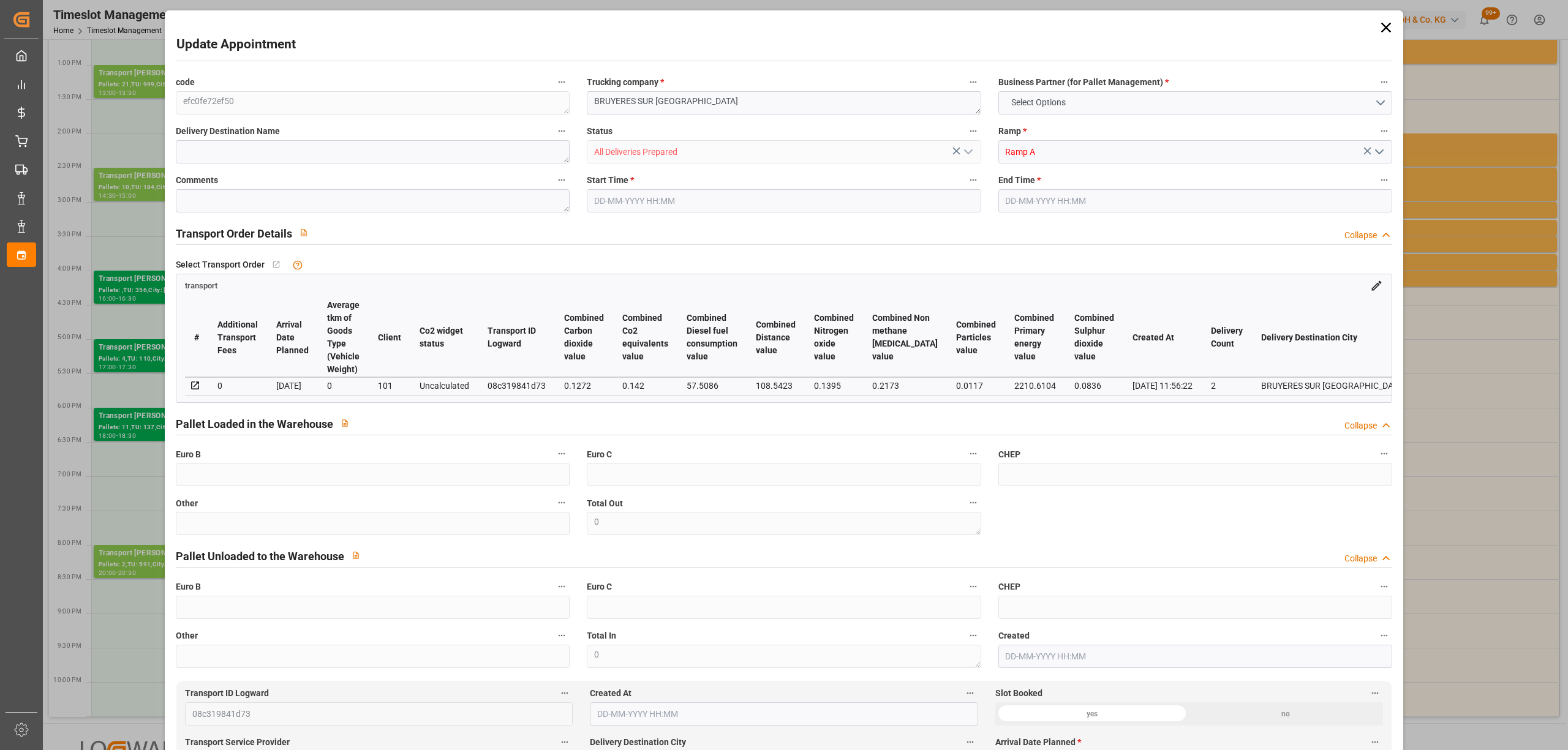
type input "8416.8"
type input "95"
type input "2"
type input "591"
type input "23"
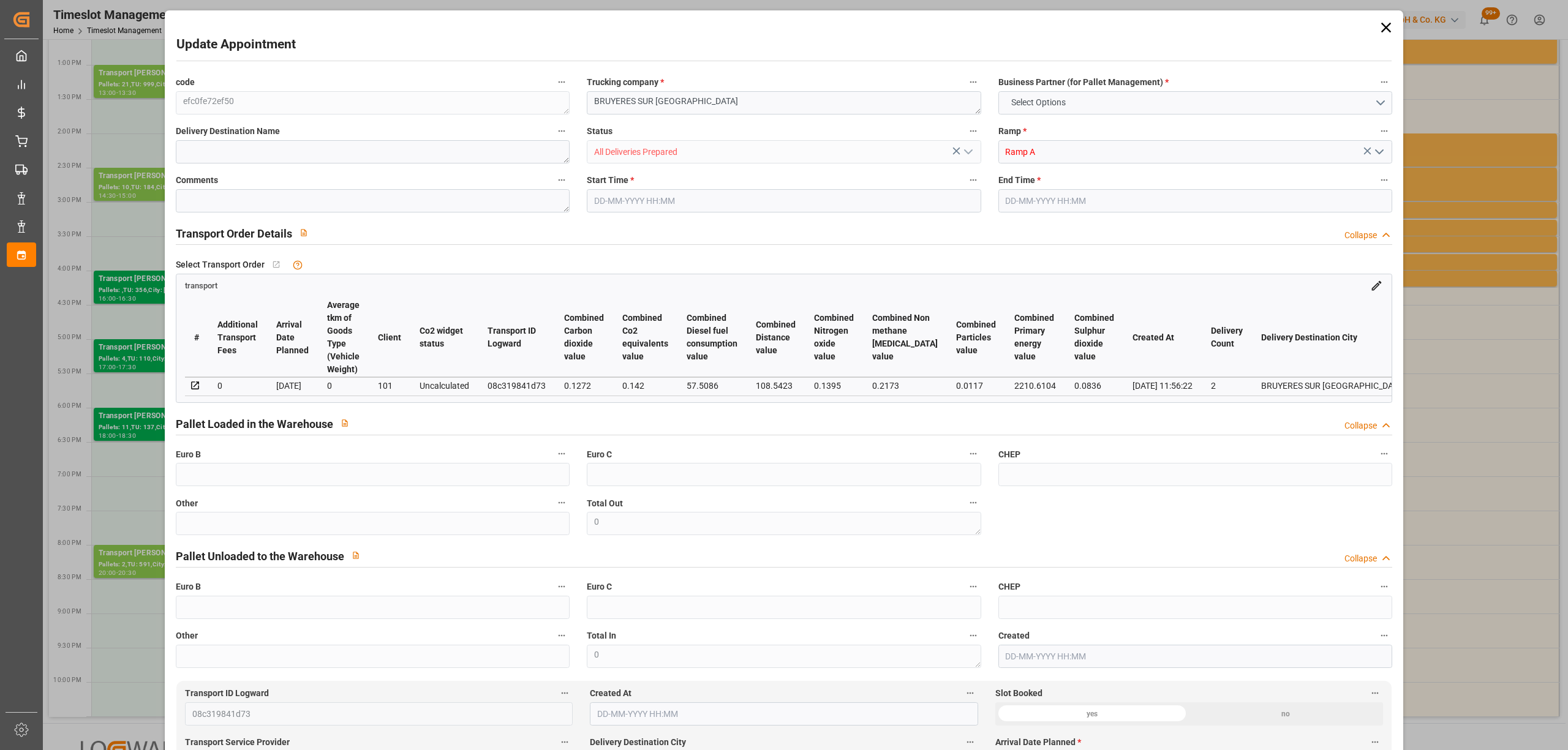
type input "101"
type input "2505.719"
type input "0"
type input "4710.8598"
type input "0"
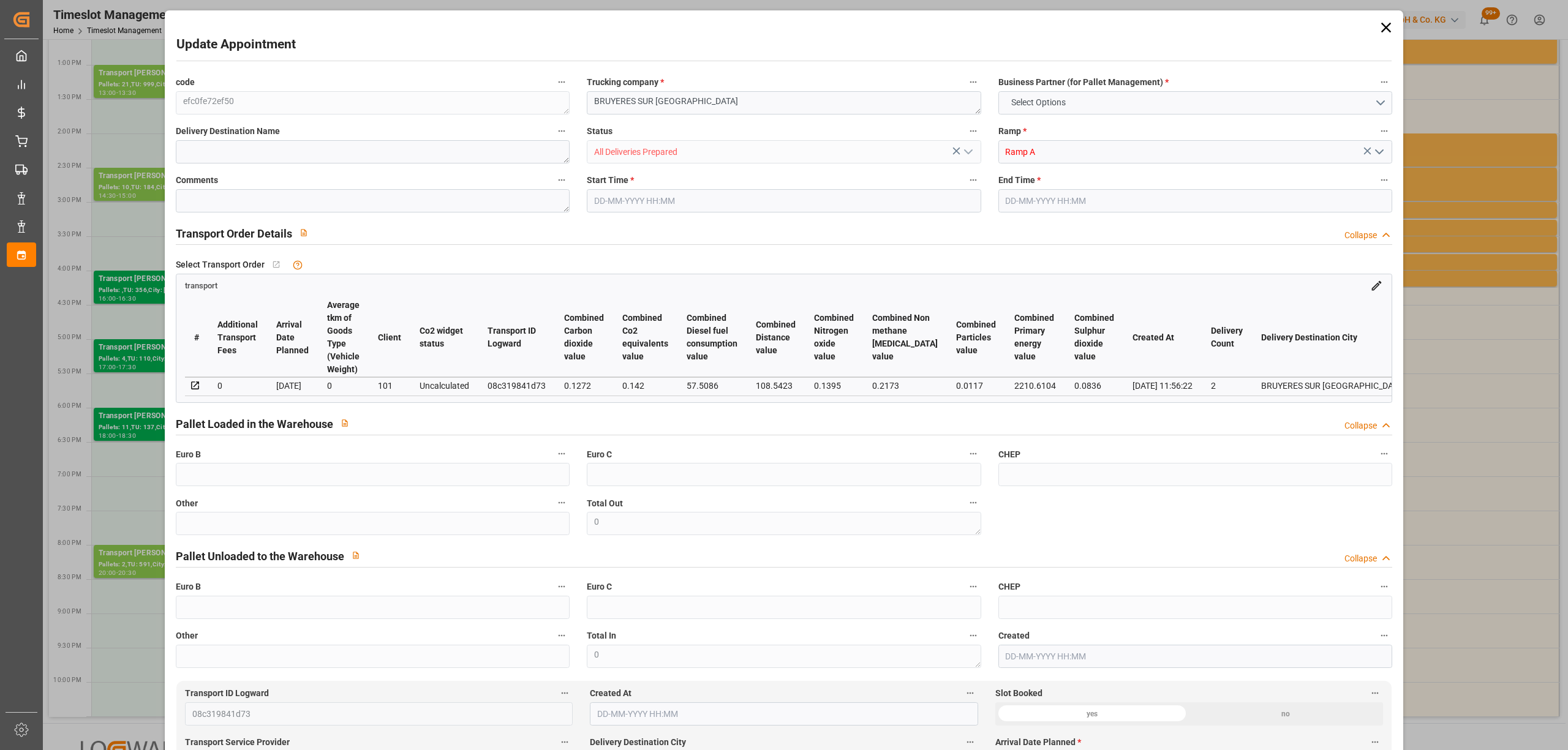
type input "0"
type input "21"
type input "35"
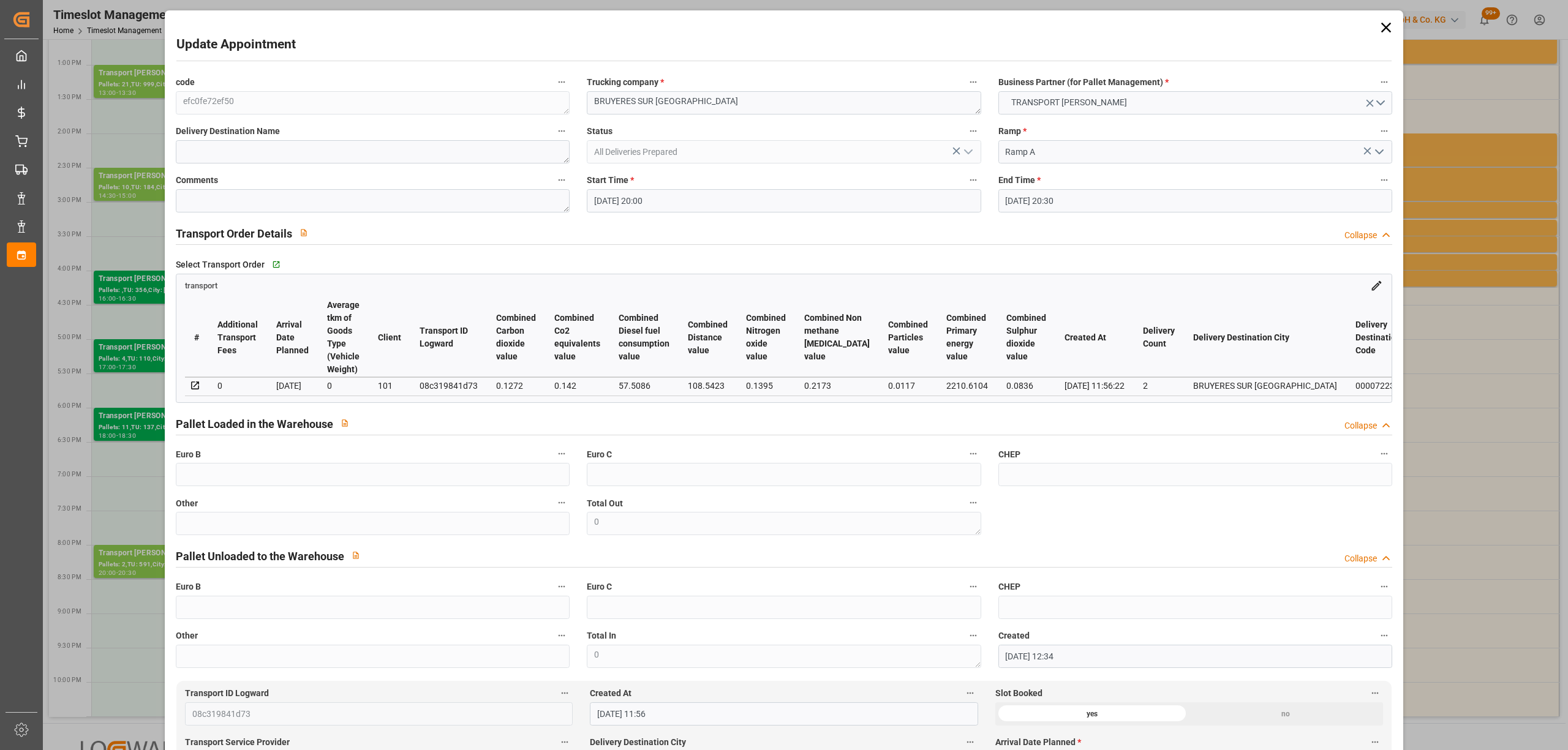
type input "[DATE] 20:00"
type input "[DATE] 20:30"
type input "[DATE] 12:34"
type input "[DATE] 11:56"
type input "[DATE]"
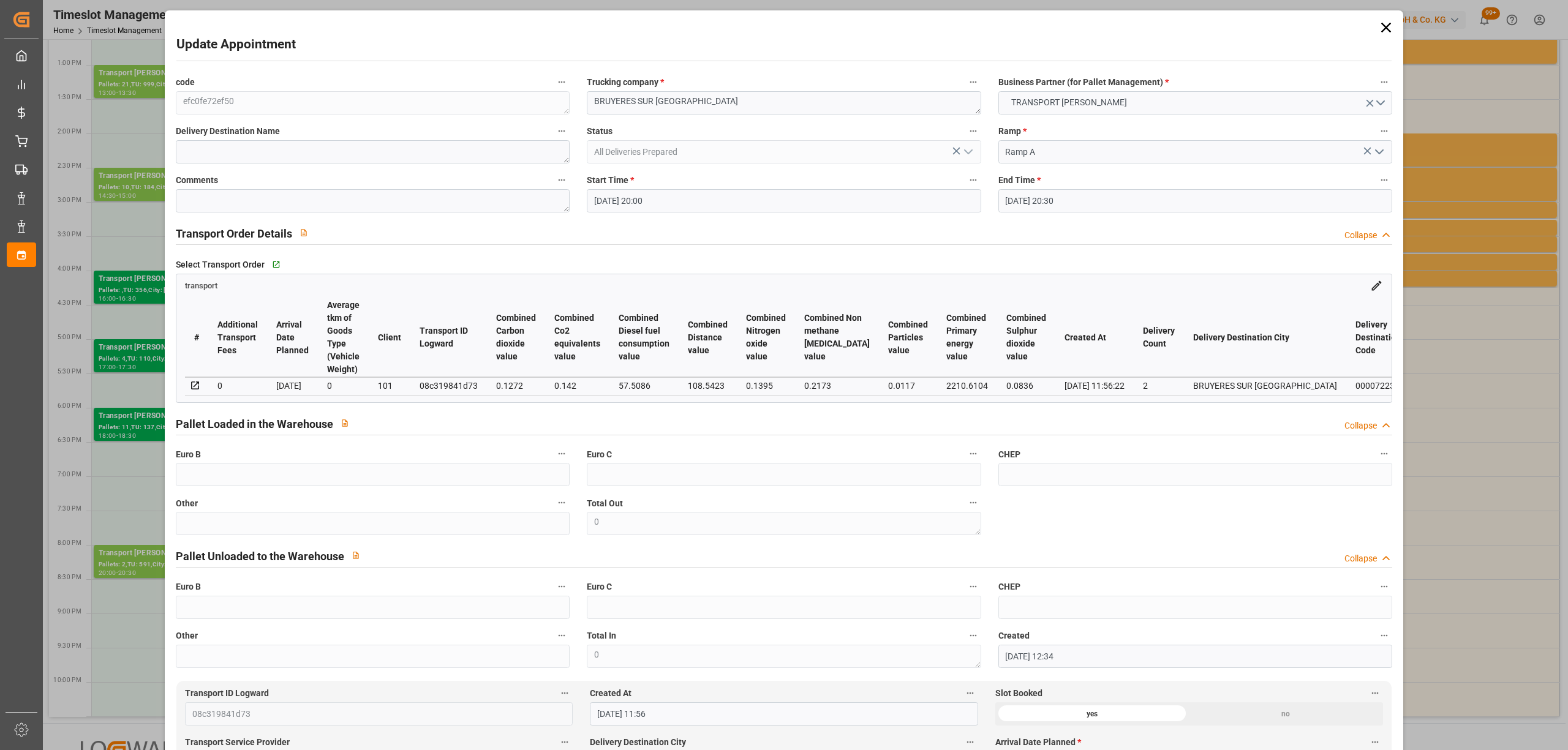
type input "[DATE]"
click at [619, 197] on input "[DATE] 20:00" at bounding box center [784, 200] width 394 height 23
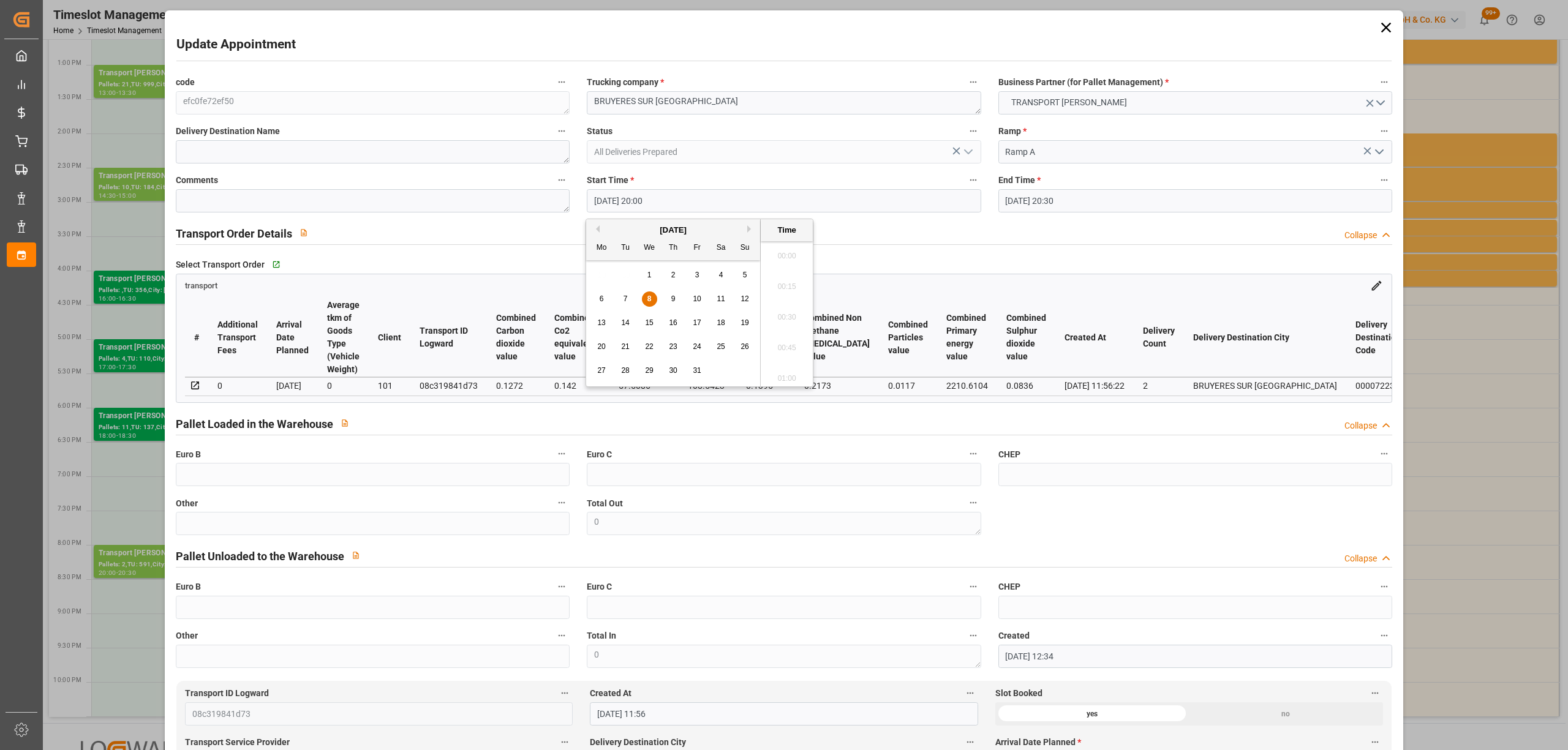
scroll to position [2391, 0]
click at [652, 294] on div "8" at bounding box center [650, 299] width 15 height 15
click at [789, 304] on li "10:00" at bounding box center [787, 314] width 52 height 31
type input "[DATE] 10:00"
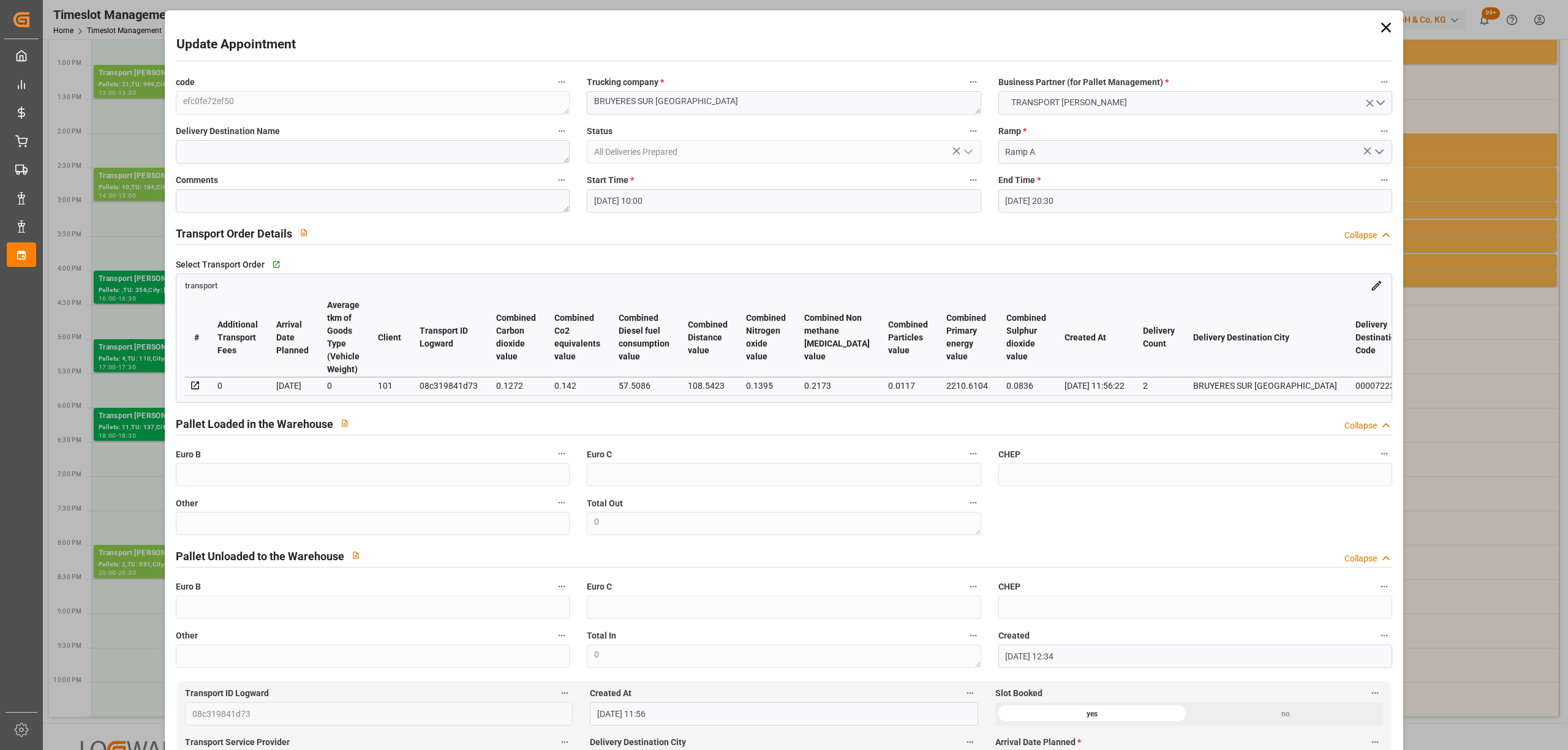
click at [1019, 200] on input "[DATE] 20:30" at bounding box center [1195, 200] width 394 height 23
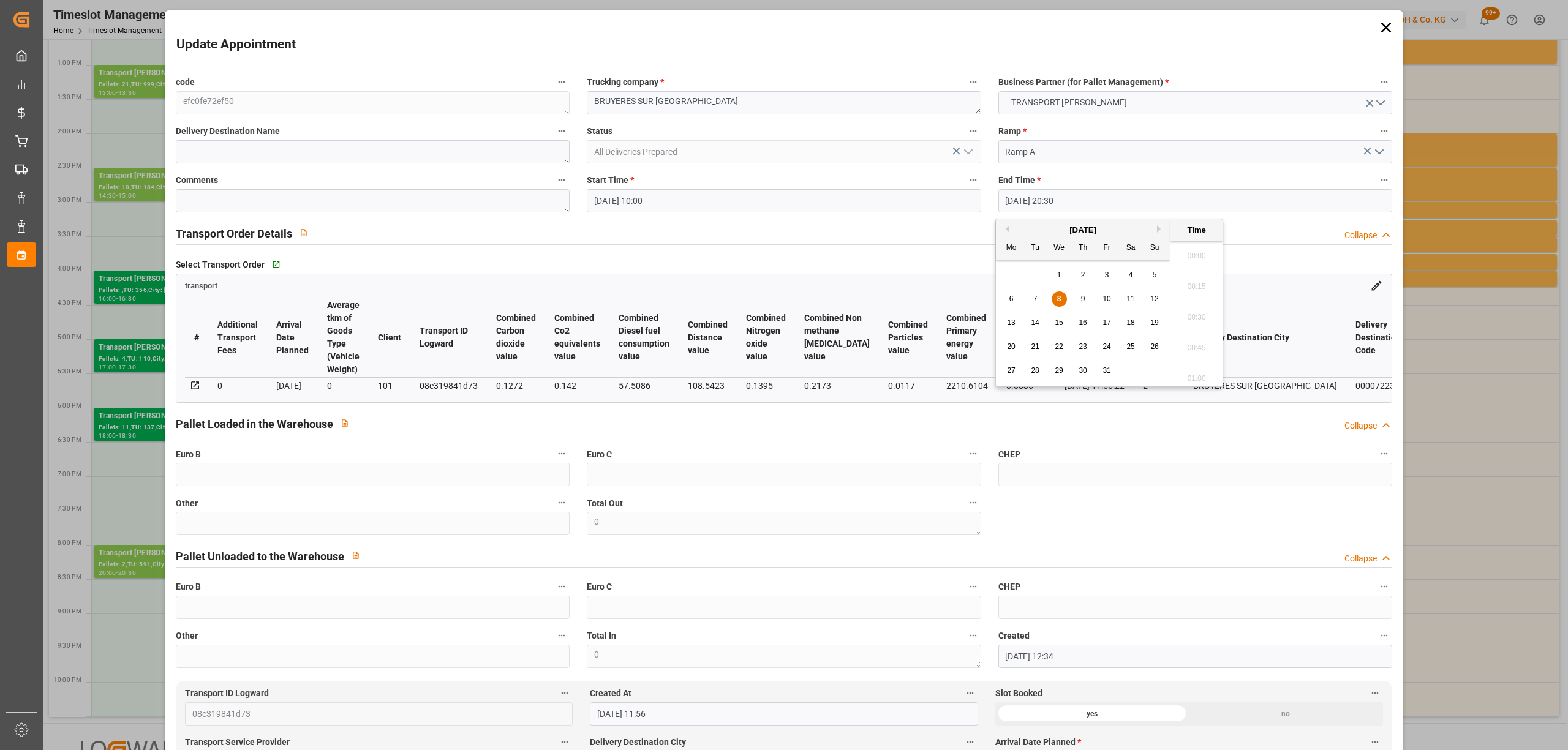
scroll to position [2452, 0]
click at [1060, 303] on span "8" at bounding box center [1059, 298] width 4 height 8
click at [1201, 309] on li "10:30" at bounding box center [1197, 314] width 52 height 31
type input "[DATE] 10:30"
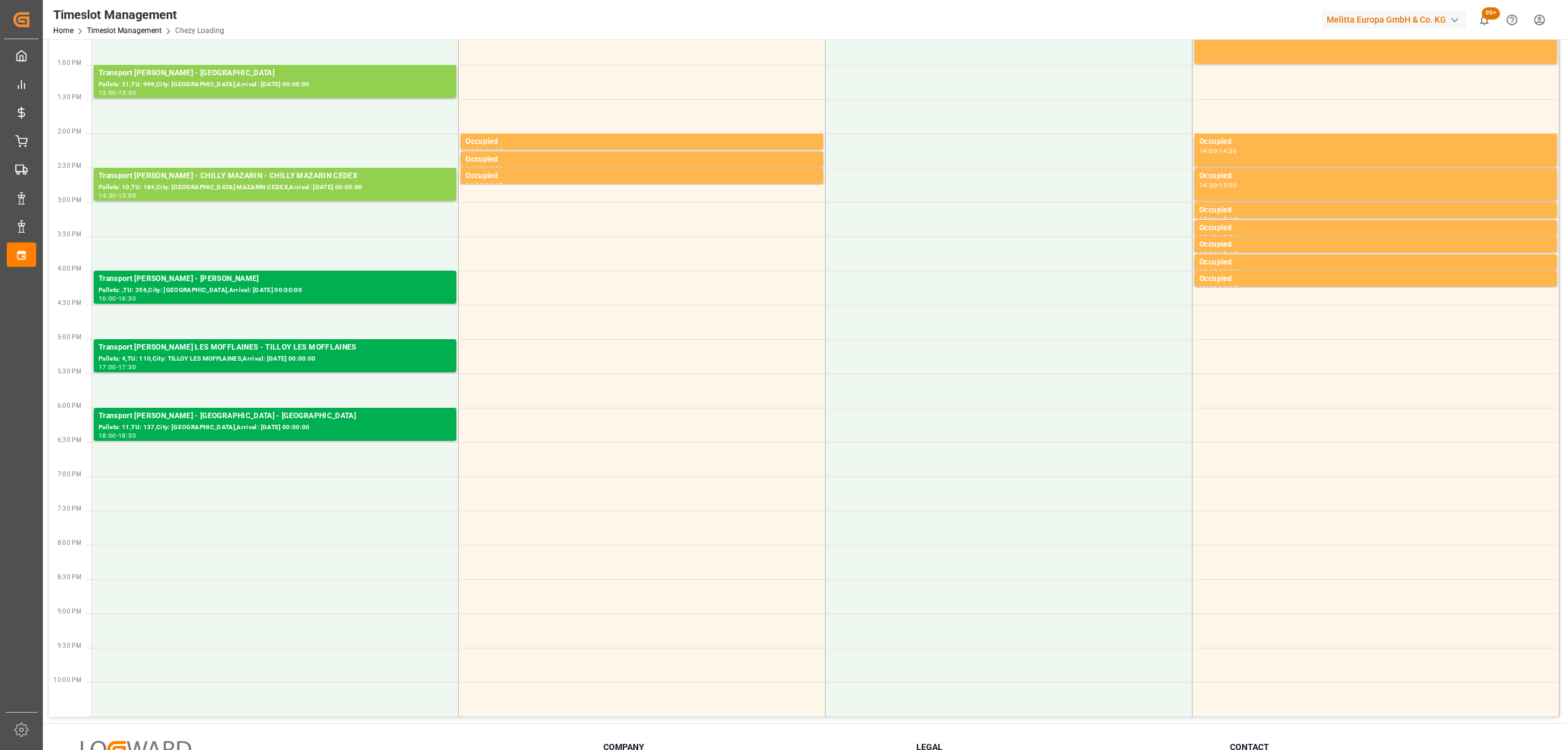
scroll to position [0, 0]
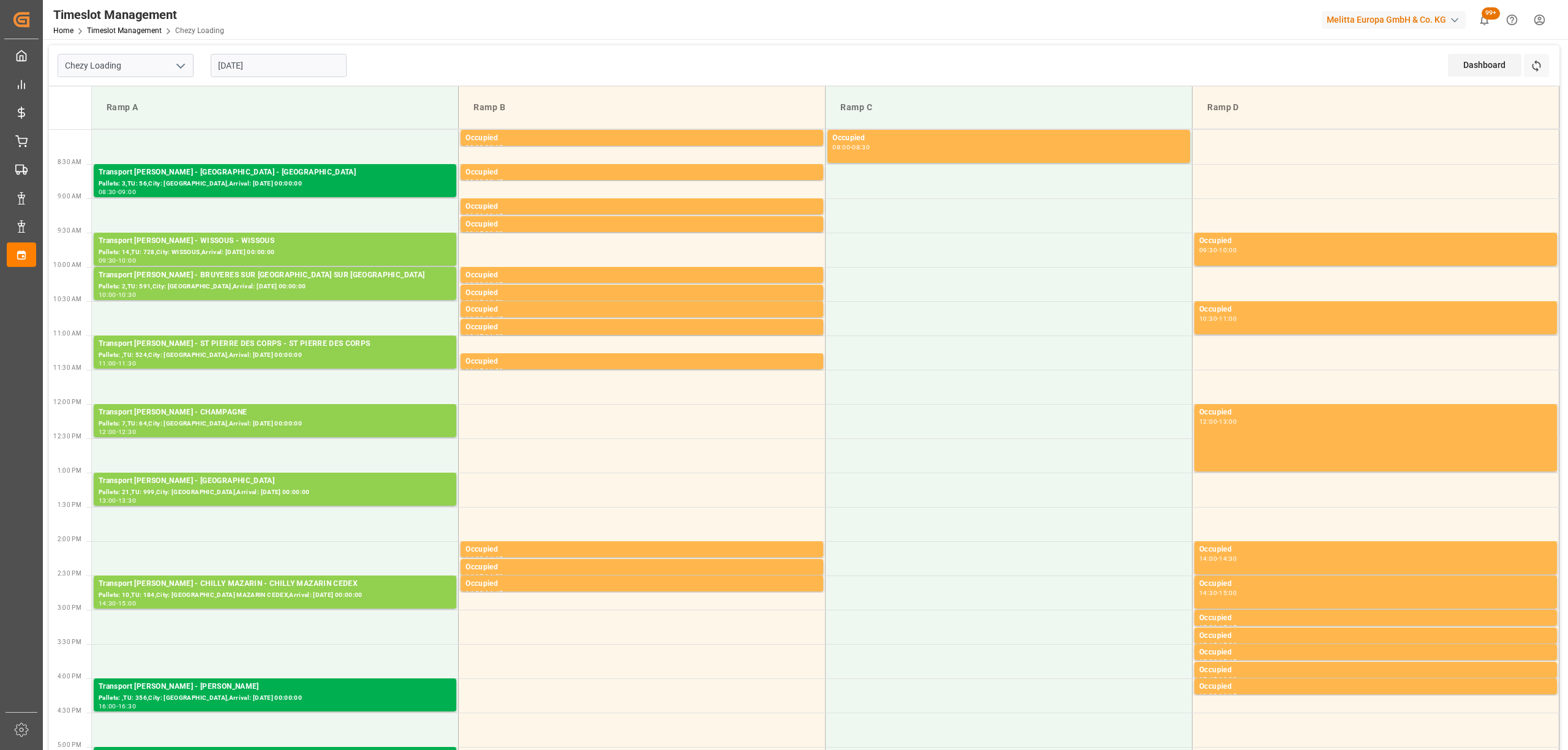
click at [267, 70] on input "[DATE]" at bounding box center [278, 65] width 136 height 23
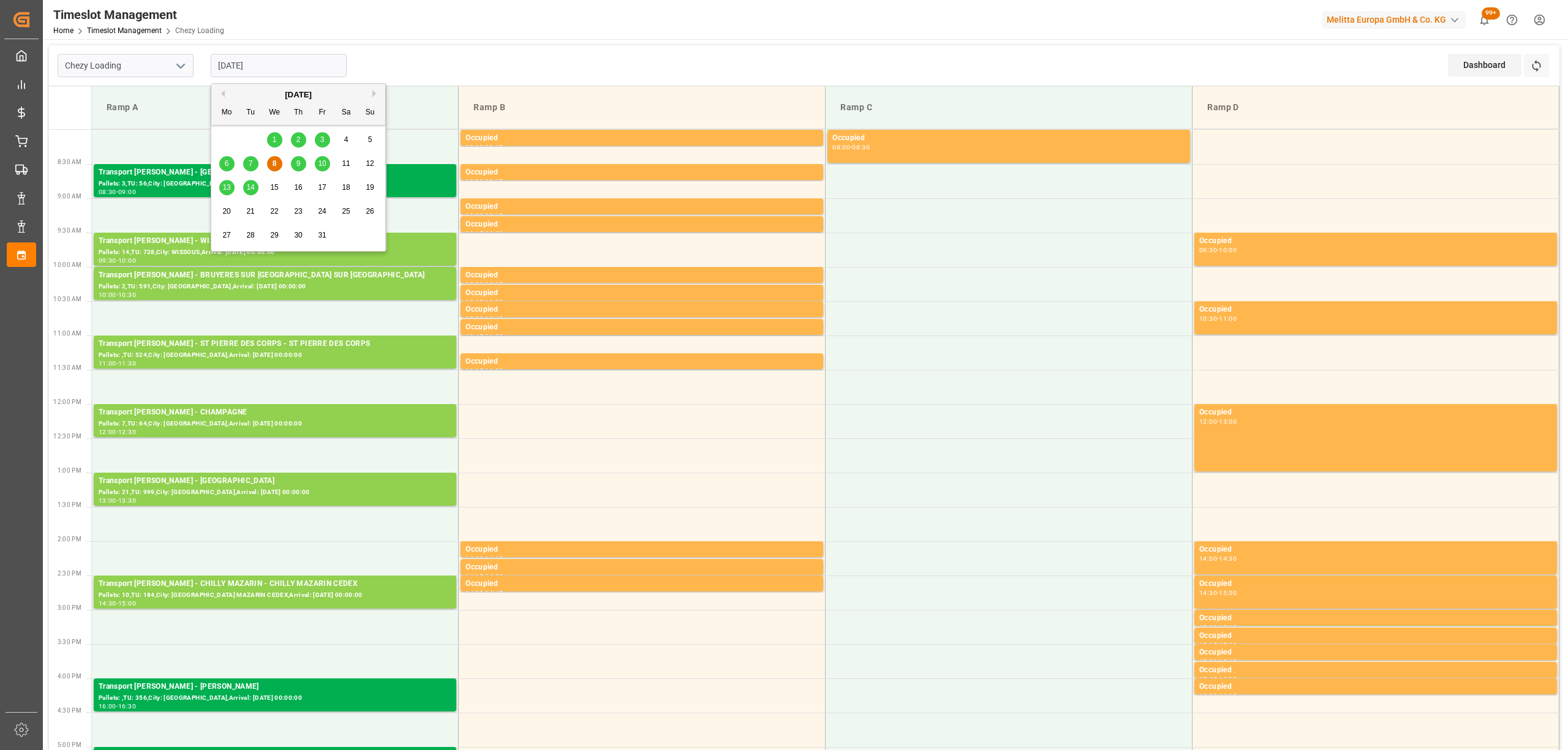
click at [297, 163] on span "9" at bounding box center [298, 163] width 4 height 8
type input "[DATE]"
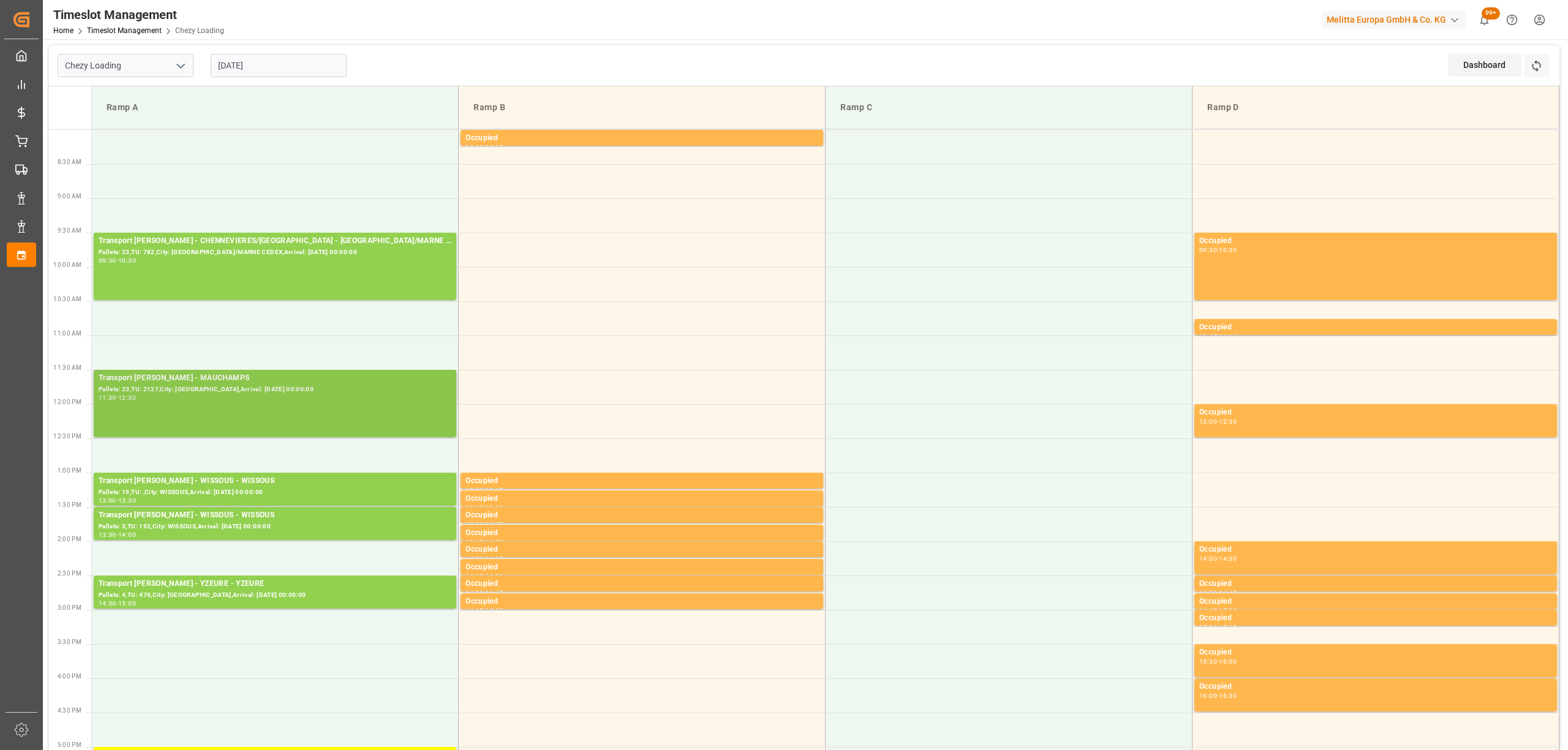
click at [255, 412] on div "Transport [PERSON_NAME] - MAUCHAMPS - MAUCHAMPS Pallets: 23,TU: 2127,City: [GEO…" at bounding box center [275, 403] width 353 height 63
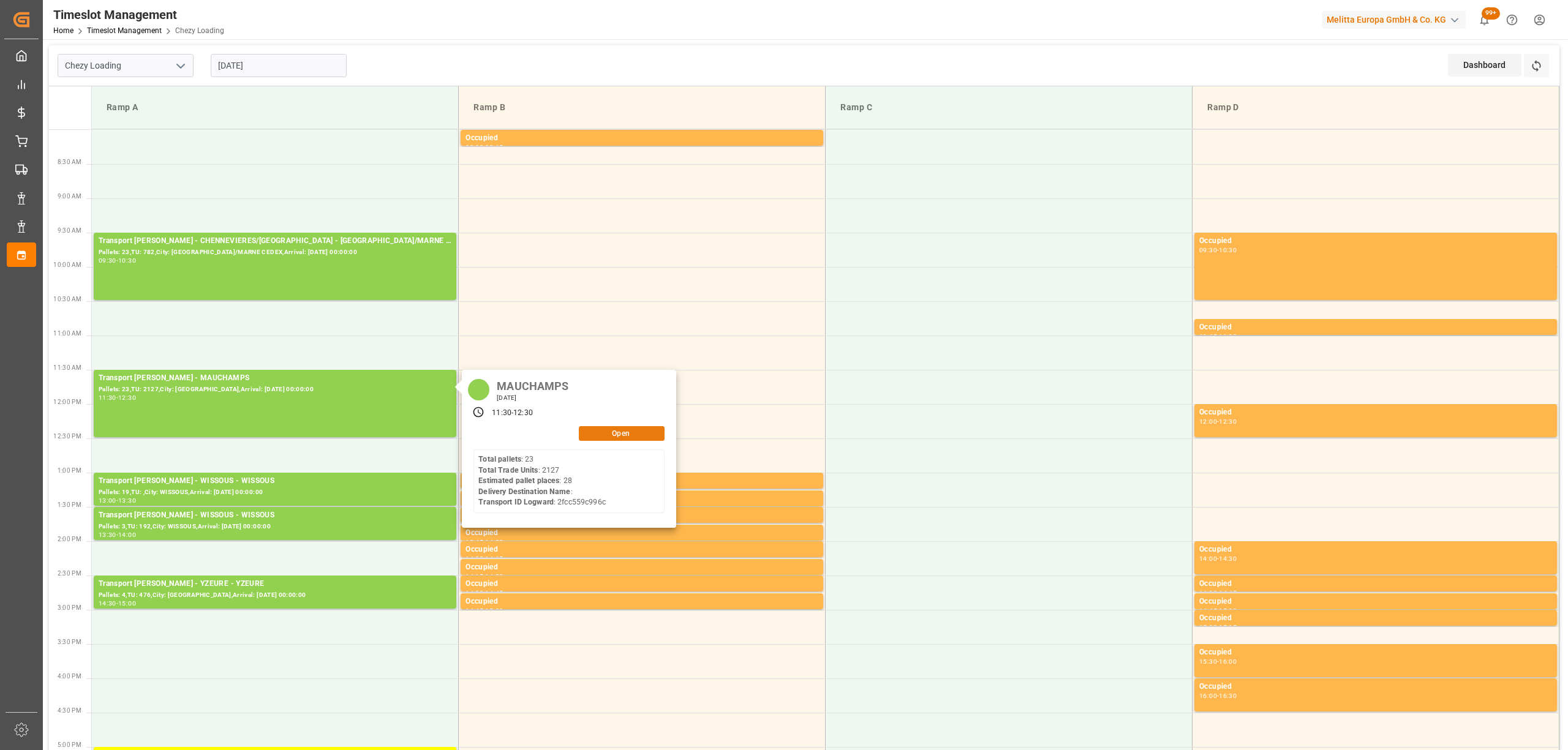
click at [607, 429] on button "Open" at bounding box center [621, 433] width 86 height 15
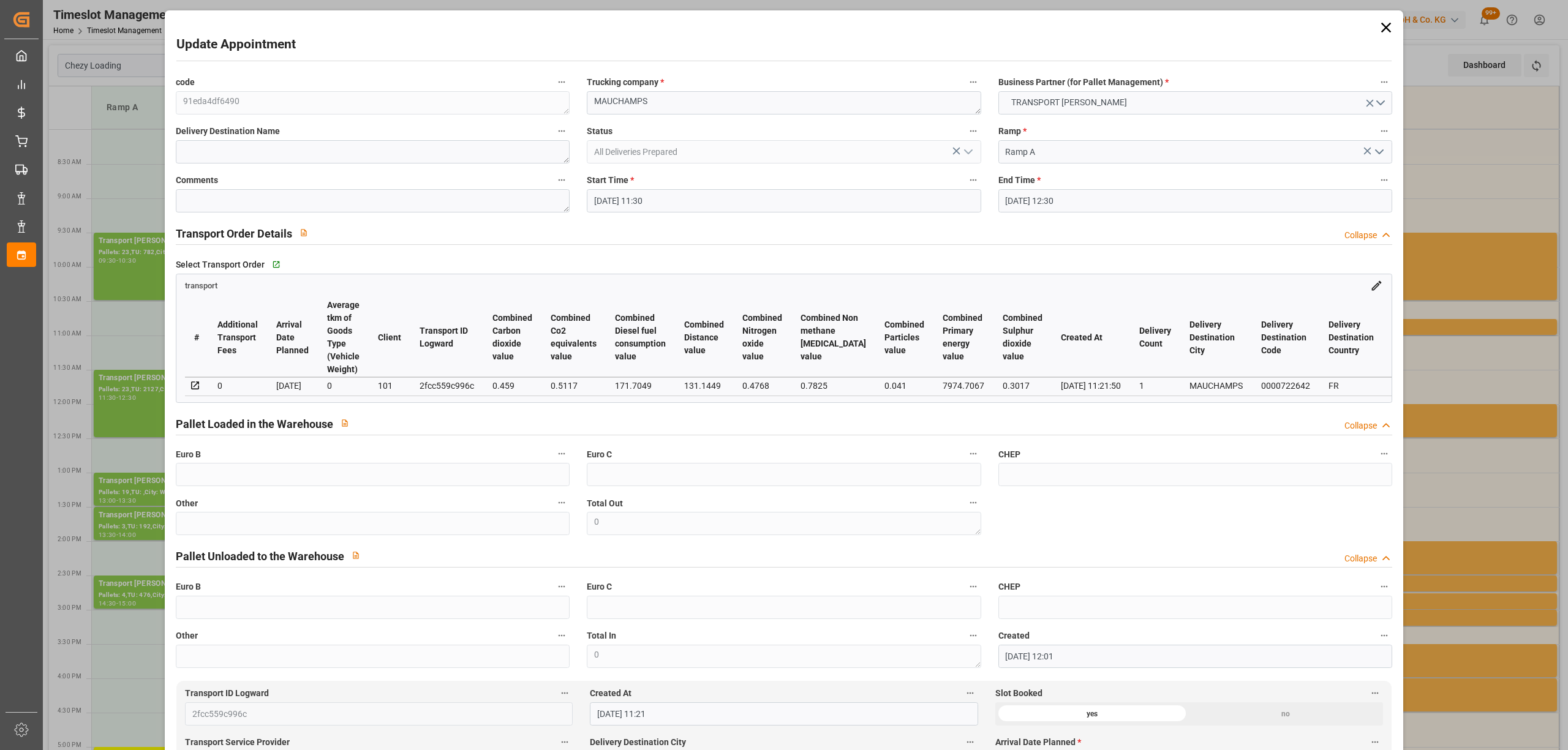
type input "[DATE] 11:30"
type input "[DATE] 12:30"
type input "[DATE] 12:01"
type input "[DATE] 11:21"
type input "[DATE]"
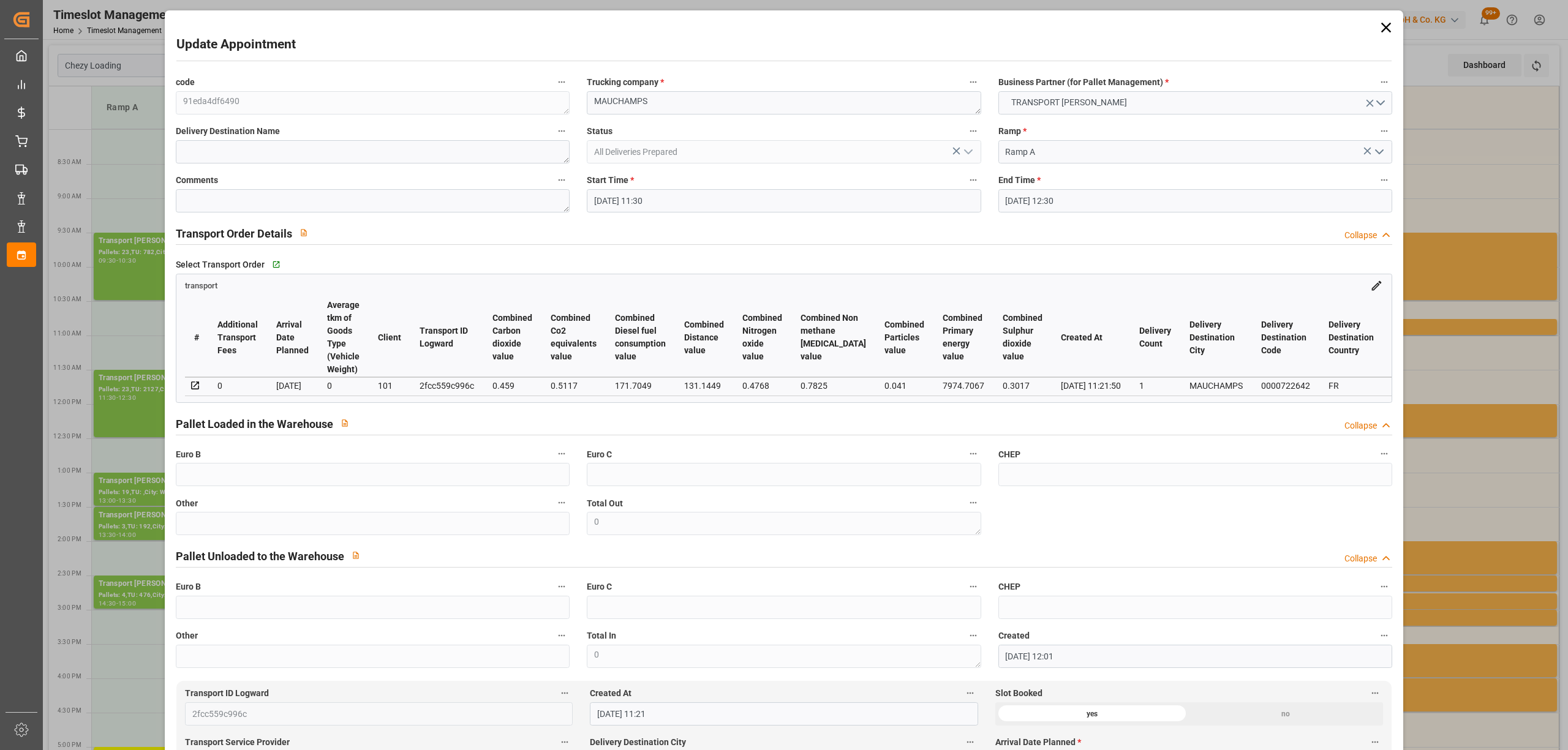
type input "[DATE]"
click at [665, 201] on input "[DATE] 11:30" at bounding box center [784, 200] width 394 height 23
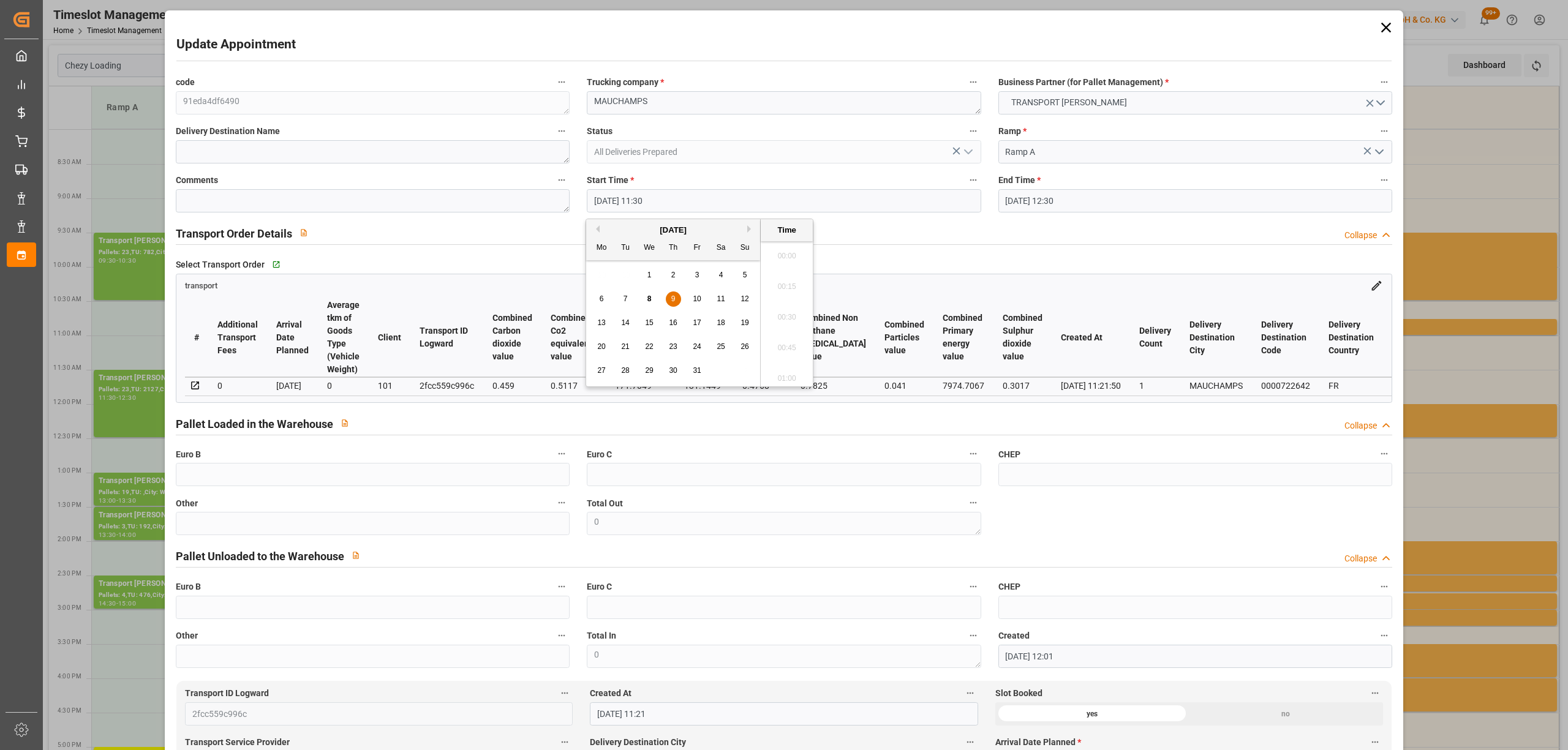
scroll to position [1351, 0]
click at [648, 299] on span "8" at bounding box center [650, 298] width 4 height 8
click at [655, 296] on div "8" at bounding box center [650, 299] width 15 height 15
click at [789, 255] on li "19:00" at bounding box center [787, 253] width 52 height 31
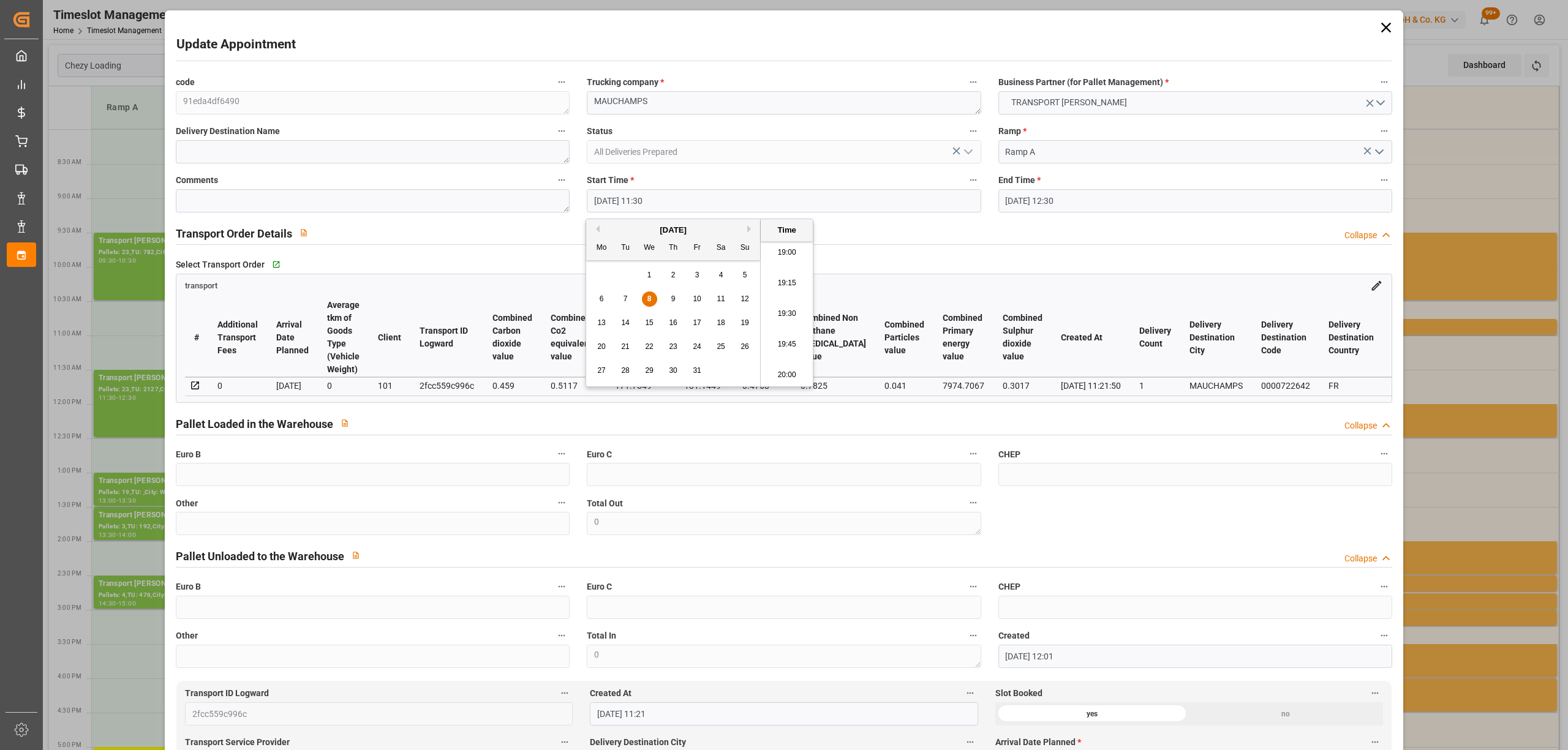
type input "[DATE] 19:00"
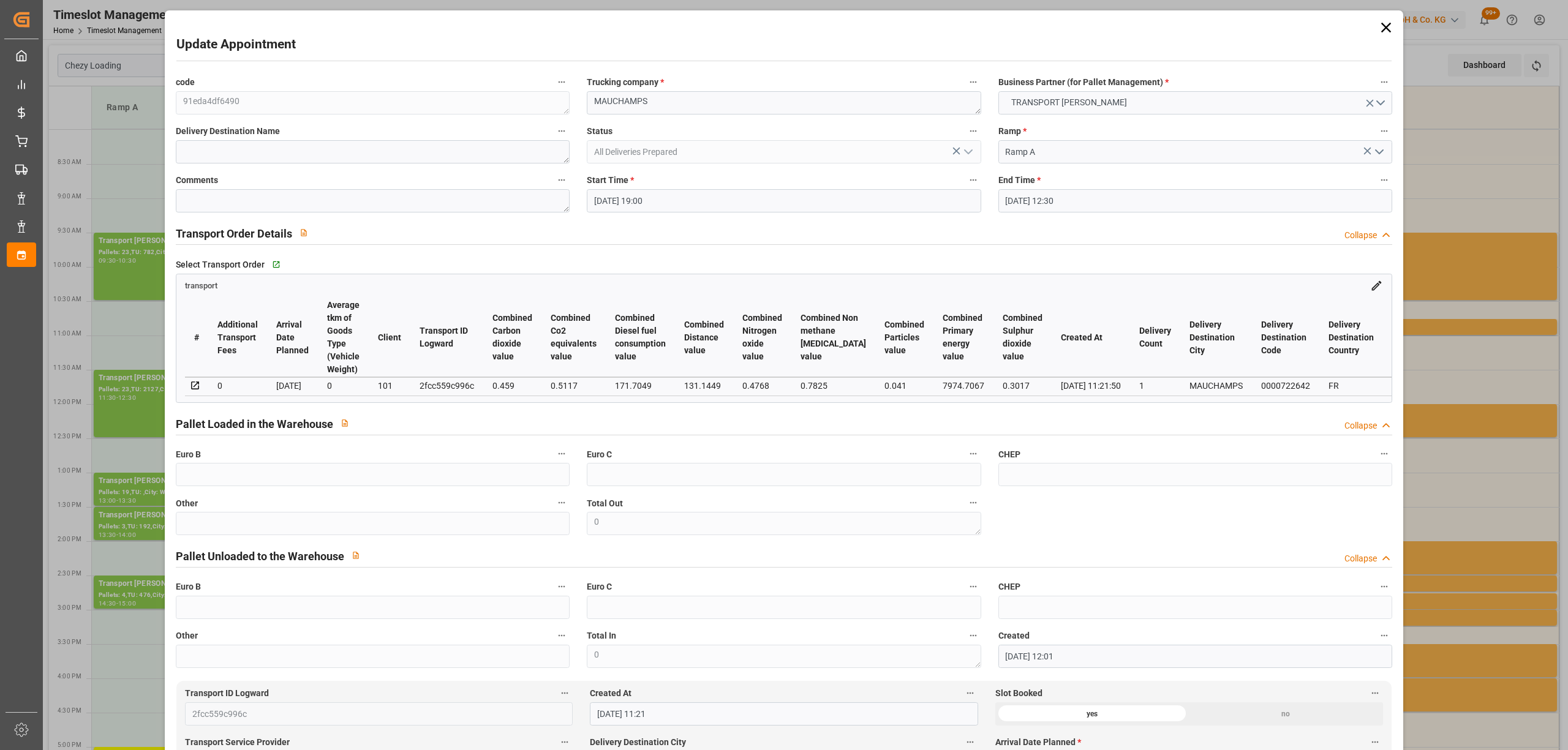
click at [1079, 201] on input "[DATE] 12:30" at bounding box center [1195, 200] width 394 height 23
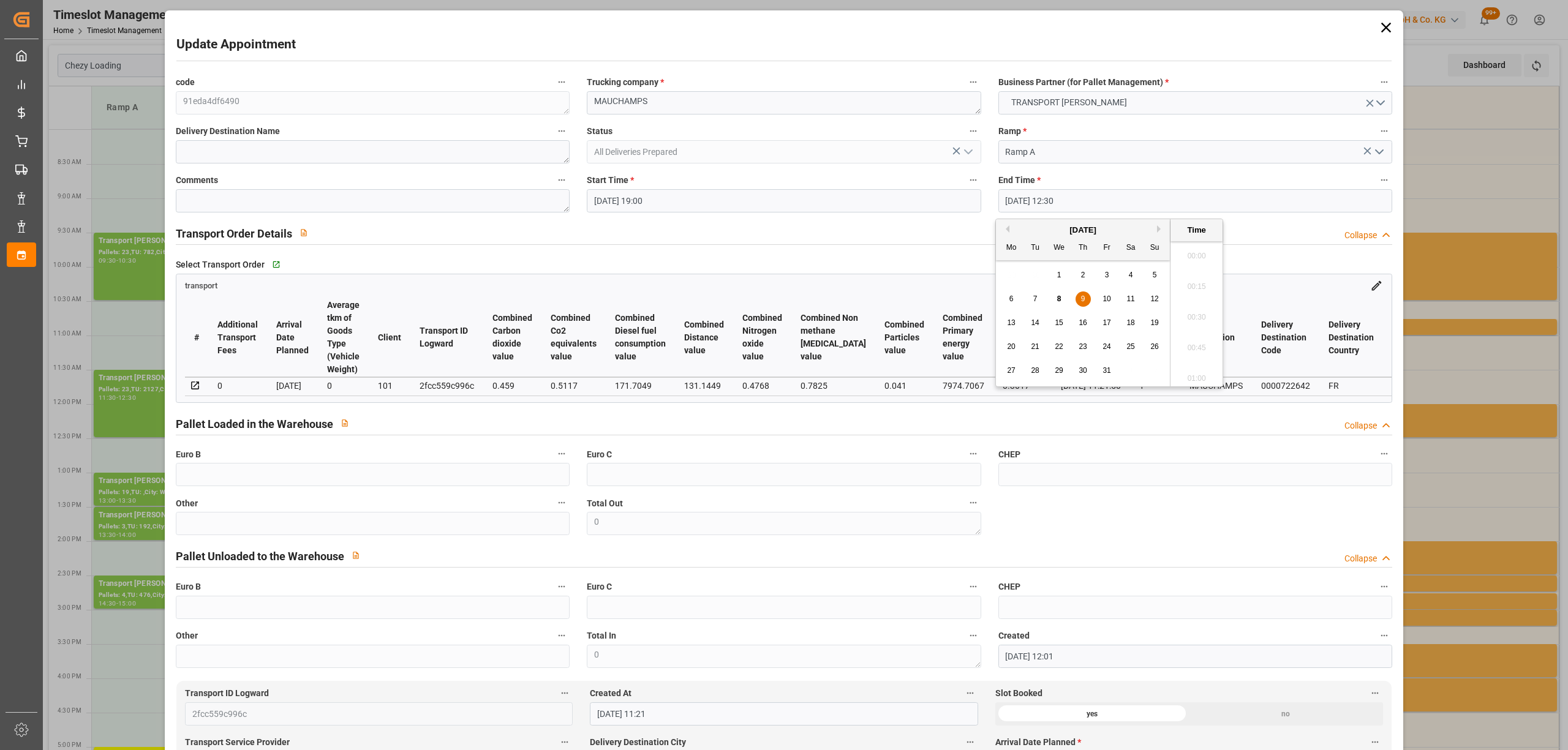
scroll to position [1473, 0]
click at [1053, 292] on div "8" at bounding box center [1060, 299] width 15 height 15
click at [1210, 349] on li "19:30" at bounding box center [1197, 354] width 52 height 31
type input "[DATE] 19:30"
